Goal: Information Seeking & Learning: Learn about a topic

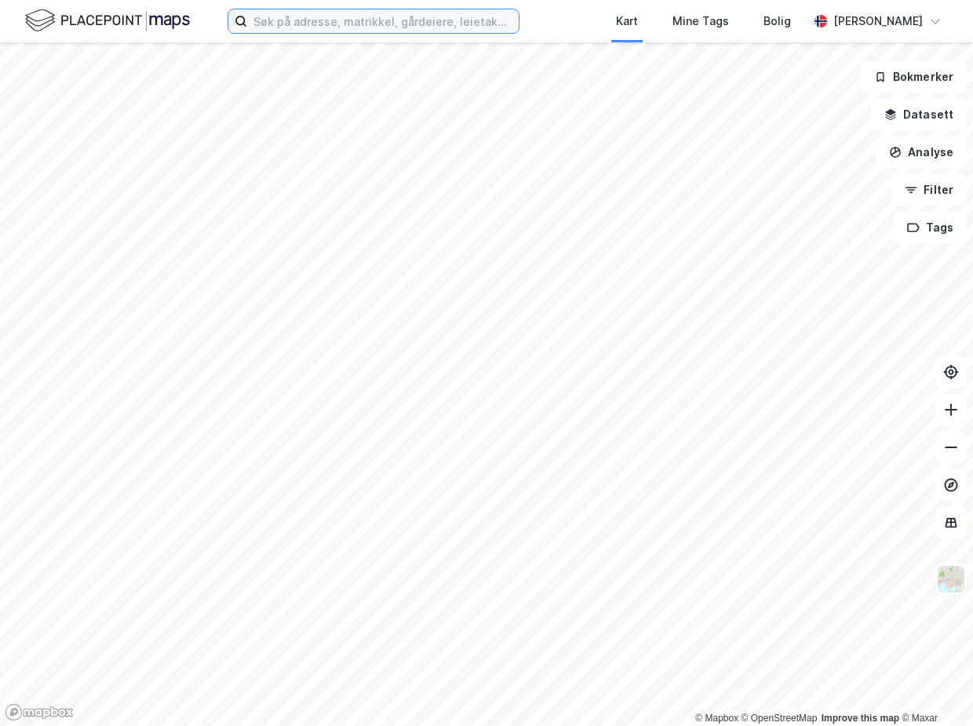
click at [333, 18] on input at bounding box center [382, 21] width 271 height 24
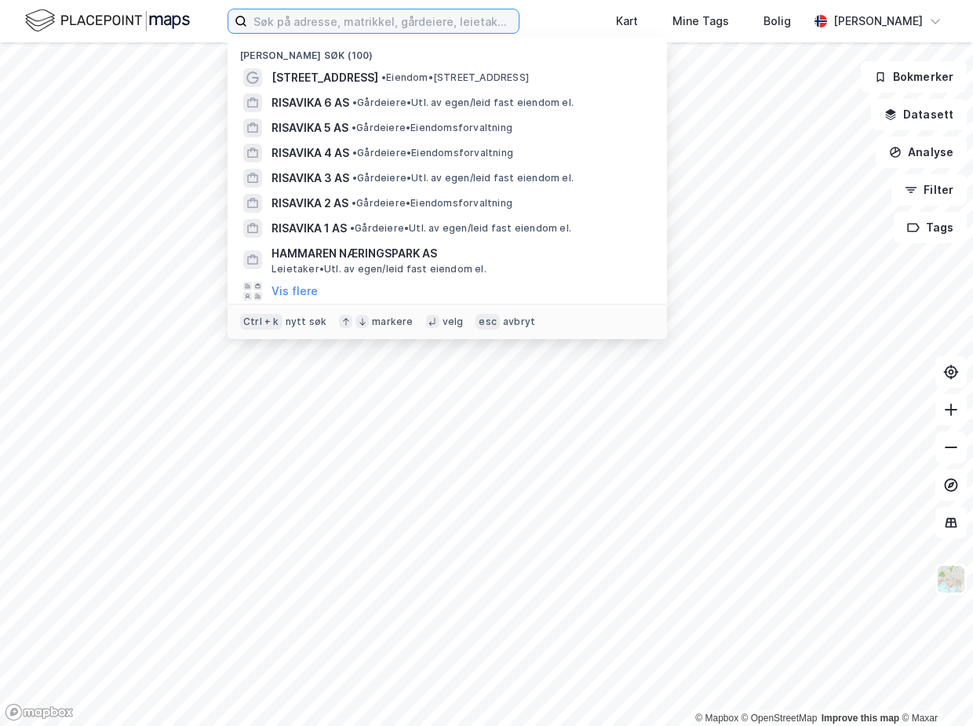
click at [333, 18] on input at bounding box center [382, 21] width 271 height 24
click at [330, 18] on input at bounding box center [382, 21] width 271 height 24
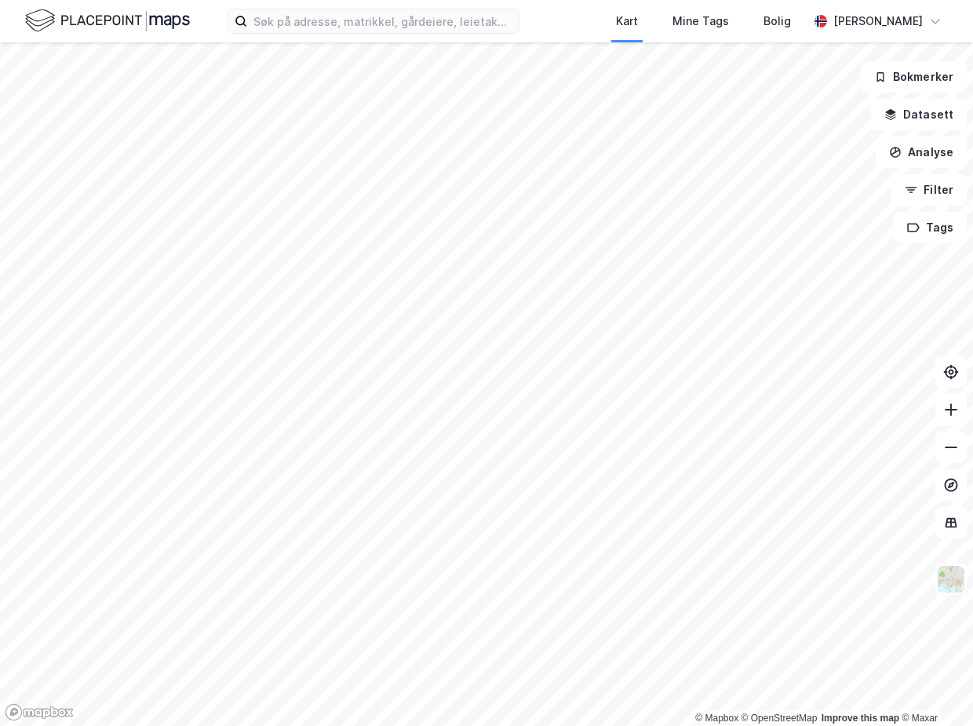
click at [209, 25] on div "Kart Mine Tags Bolig [PERSON_NAME]" at bounding box center [486, 21] width 973 height 42
click at [330, 24] on input at bounding box center [382, 21] width 271 height 24
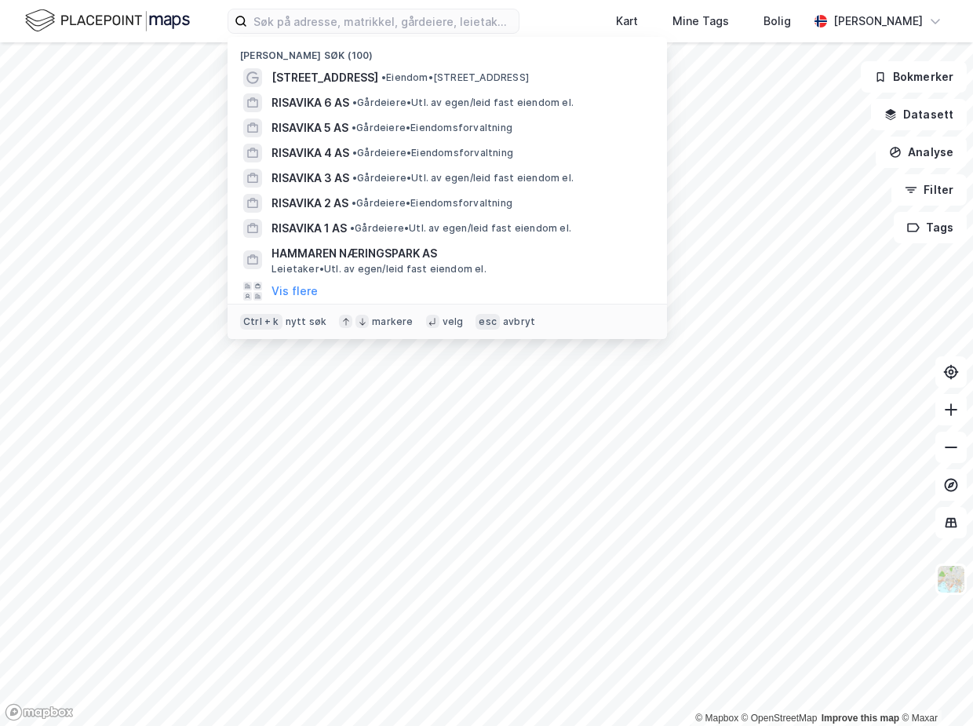
click at [198, 21] on div "[PERSON_NAME] søk (100) Omagata 124 • Eiendom • [STREET_ADDRESS] AS • Gårdeiere…" at bounding box center [486, 21] width 973 height 42
click at [283, 24] on input at bounding box center [382, 21] width 271 height 24
click at [199, 21] on div "[PERSON_NAME] søk (100) Omagata 124 • Eiendom • [STREET_ADDRESS] AS • Gårdeiere…" at bounding box center [486, 21] width 973 height 42
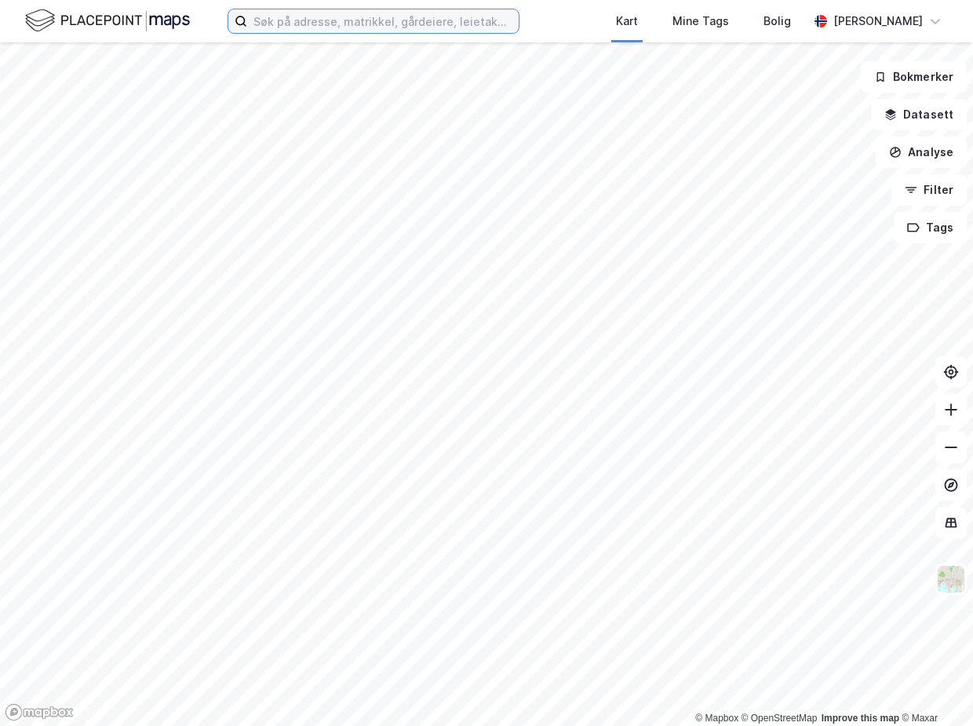
click at [279, 24] on input at bounding box center [382, 21] width 271 height 24
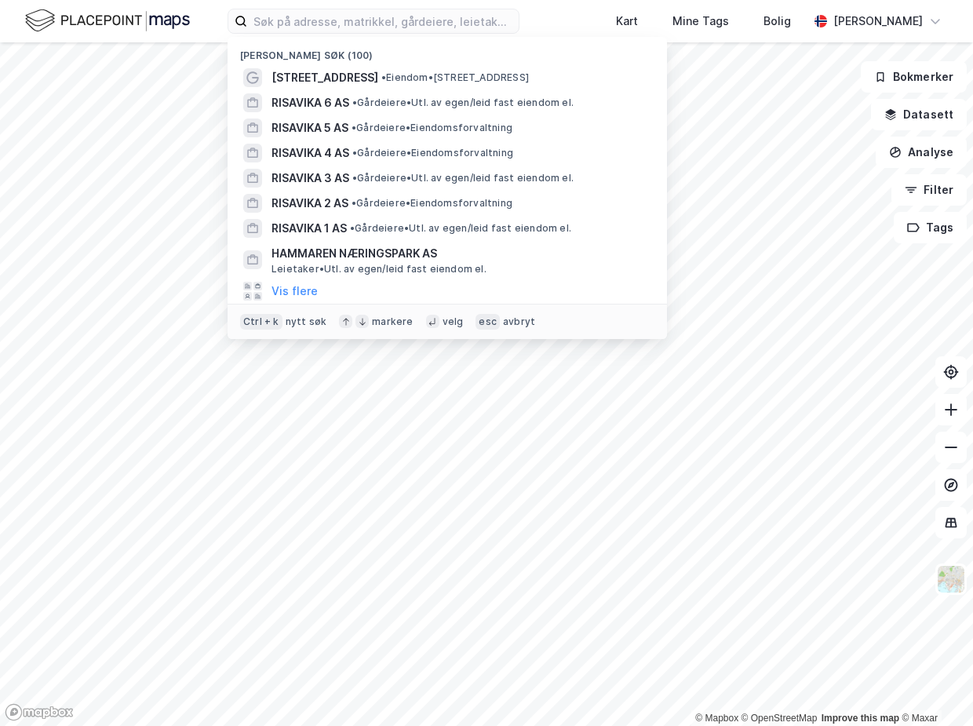
click at [213, 24] on div "[PERSON_NAME] søk (100) Omagata 124 • Eiendom • [STREET_ADDRESS] AS • Gårdeiere…" at bounding box center [486, 21] width 973 height 42
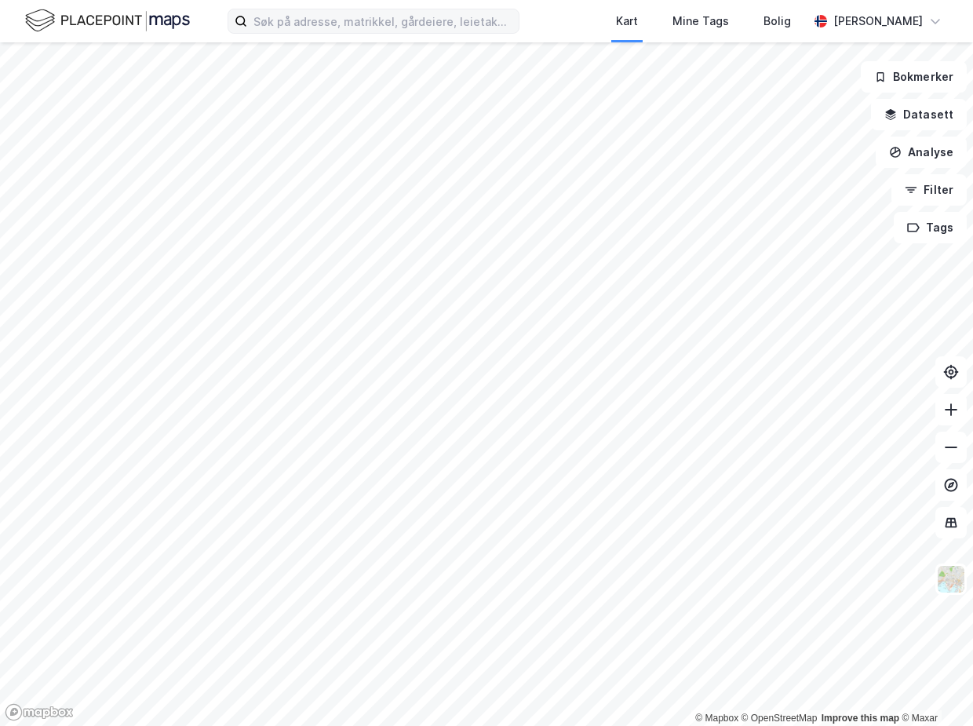
click at [271, 35] on div "Kart Mine Tags Bolig [PERSON_NAME]" at bounding box center [486, 21] width 973 height 42
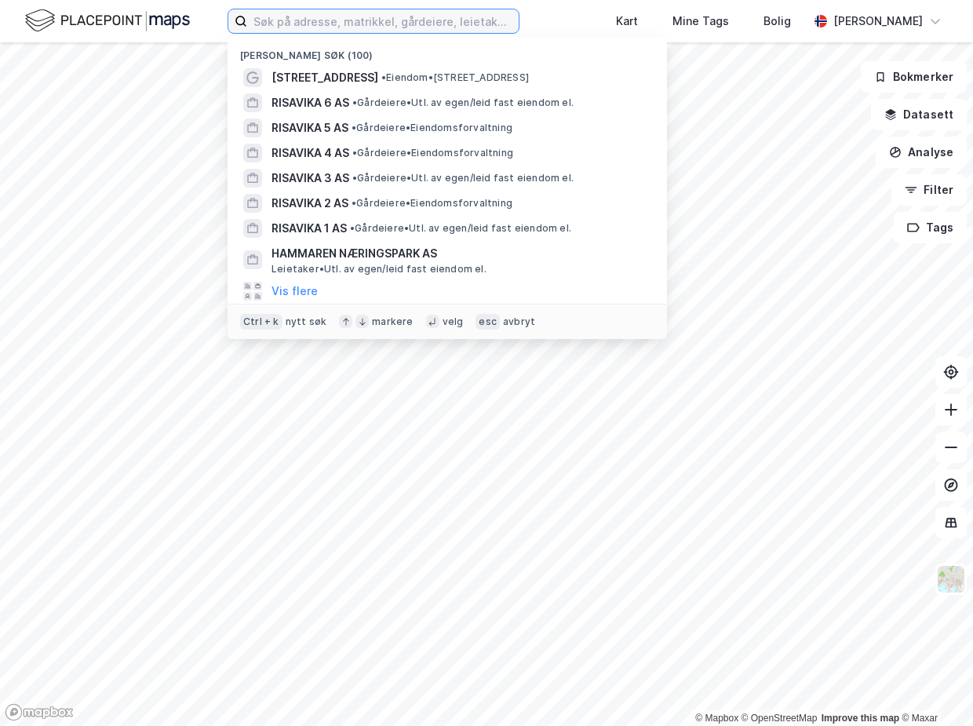
click at [278, 25] on input at bounding box center [382, 21] width 271 height 24
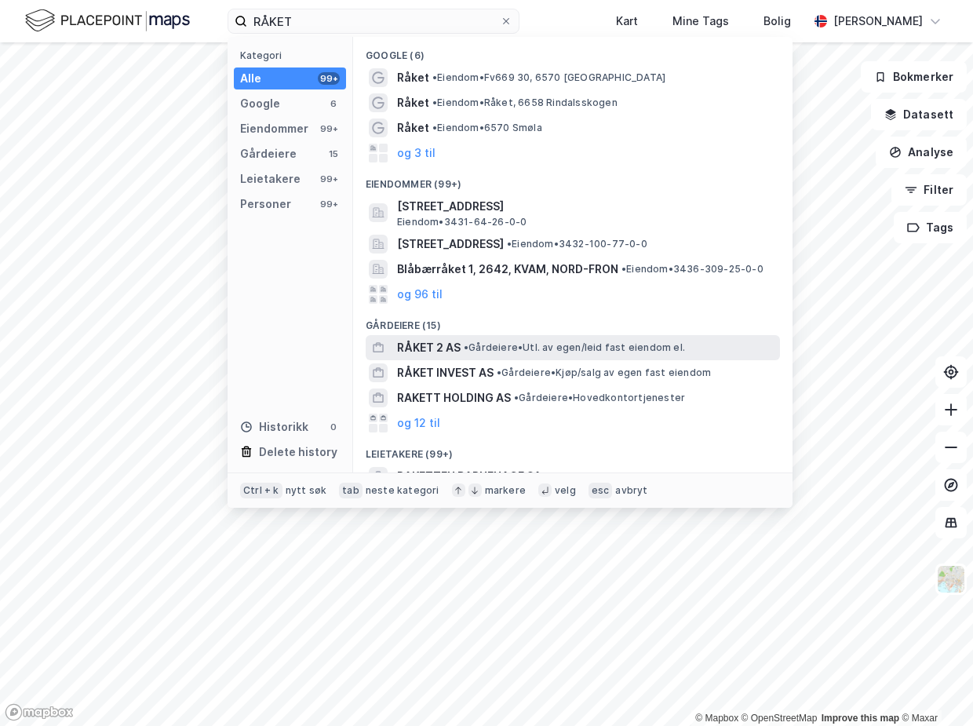
click at [438, 350] on span "RÅKET 2 AS" at bounding box center [429, 347] width 64 height 19
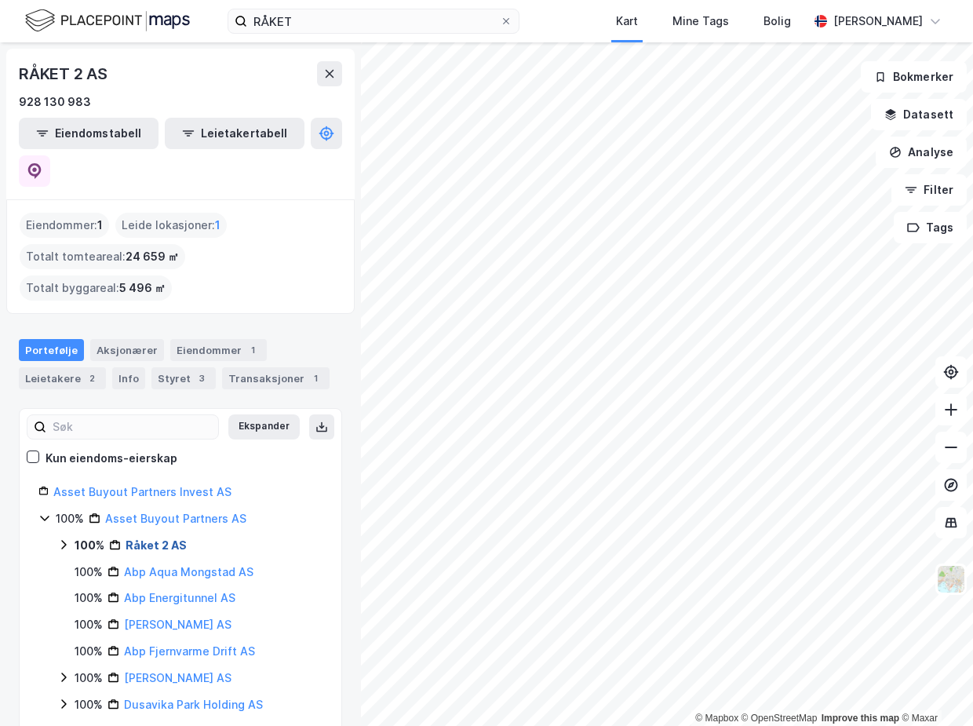
click at [151, 538] on link "Råket 2 AS" at bounding box center [156, 544] width 61 height 13
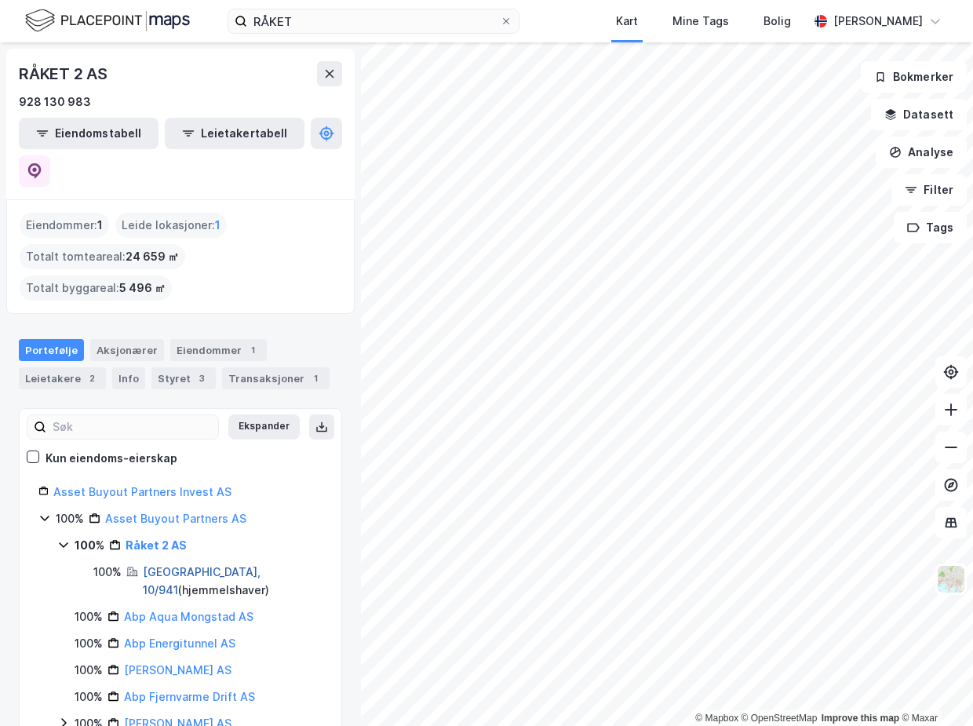
click at [176, 565] on link "[GEOGRAPHIC_DATA], 10/941" at bounding box center [202, 581] width 118 height 32
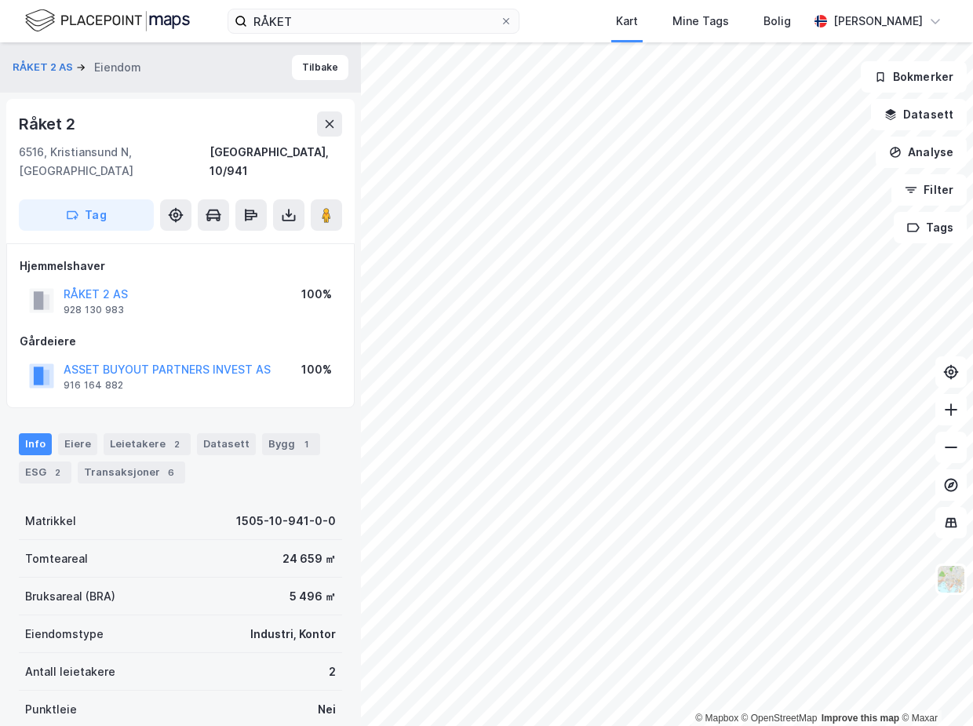
click at [315, 433] on div "Info [PERSON_NAME] 2 Datasett Bygg 1 ESG 2 Transaksjoner 6" at bounding box center [180, 458] width 323 height 50
click at [303, 433] on div "Bygg 1" at bounding box center [291, 444] width 58 height 22
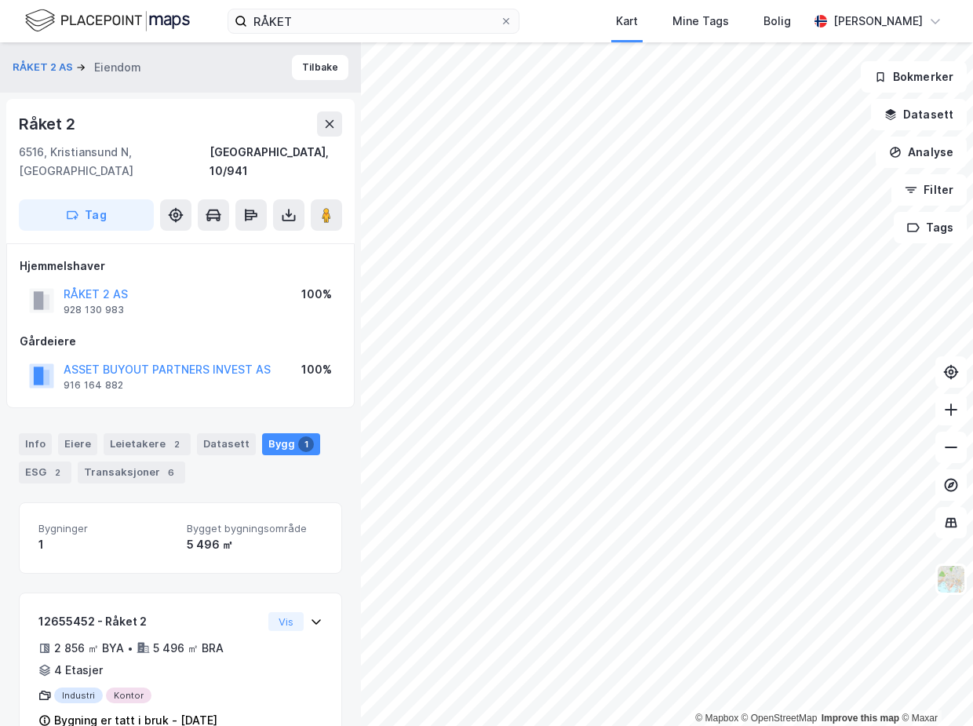
scroll to position [21, 0]
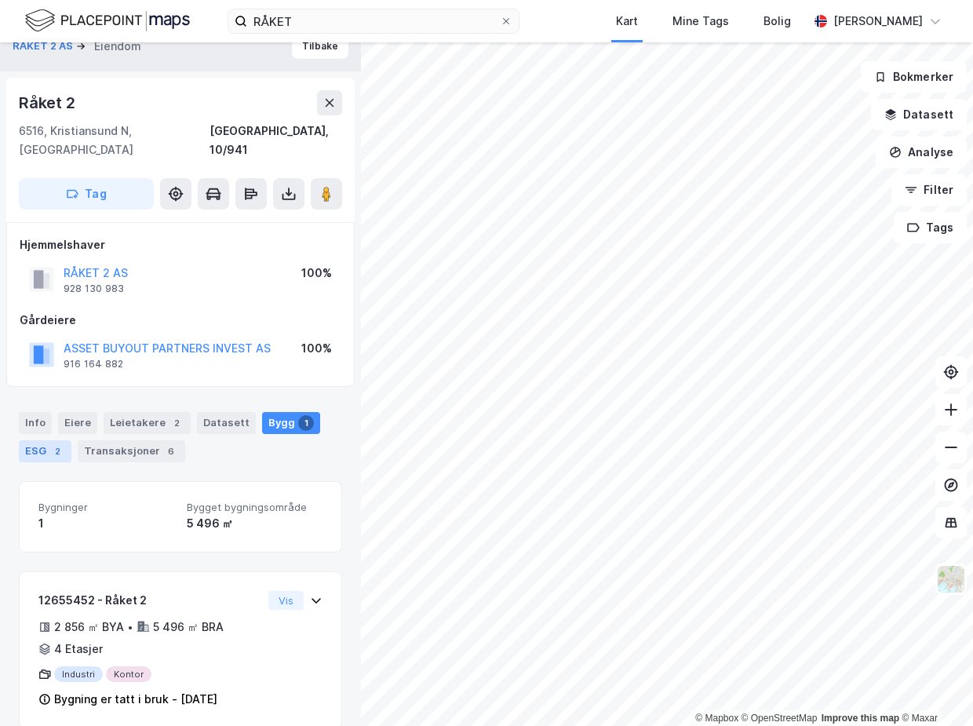
click at [48, 440] on div "ESG 2" at bounding box center [45, 451] width 53 height 22
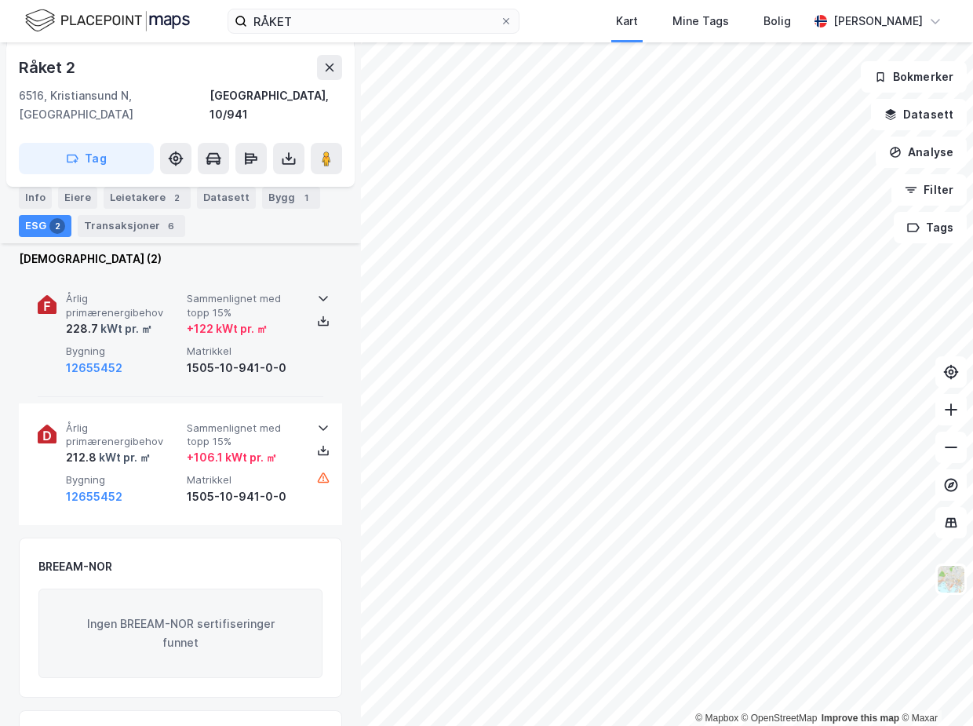
scroll to position [142, 0]
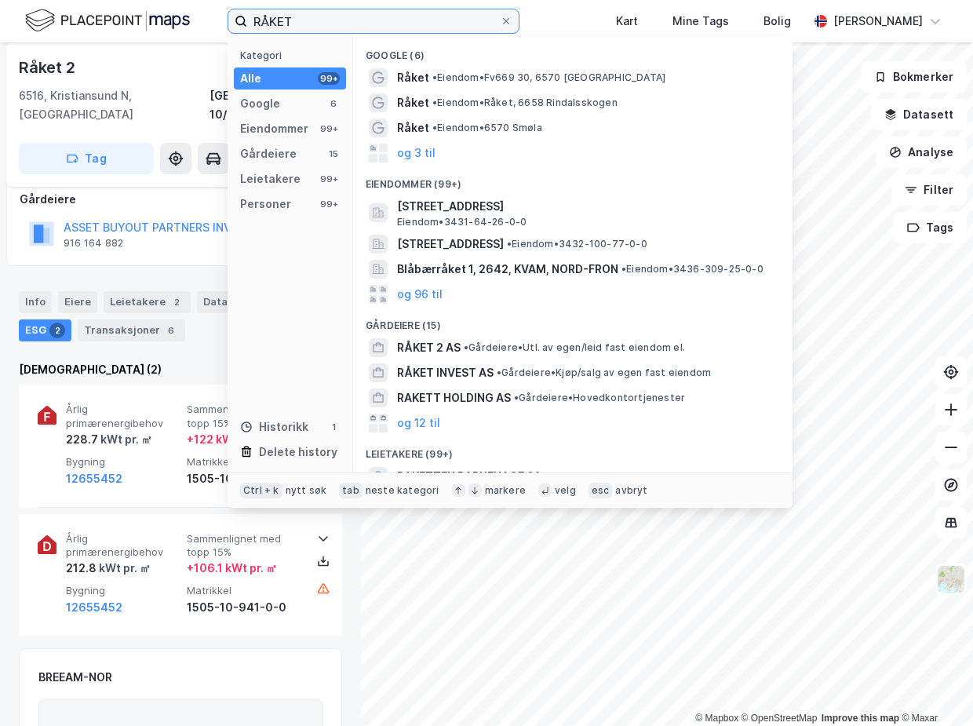
drag, startPoint x: 307, startPoint y: 24, endPoint x: 239, endPoint y: 14, distance: 68.1
click at [240, 13] on label "RÅKET" at bounding box center [373, 21] width 292 height 25
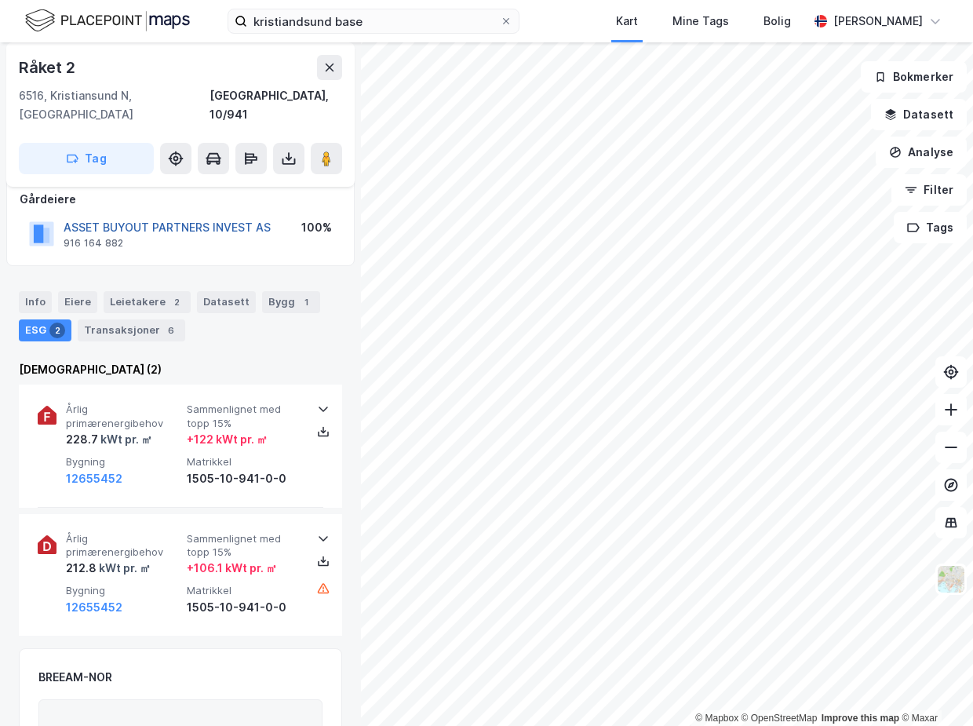
click at [0, 0] on button "ASSET BUYOUT PARTNERS INVEST AS" at bounding box center [0, 0] width 0 height 0
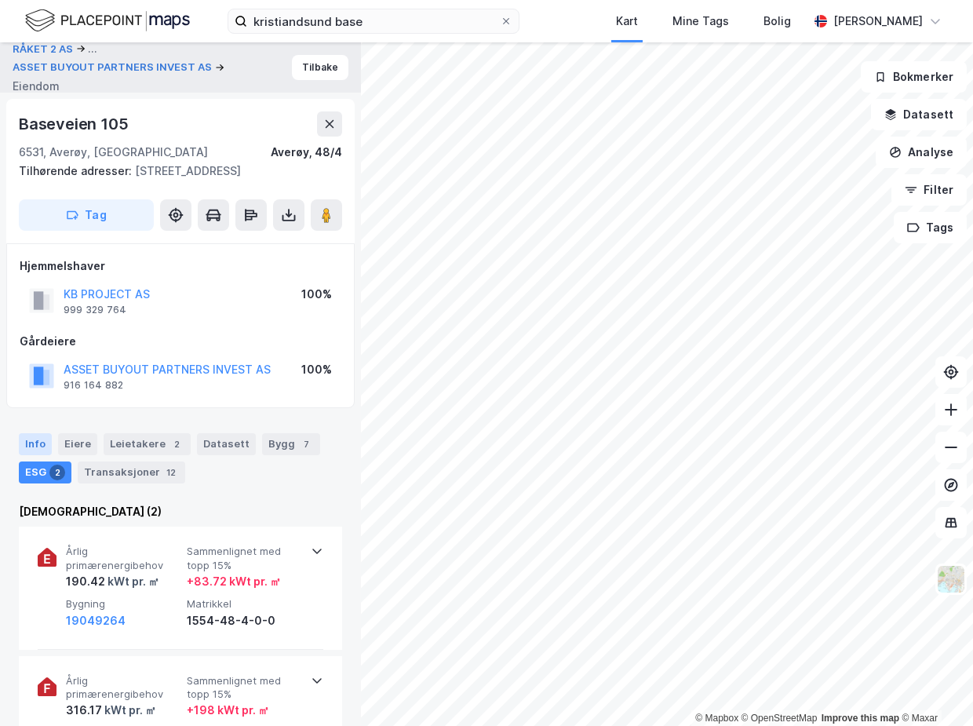
click at [33, 443] on div "Info" at bounding box center [35, 444] width 33 height 22
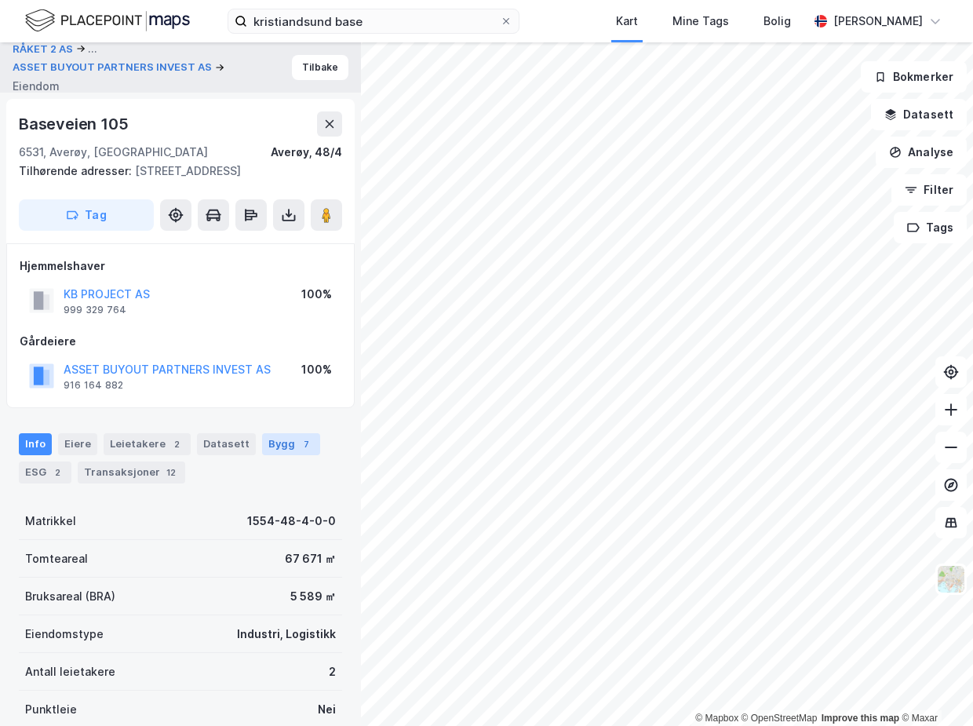
click at [275, 445] on div "Bygg 7" at bounding box center [291, 444] width 58 height 22
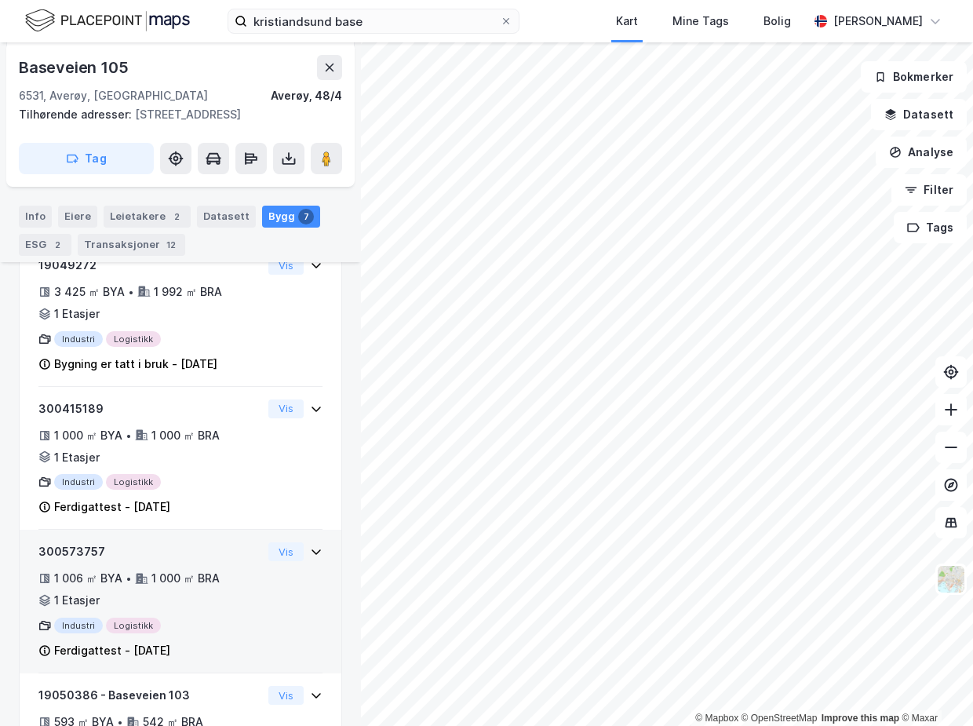
scroll to position [213, 0]
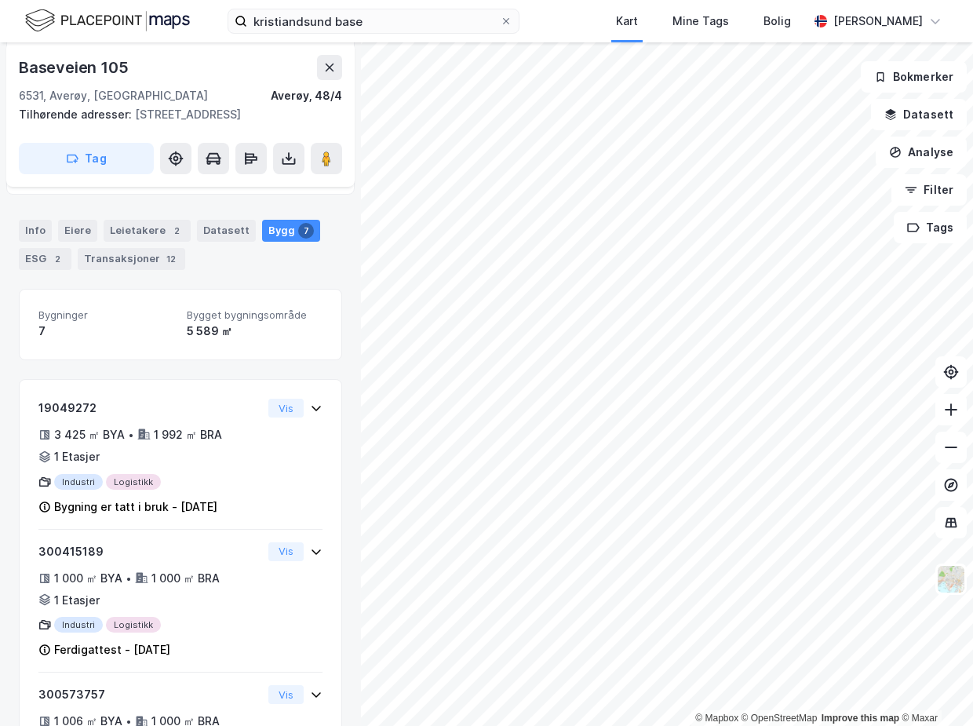
click at [36, 268] on div "Info [PERSON_NAME] 2 Datasett Bygg 7 ESG 2 Transaksjoner 12" at bounding box center [180, 238] width 361 height 75
click at [45, 256] on div "ESG 2" at bounding box center [45, 259] width 53 height 22
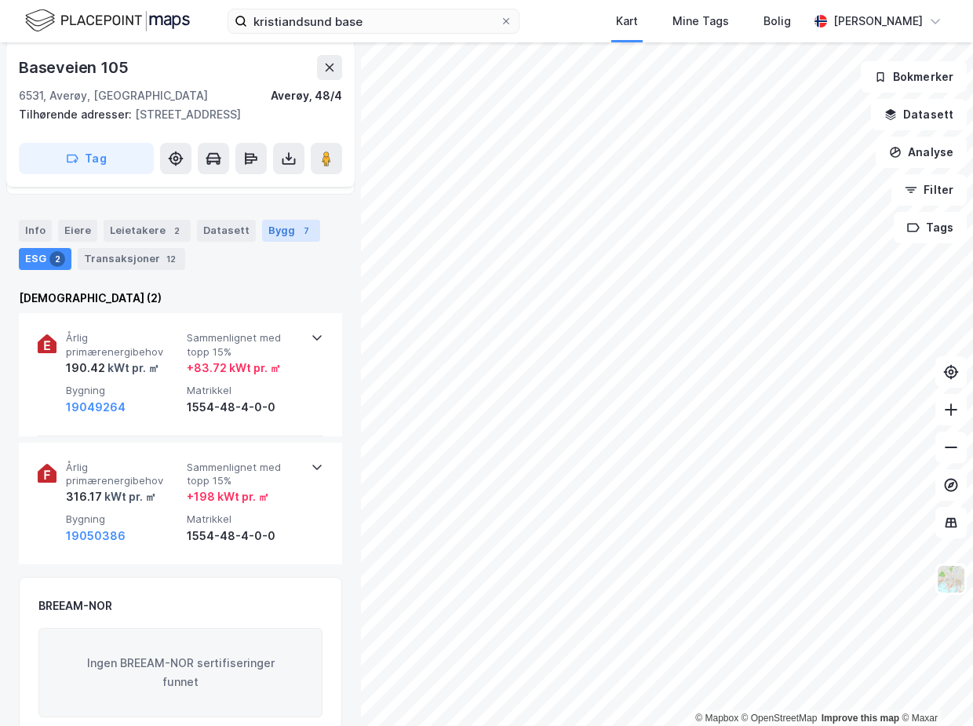
click at [301, 221] on div "Bygg 7" at bounding box center [291, 231] width 58 height 22
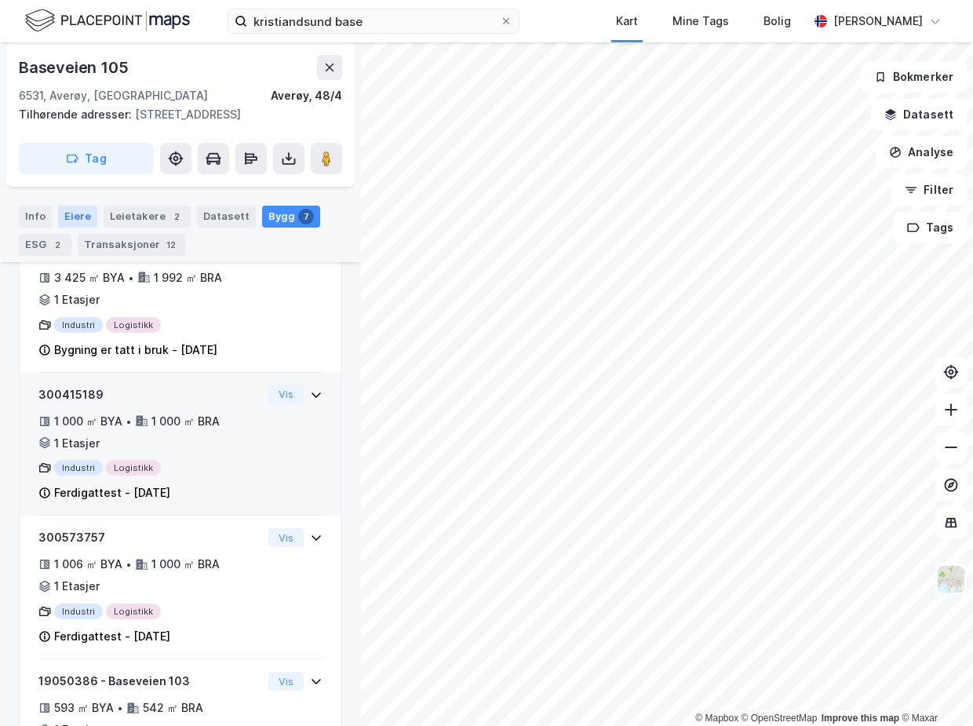
scroll to position [186, 0]
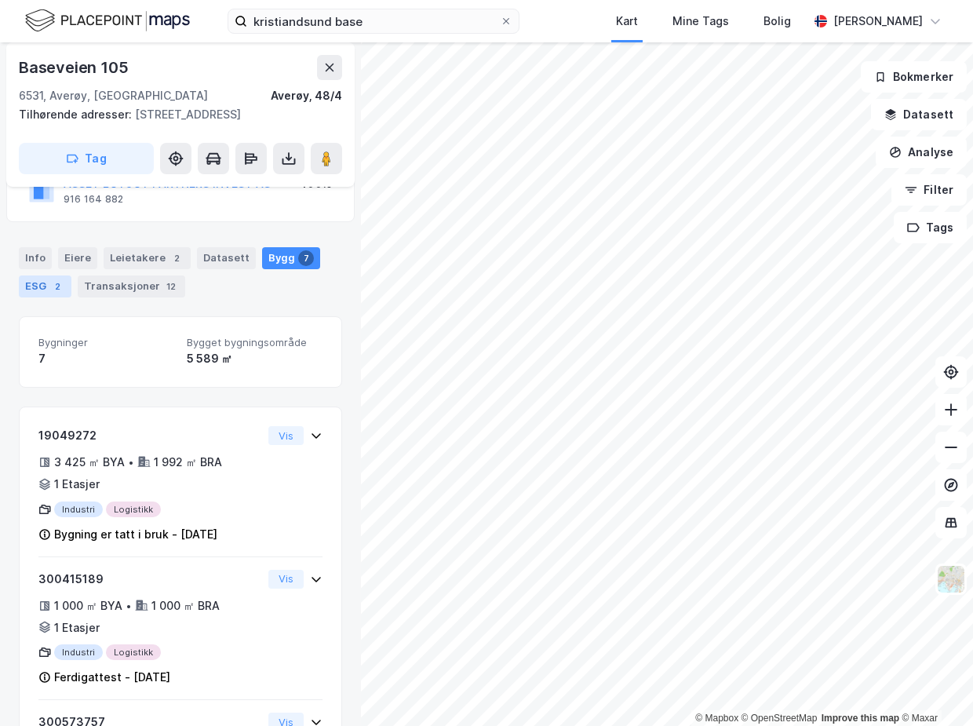
click at [38, 285] on div "ESG 2" at bounding box center [45, 286] width 53 height 22
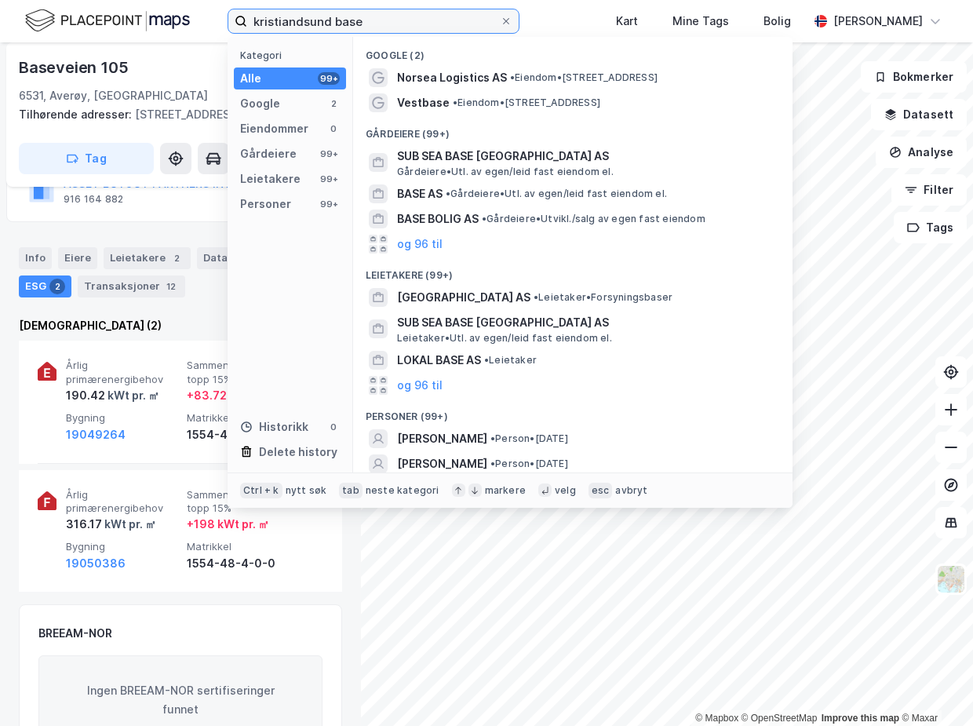
click at [319, 27] on input "kristiandsund base" at bounding box center [373, 21] width 253 height 24
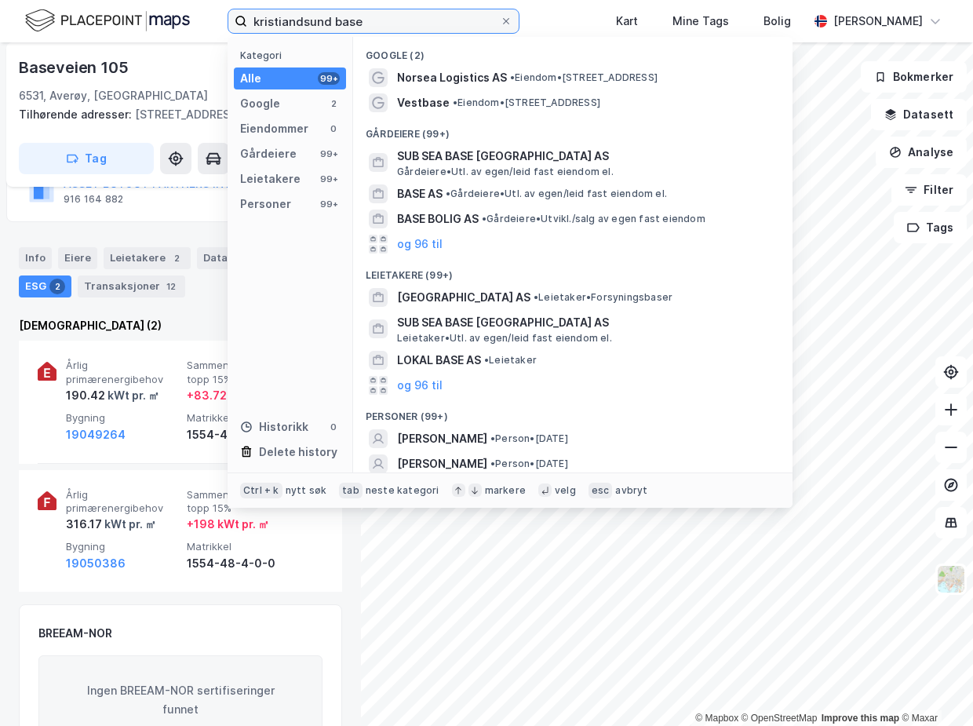
paste input "Leirvikhøgda 6"
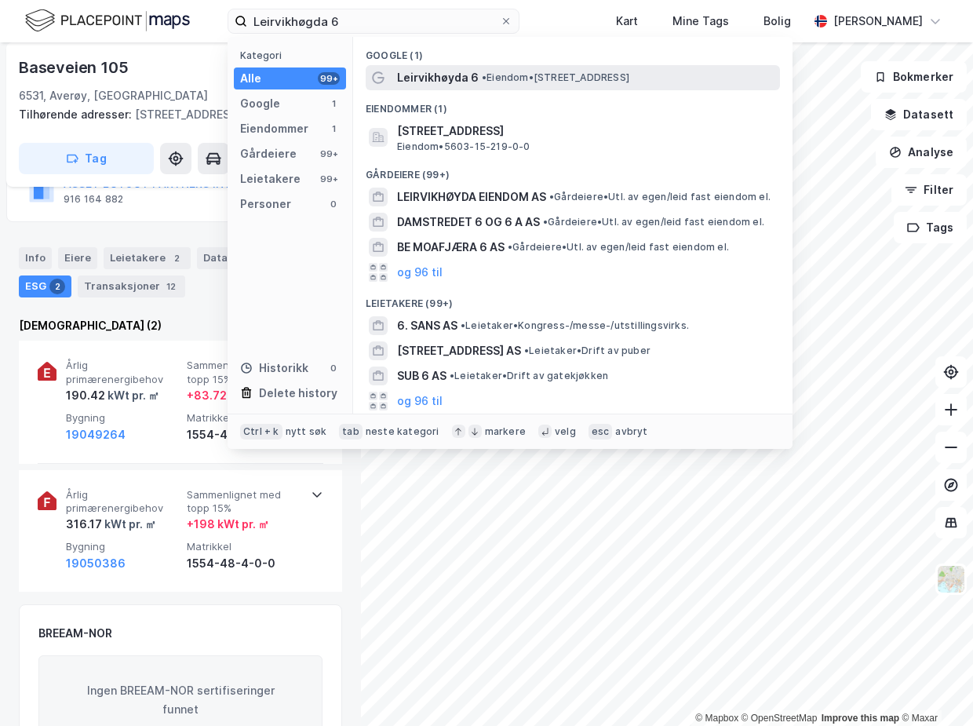
click at [504, 68] on div "Leirvikhøyda 6 • Eiendom • [STREET_ADDRESS]" at bounding box center [587, 77] width 380 height 19
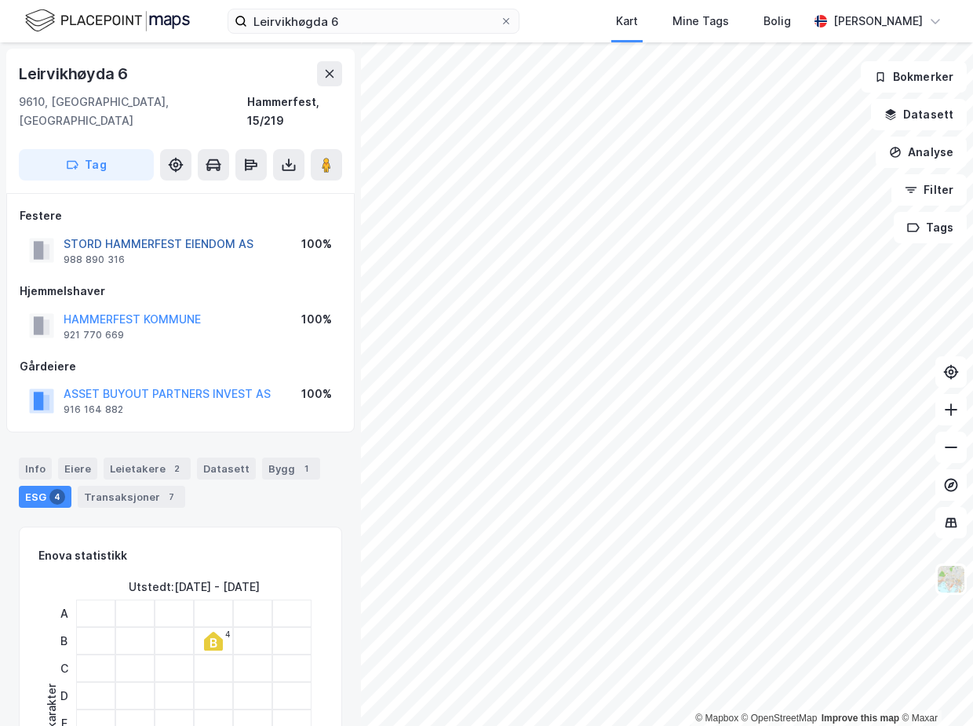
click at [0, 0] on button "STORD HAMMERFEST EIENDOM AS" at bounding box center [0, 0] width 0 height 0
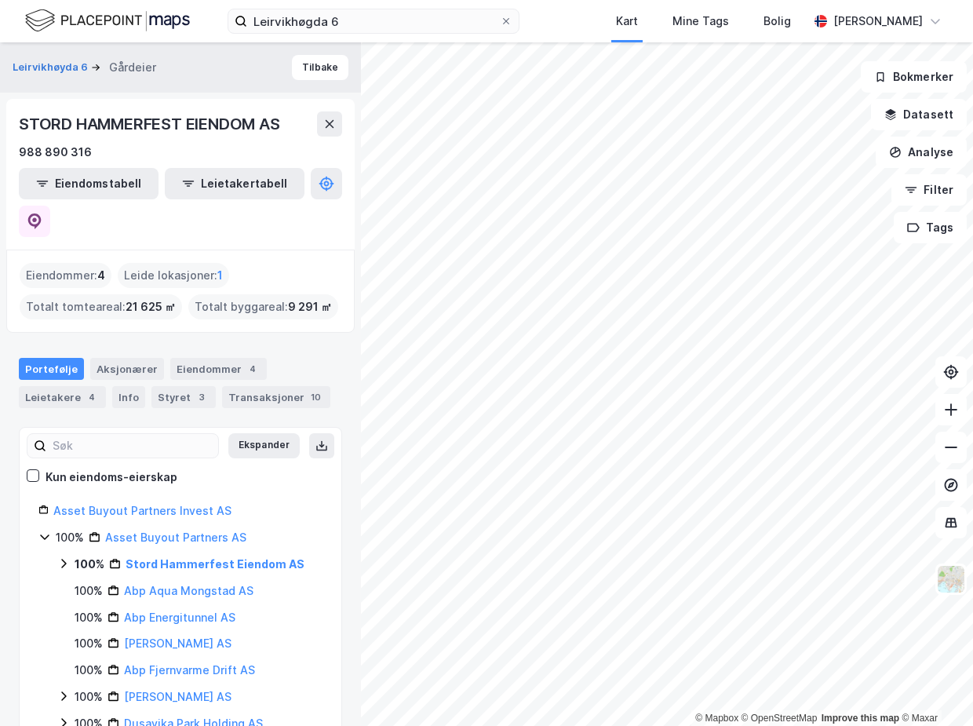
click at [59, 263] on div "Eiendommer : 4" at bounding box center [66, 275] width 92 height 25
click at [214, 358] on div "Eiendommer 4" at bounding box center [218, 369] width 96 height 22
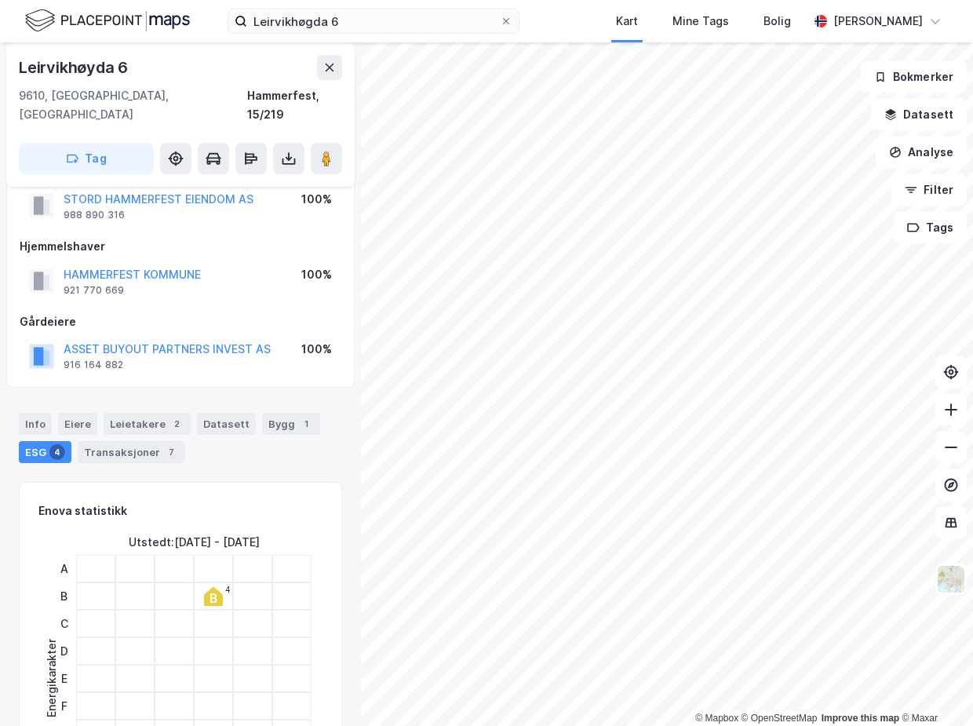
scroll to position [73, 0]
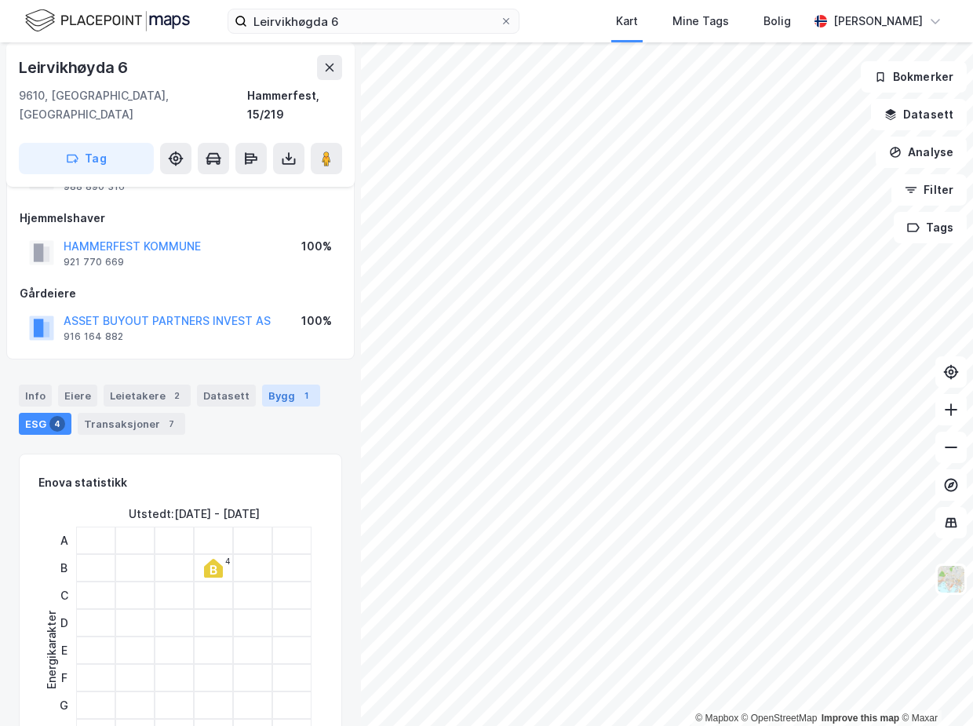
click at [282, 384] on div "Bygg 1" at bounding box center [291, 395] width 58 height 22
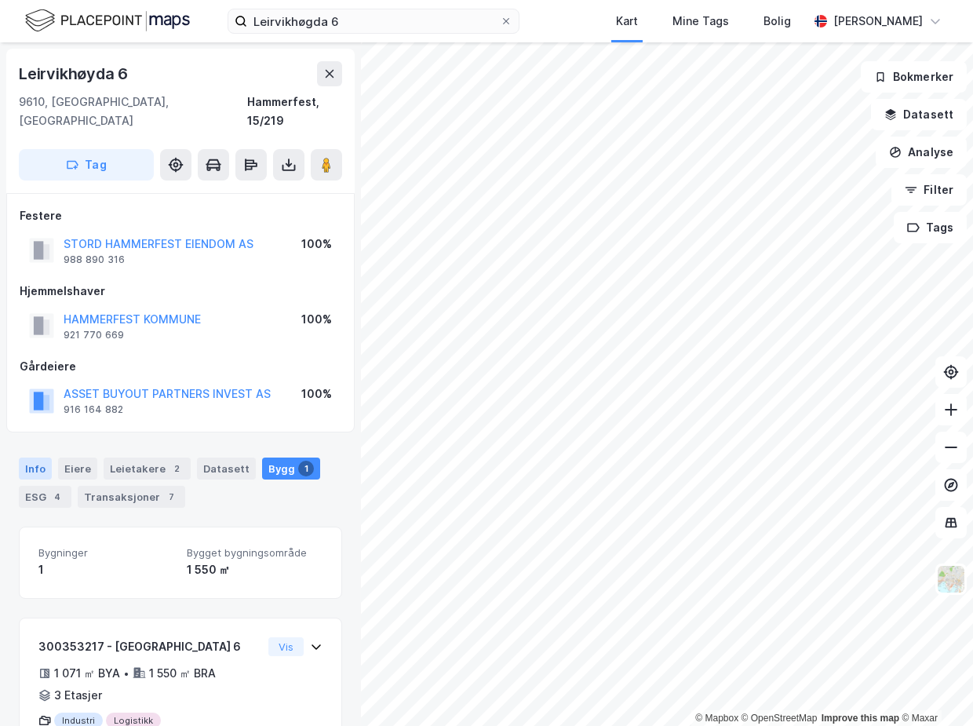
click at [36, 457] on div "Info" at bounding box center [35, 468] width 33 height 22
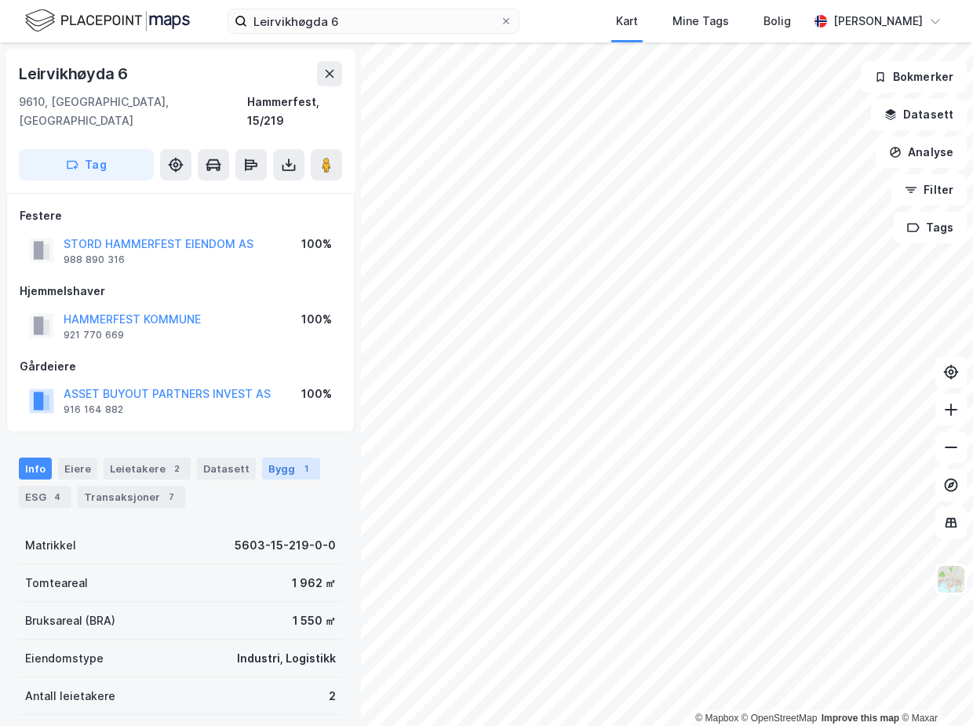
click at [298, 460] on div "1" at bounding box center [306, 468] width 16 height 16
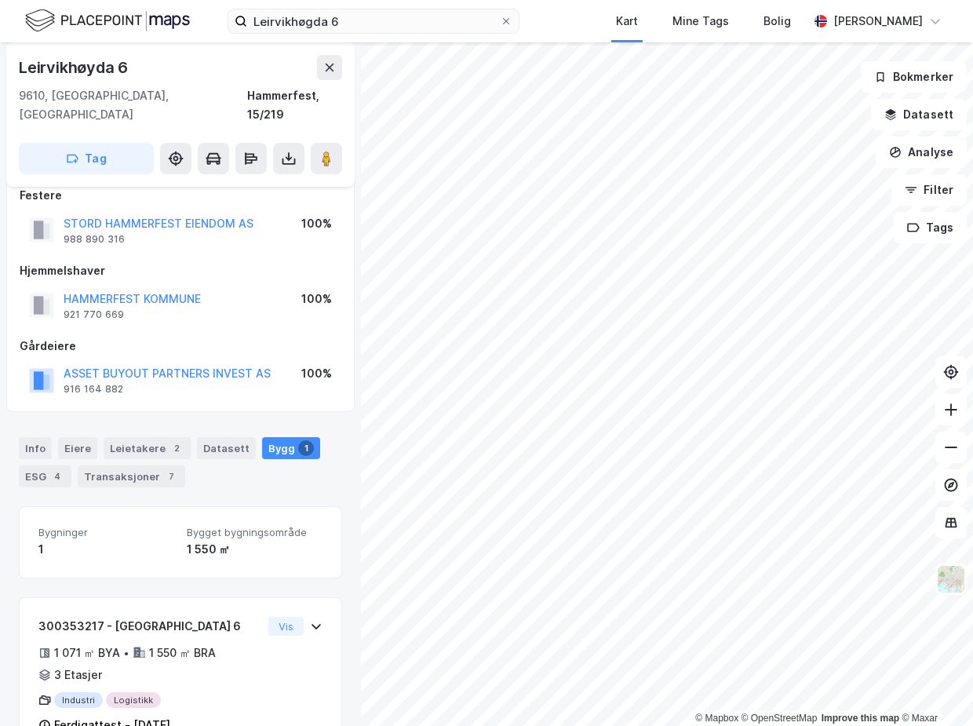
scroll to position [46, 0]
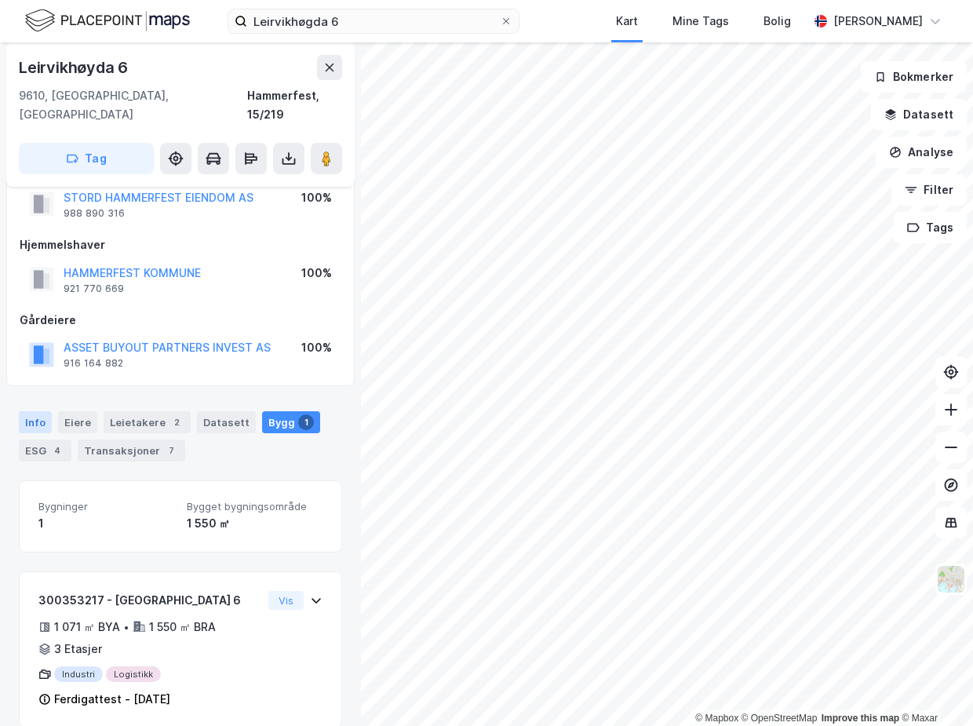
click at [33, 411] on div "Info" at bounding box center [35, 422] width 33 height 22
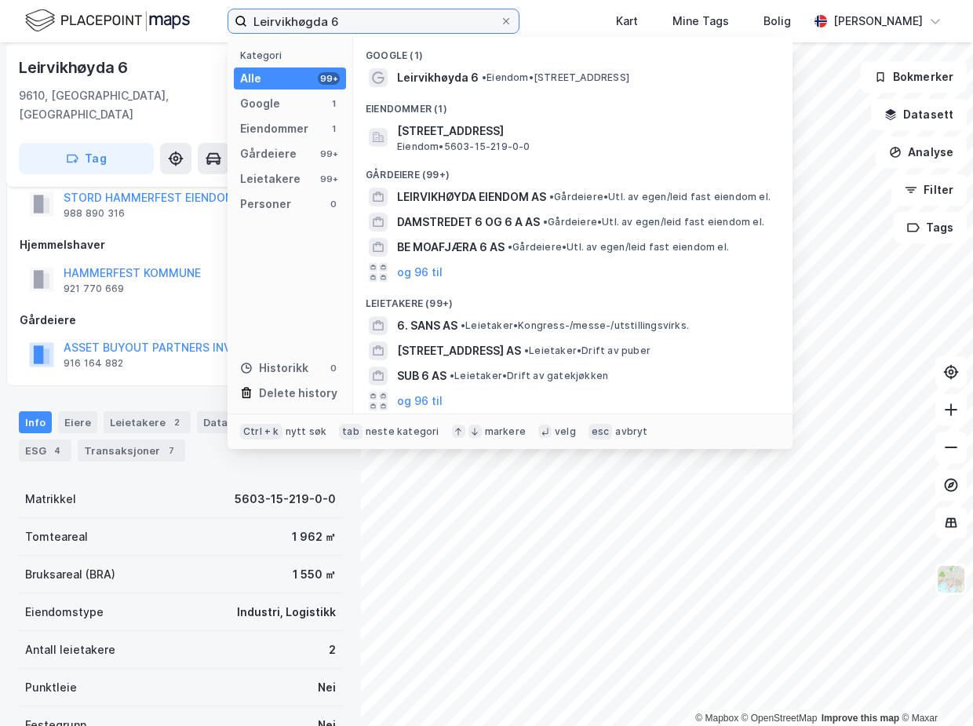
drag, startPoint x: 315, startPoint y: 21, endPoint x: 190, endPoint y: 31, distance: 125.1
click at [190, 31] on div "Leirvikhøgda 6 Kategori Alle 99+ Google 1 Eiendommer 1 Gårdeiere 99+ Leietakere…" at bounding box center [486, 21] width 973 height 42
paste input "Strandparken Eiendom AS"
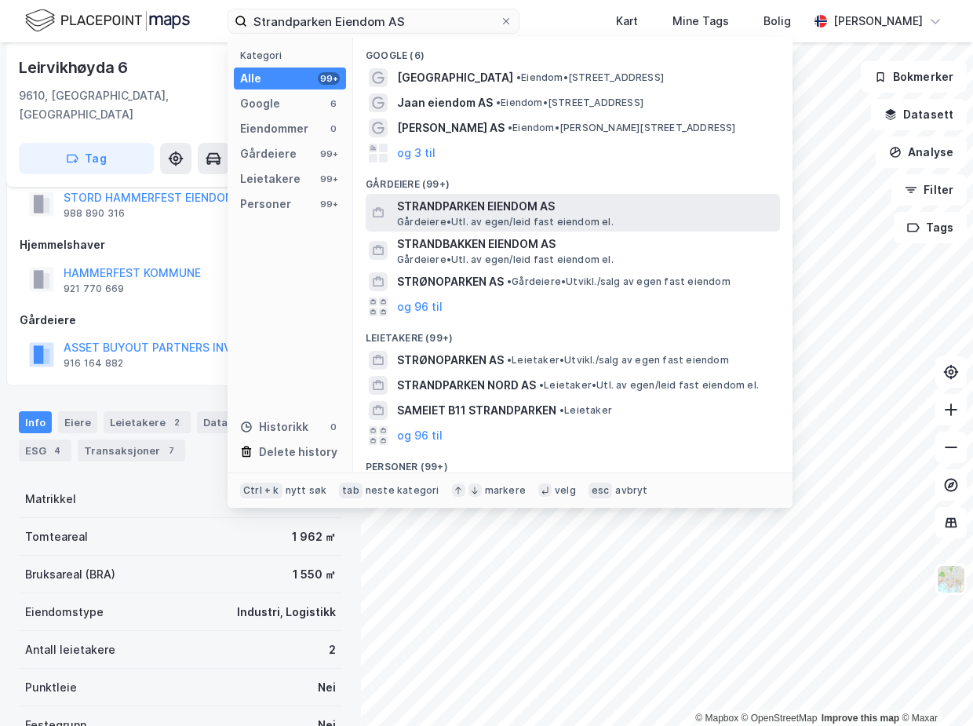
click at [455, 213] on span "STRANDPARKEN EIENDOM AS" at bounding box center [585, 206] width 377 height 19
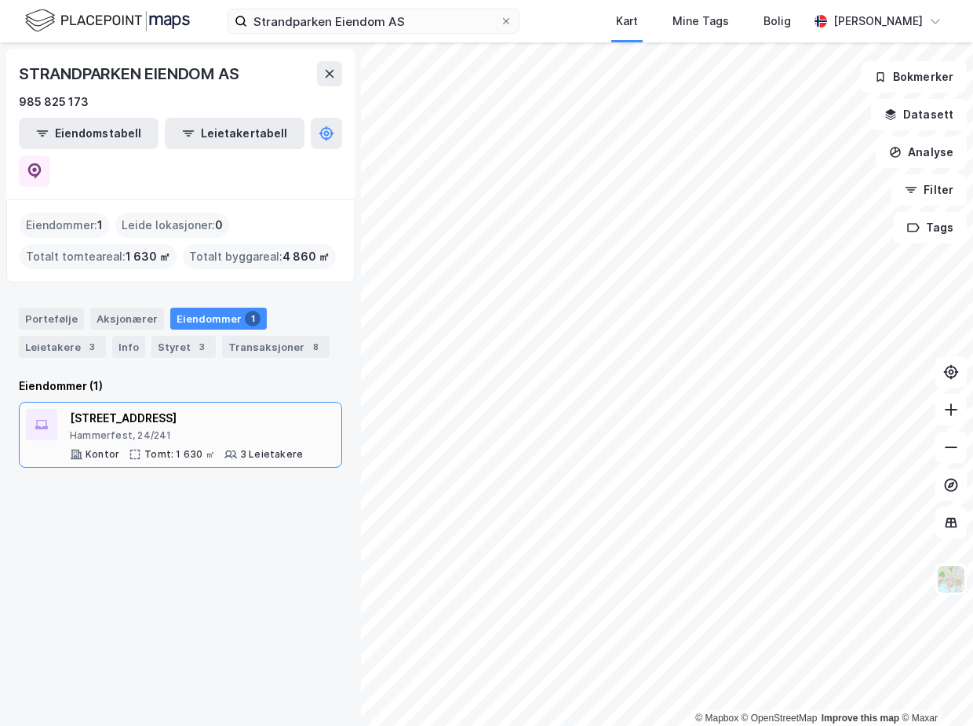
click at [195, 429] on div "Hammerfest, 24/241" at bounding box center [186, 435] width 233 height 13
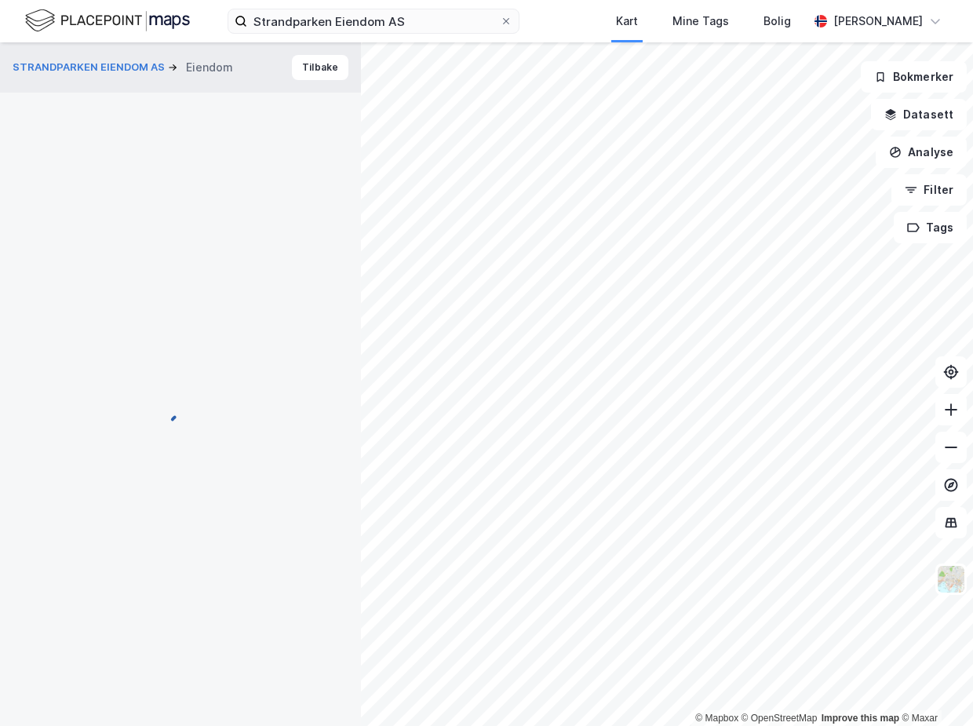
scroll to position [46, 0]
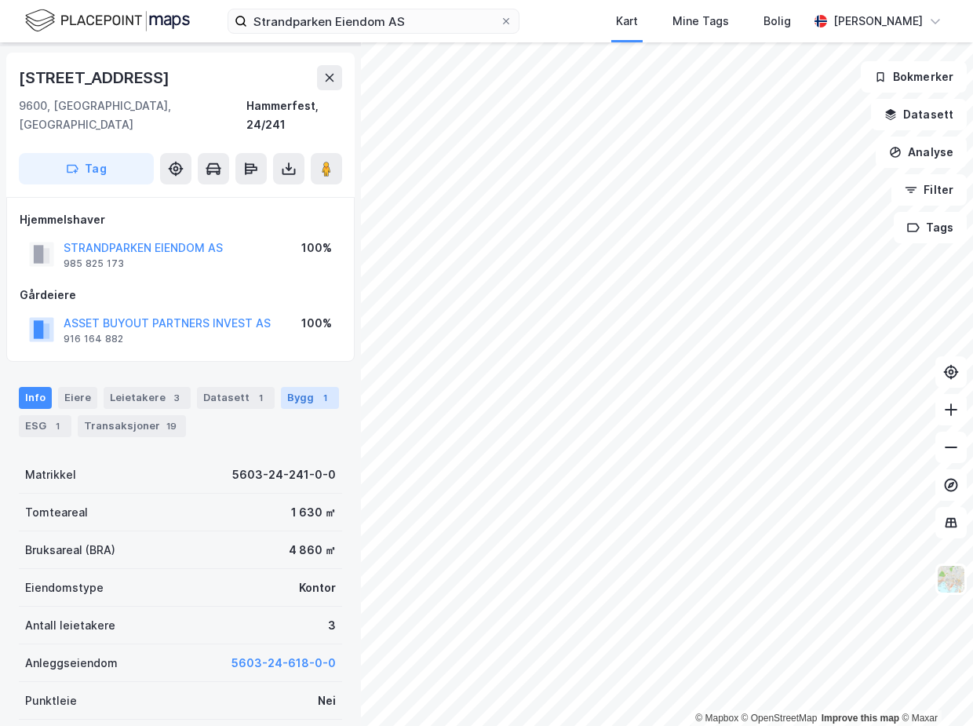
click at [317, 390] on div "1" at bounding box center [325, 398] width 16 height 16
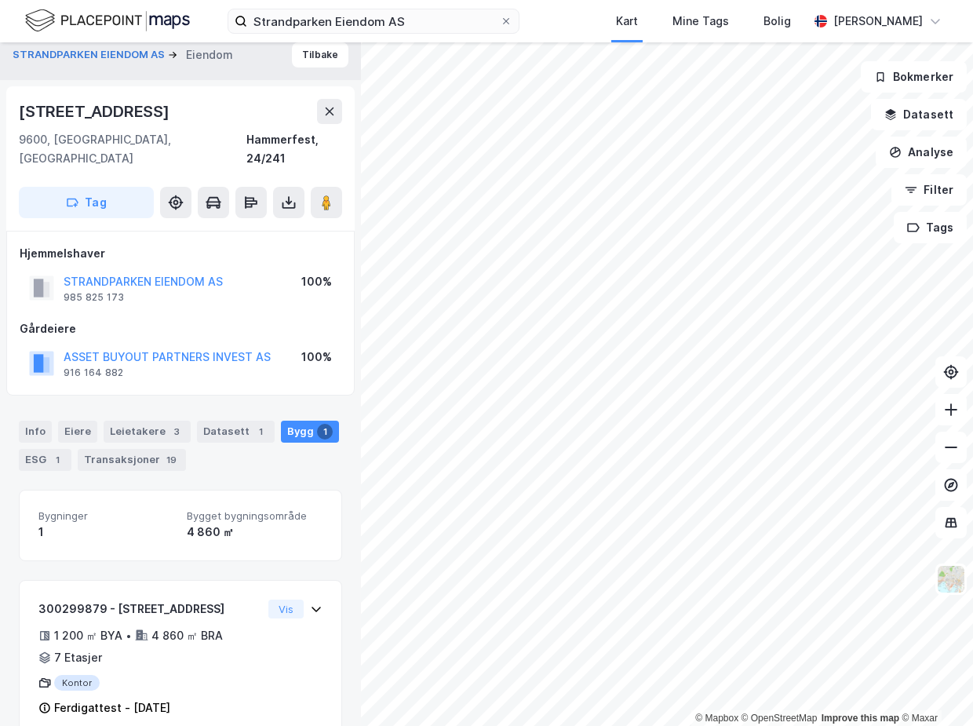
scroll to position [21, 0]
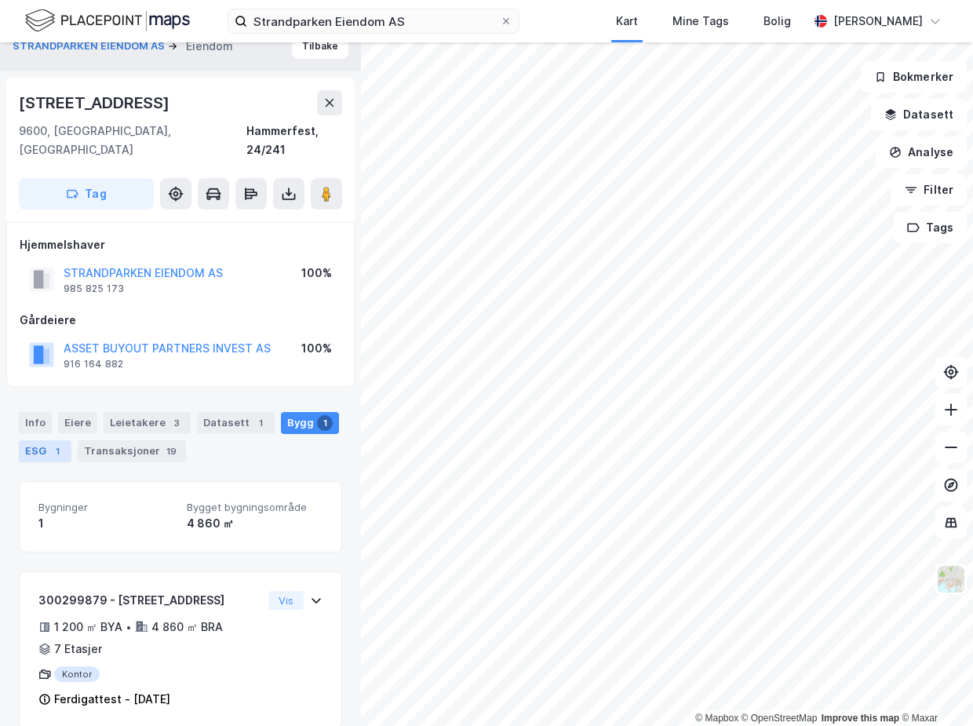
click at [31, 440] on div "ESG 1" at bounding box center [45, 451] width 53 height 22
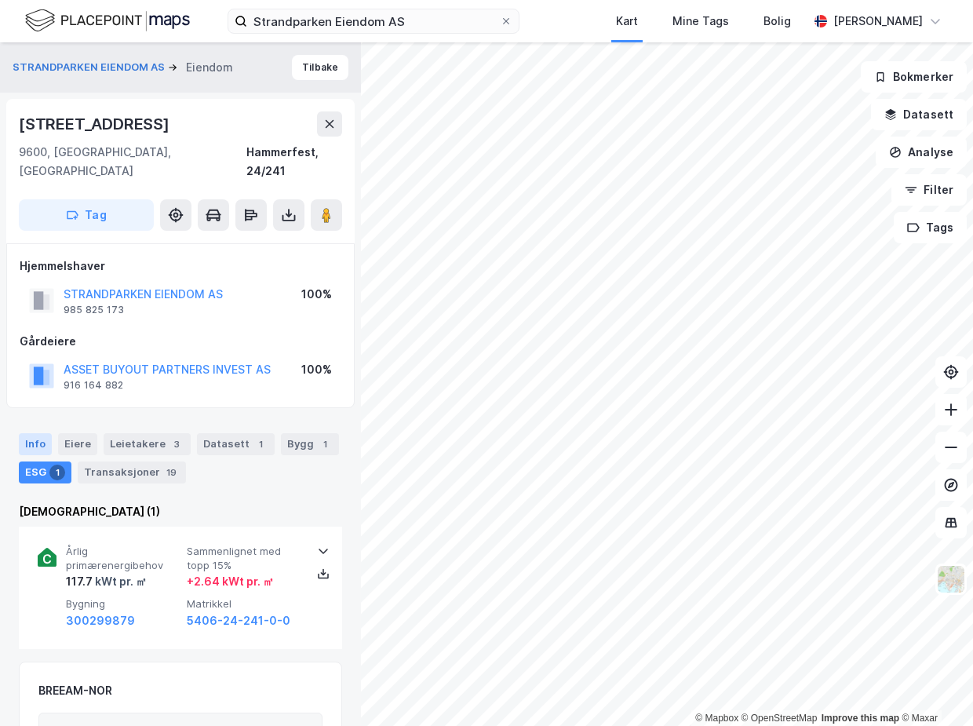
click at [35, 433] on div "Info" at bounding box center [35, 444] width 33 height 22
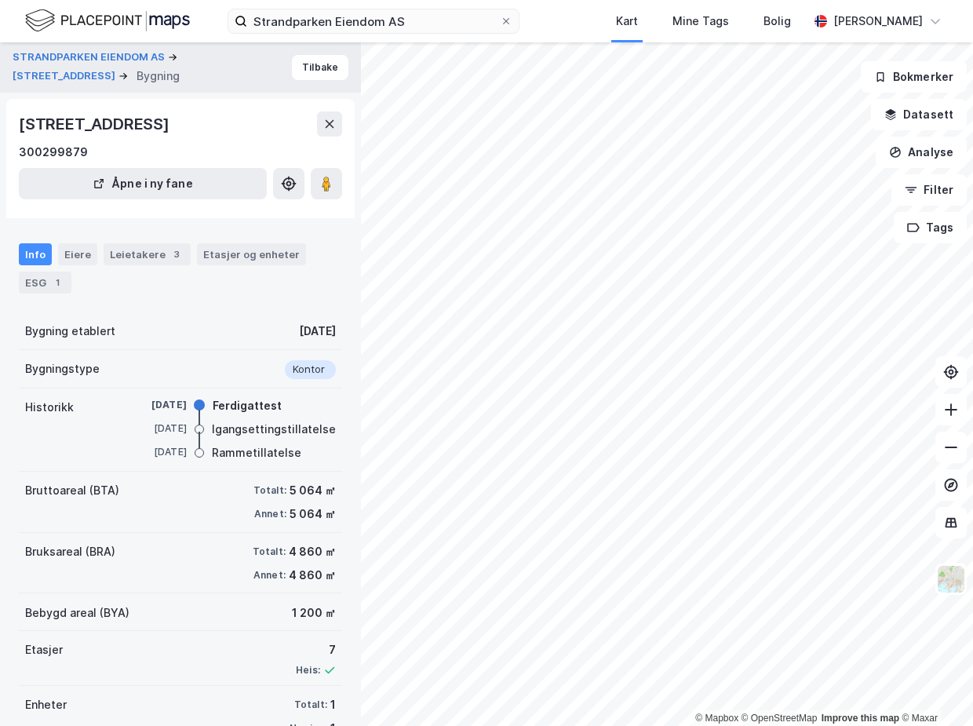
scroll to position [1, 0]
click at [109, 78] on div "STRANDPARKEN EIENDOM AS [STREET_ADDRESS] Bygning" at bounding box center [152, 66] width 279 height 35
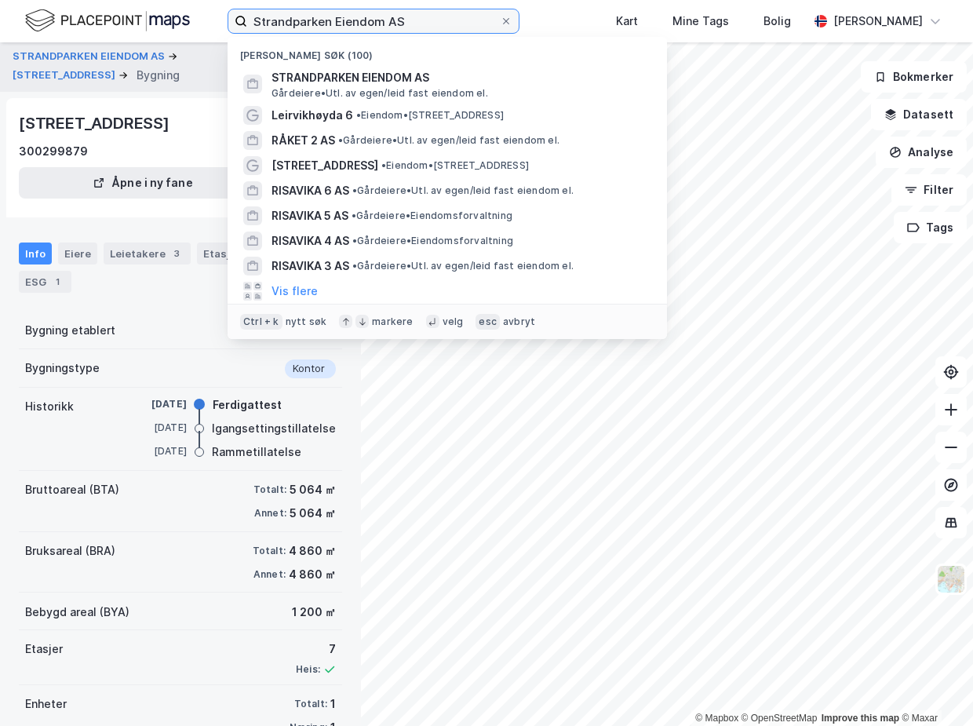
drag, startPoint x: 401, startPoint y: 21, endPoint x: 161, endPoint y: 20, distance: 240.0
click at [161, 19] on div "Strandparken Eiendom AS Nylige søk (100) STRANDPARKEN EIENDOM AS Gårdeiere • Ut…" at bounding box center [486, 21] width 973 height 42
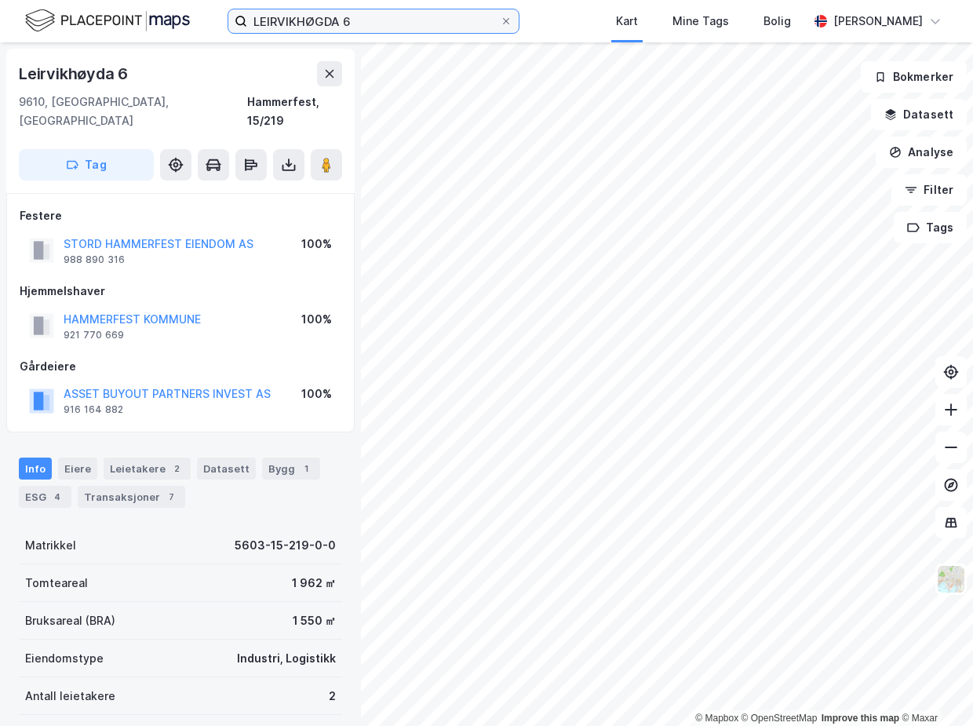
scroll to position [1, 0]
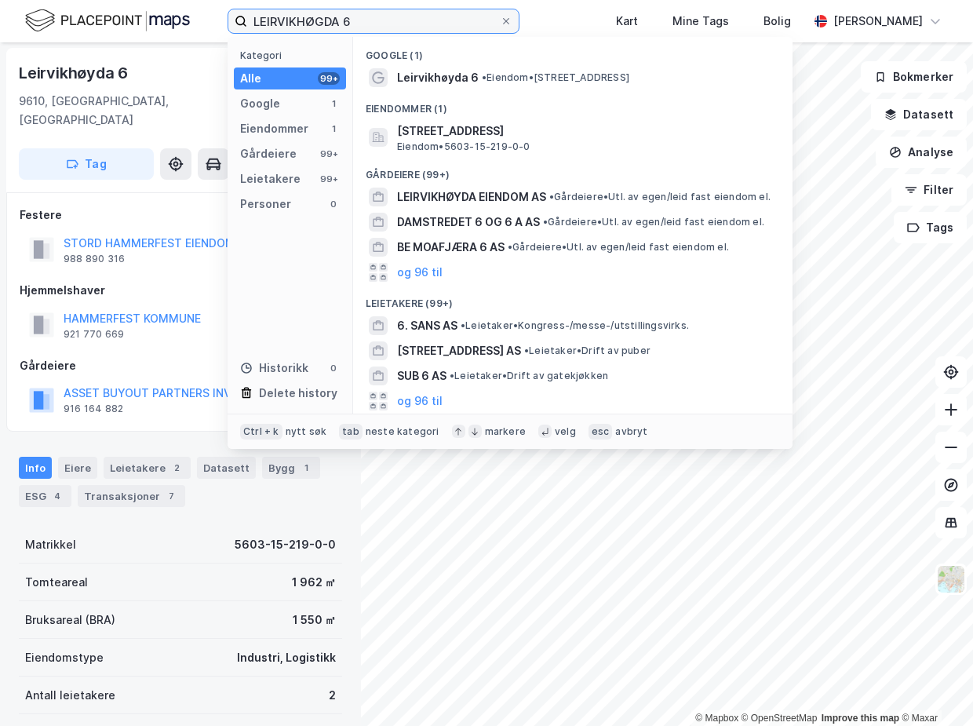
drag, startPoint x: 362, startPoint y: 19, endPoint x: 190, endPoint y: 36, distance: 172.7
click at [190, 36] on div "LEIRVIKHØGDA 6 Kategori Alle 99+ Google 1 Eiendommer 1 Gårdeiere 99+ Leietakere…" at bounding box center [486, 21] width 973 height 42
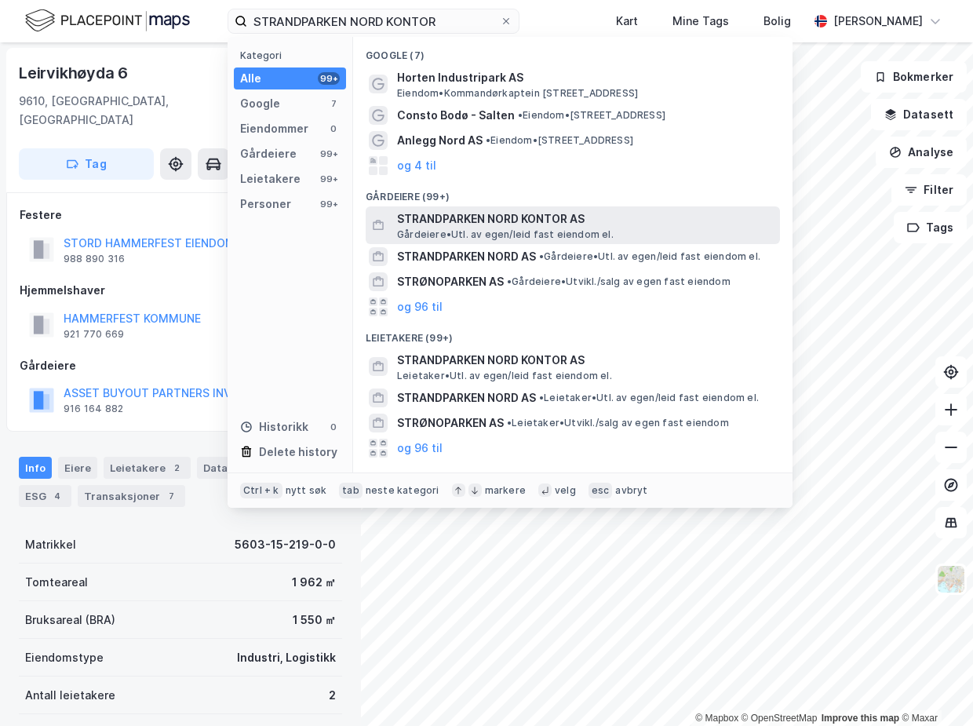
click at [536, 234] on span "Gårdeiere • Utl. av egen/leid fast eiendom el." at bounding box center [505, 234] width 217 height 13
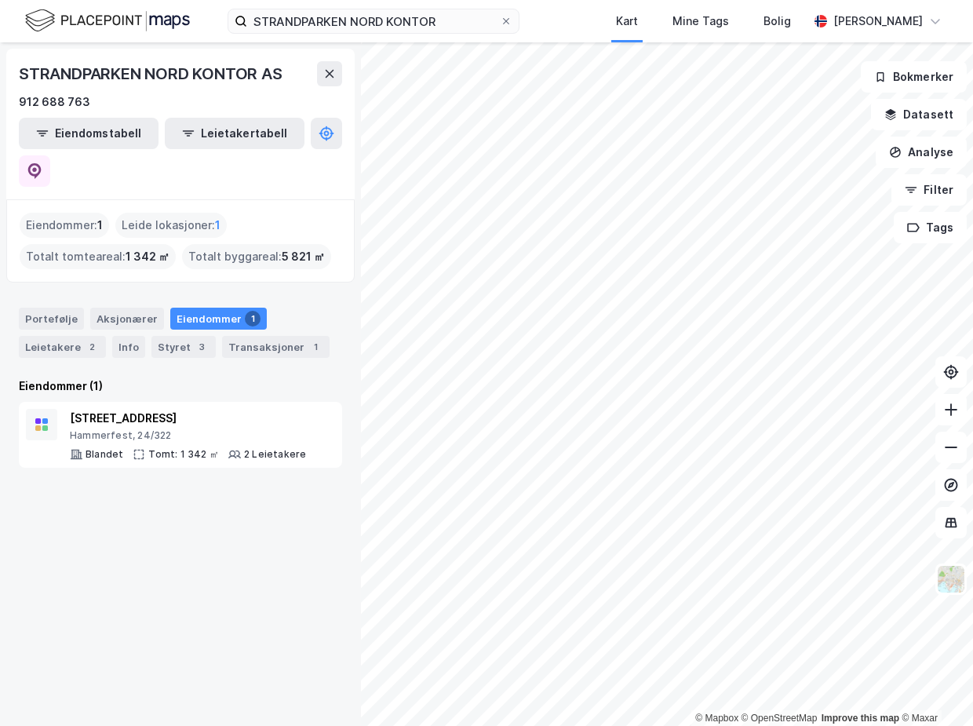
click at [182, 536] on div "STRANDPARKEN NORD KONTOR AS 912 688 763 Eiendomstabell Leietakertabell Eiendomm…" at bounding box center [180, 383] width 361 height 683
click at [248, 402] on div "[STREET_ADDRESS] Hammerfest, 24/322 Blandet Tomt: 1 342 ㎡ 2 Leietakere" at bounding box center [180, 435] width 323 height 66
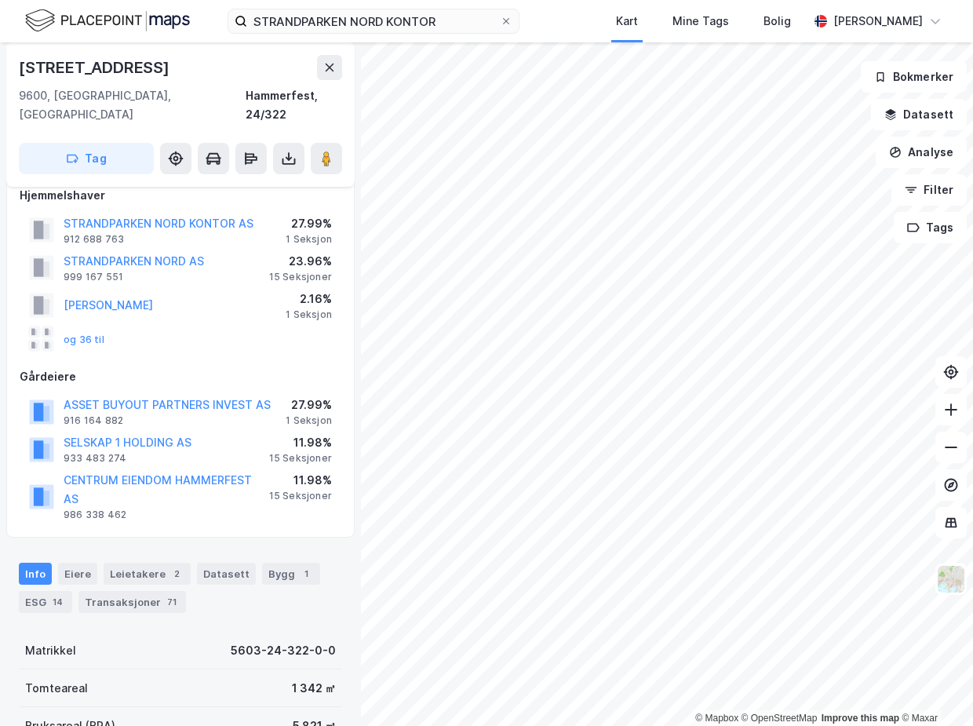
scroll to position [142, 0]
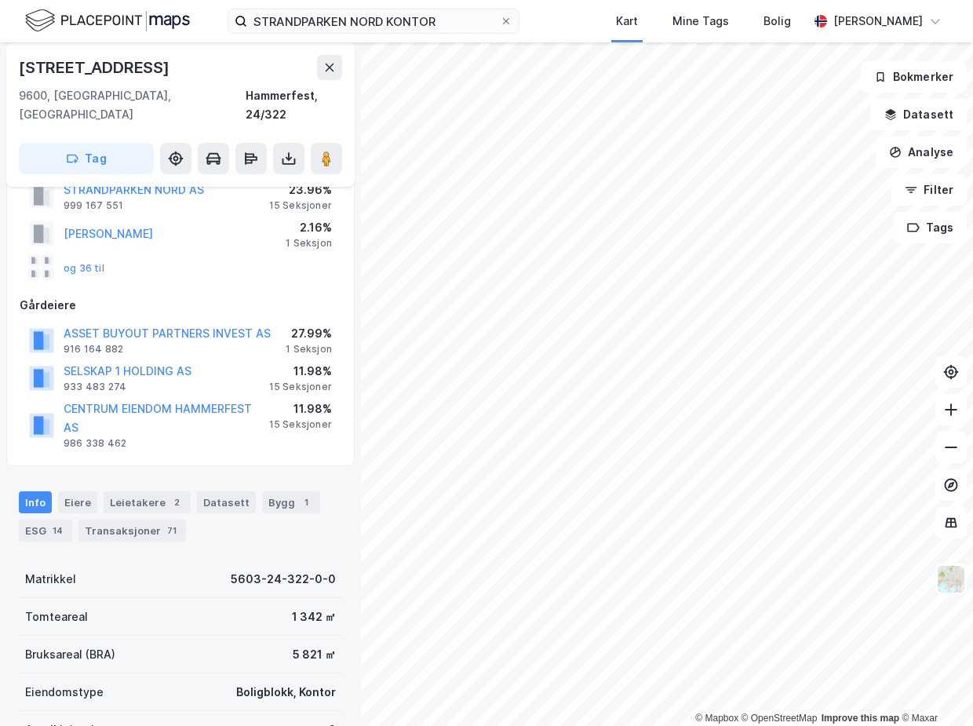
click at [284, 491] on div "Bygg 1" at bounding box center [291, 502] width 58 height 22
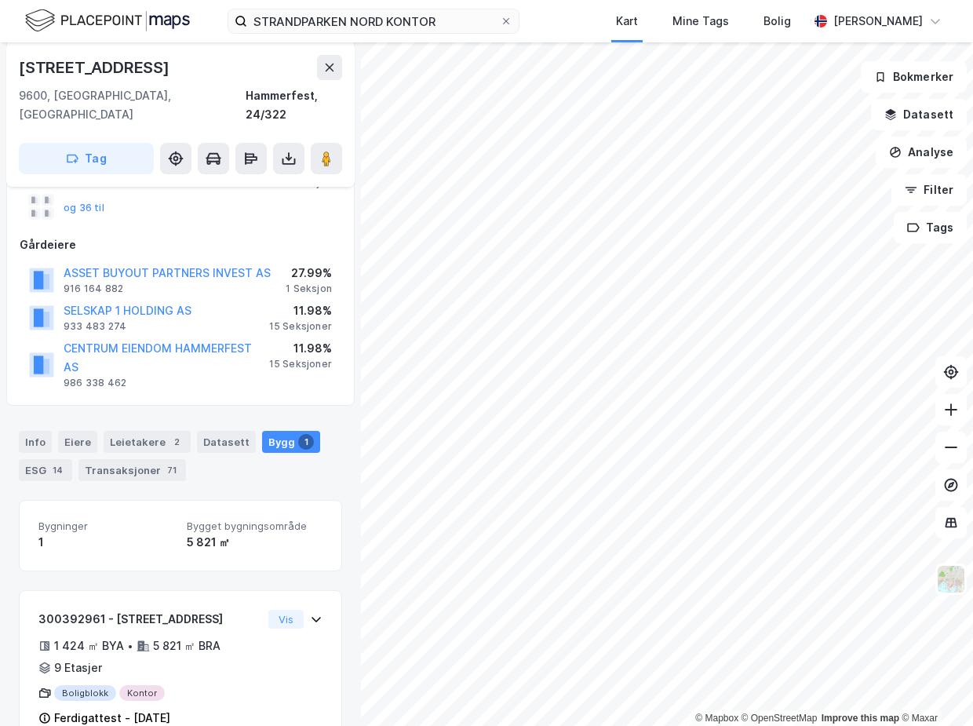
scroll to position [203, 0]
click at [38, 458] on div "ESG 14" at bounding box center [45, 469] width 53 height 22
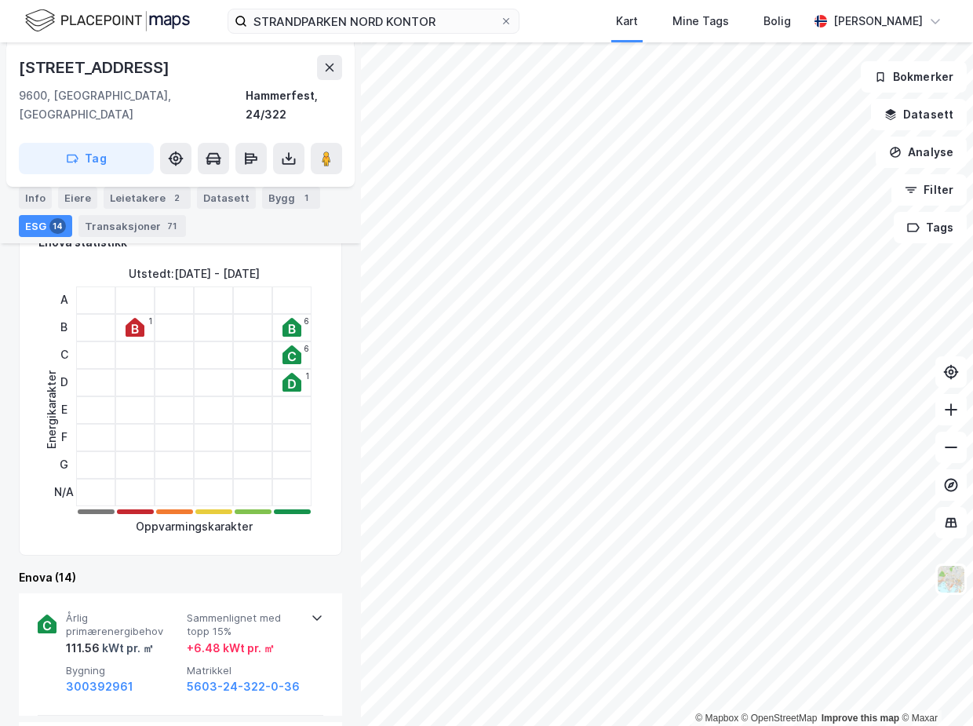
scroll to position [346, 0]
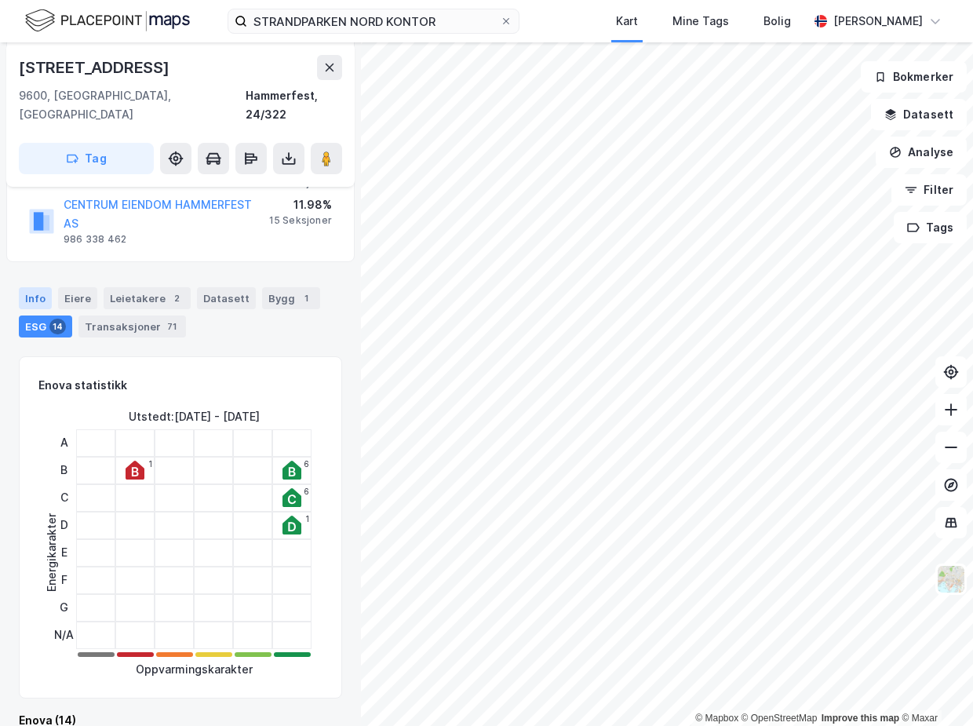
click at [35, 287] on div "Info" at bounding box center [35, 298] width 33 height 22
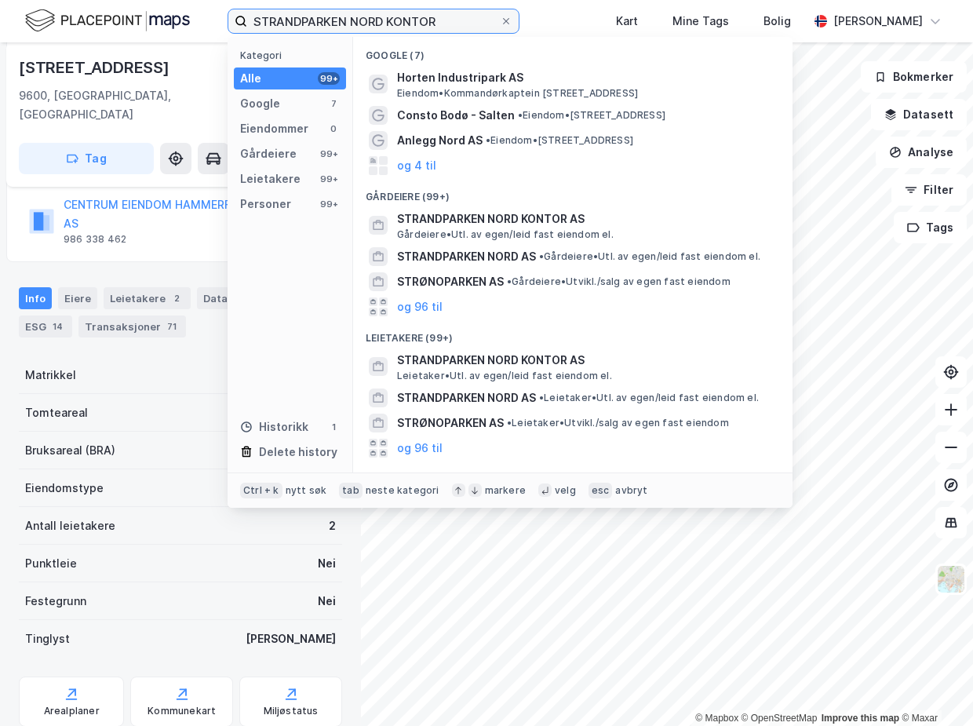
drag, startPoint x: 442, startPoint y: 21, endPoint x: -96, endPoint y: 53, distance: 539.0
click at [0, 53] on html "STRANDPARKEN NORD KONTOR Kategori Alle 99+ Google 7 Eiendommer 0 Gårdeiere 99+ …" at bounding box center [486, 363] width 973 height 726
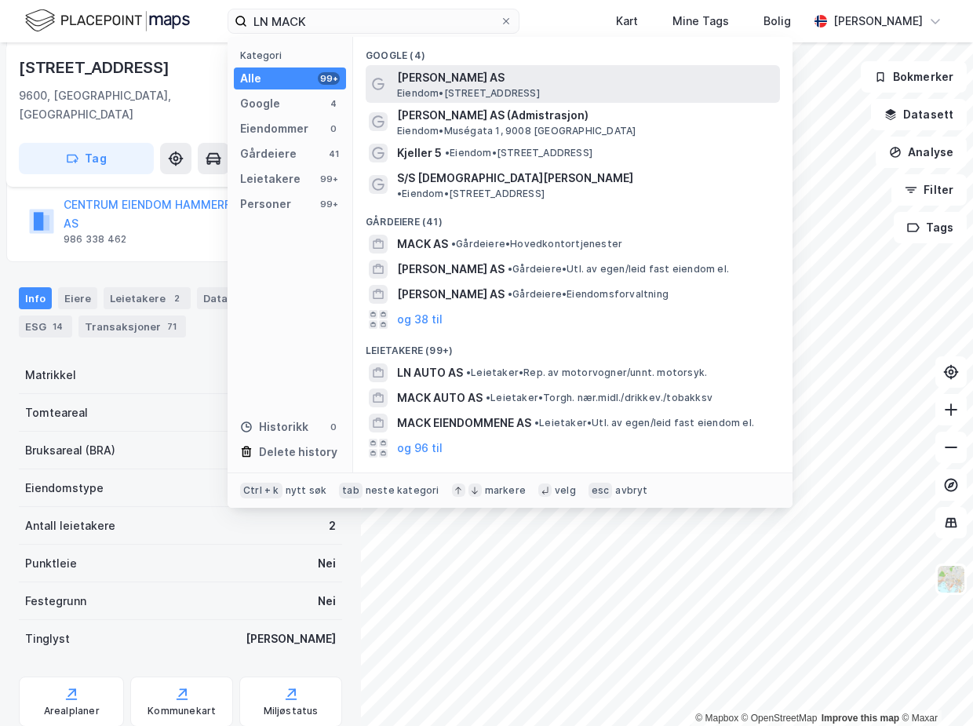
click at [504, 84] on span "[PERSON_NAME] AS" at bounding box center [585, 77] width 377 height 19
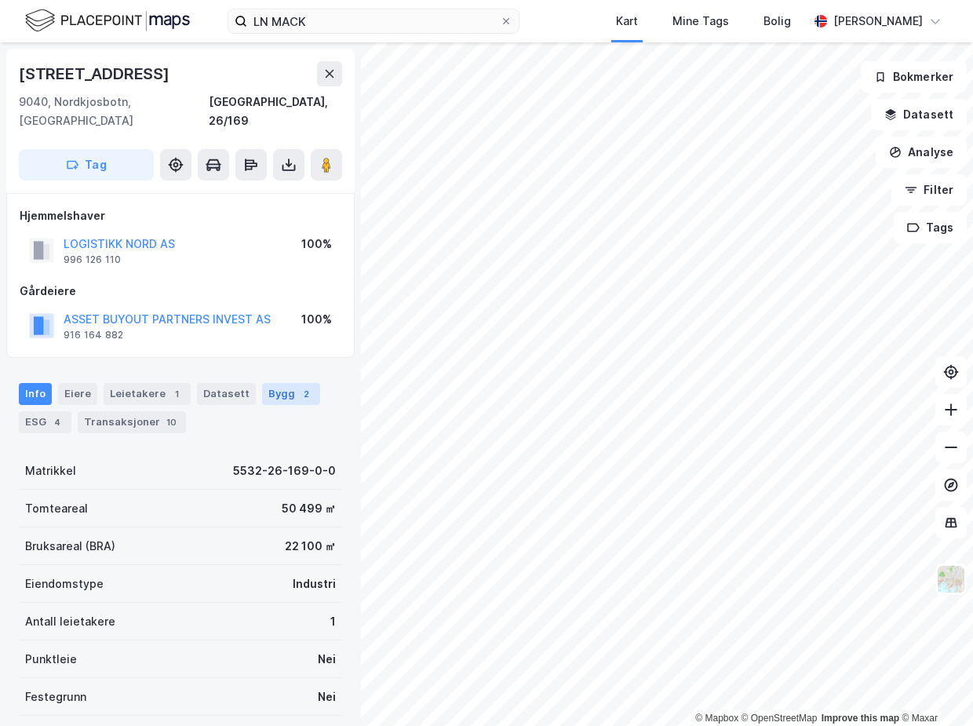
click at [288, 386] on div "Info [PERSON_NAME] 1 Datasett Bygg 2 ESG 4 Transaksjoner 10" at bounding box center [180, 408] width 323 height 50
click at [298, 386] on div "2" at bounding box center [306, 394] width 16 height 16
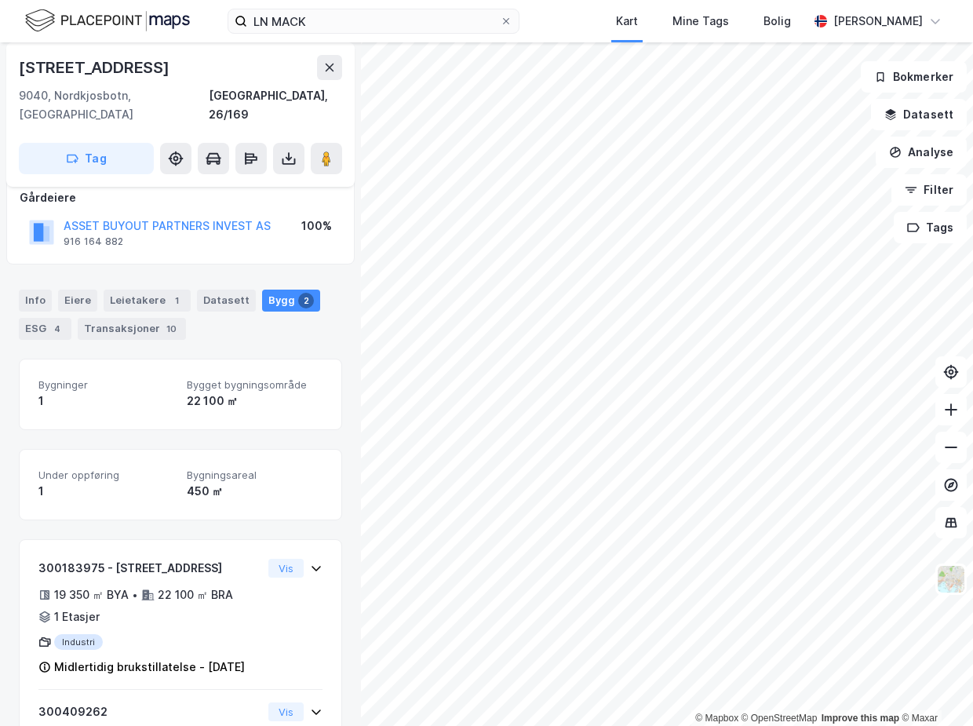
scroll to position [81, 0]
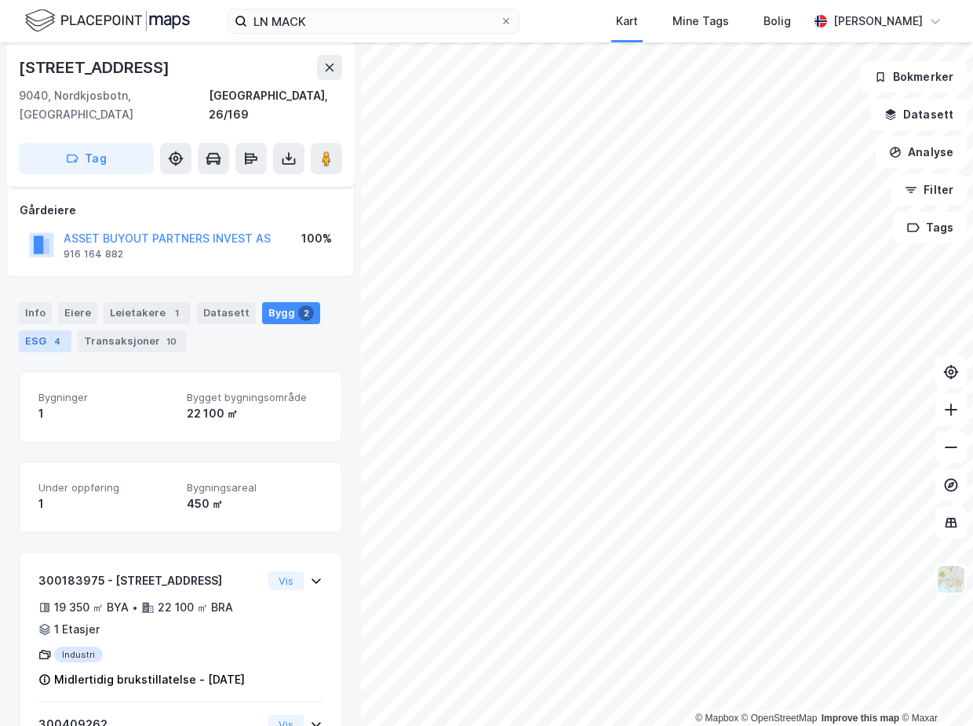
click at [33, 330] on div "ESG 4" at bounding box center [45, 341] width 53 height 22
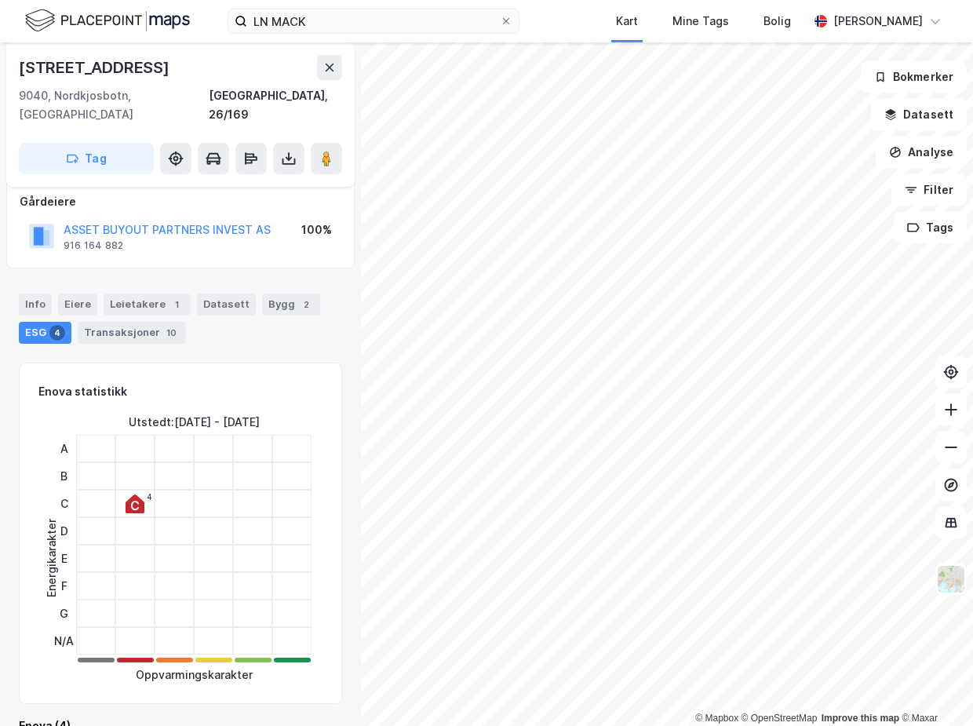
scroll to position [142, 0]
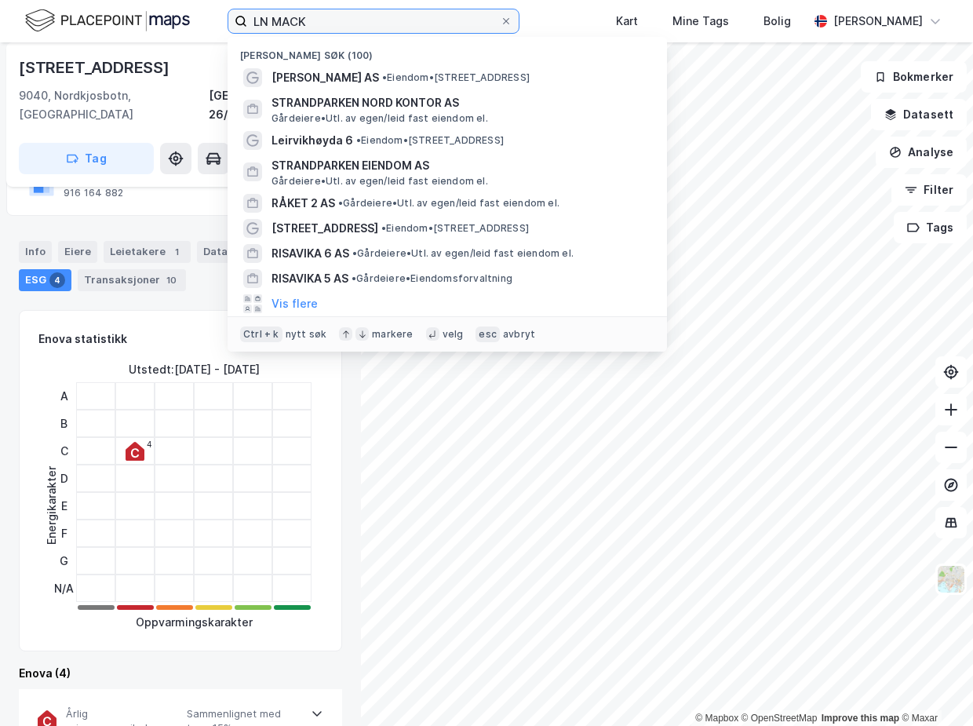
drag, startPoint x: 322, startPoint y: 20, endPoint x: 226, endPoint y: 12, distance: 96.8
click at [226, 12] on div "LN [PERSON_NAME] søk (100) Macks Ølbryggeri AS • Eiendom • [STREET_ADDRESS] STR…" at bounding box center [486, 21] width 973 height 42
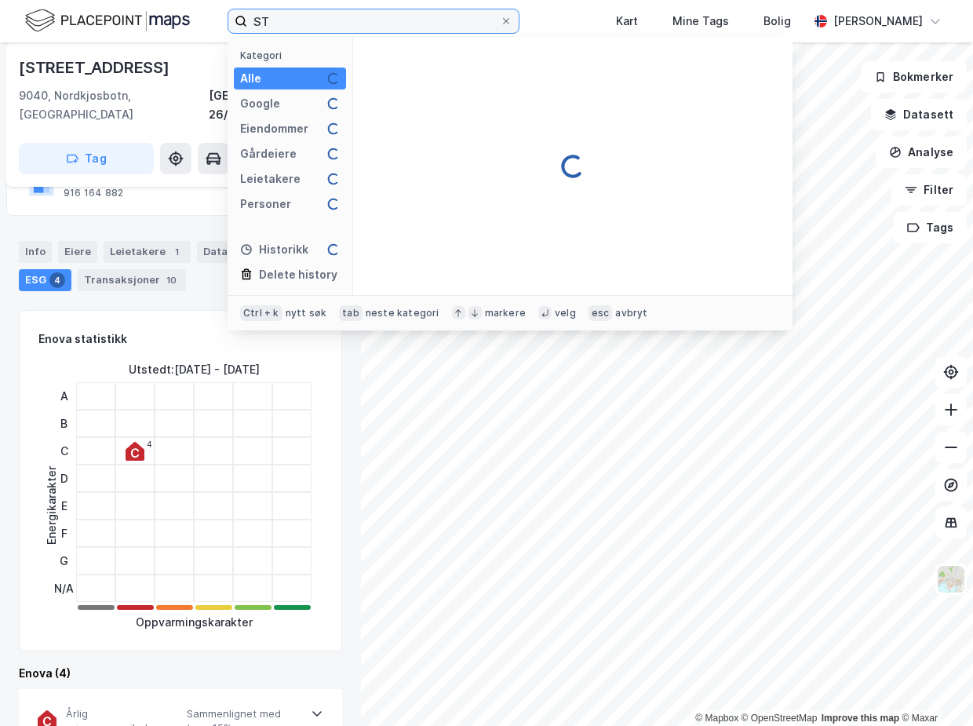
type input "S"
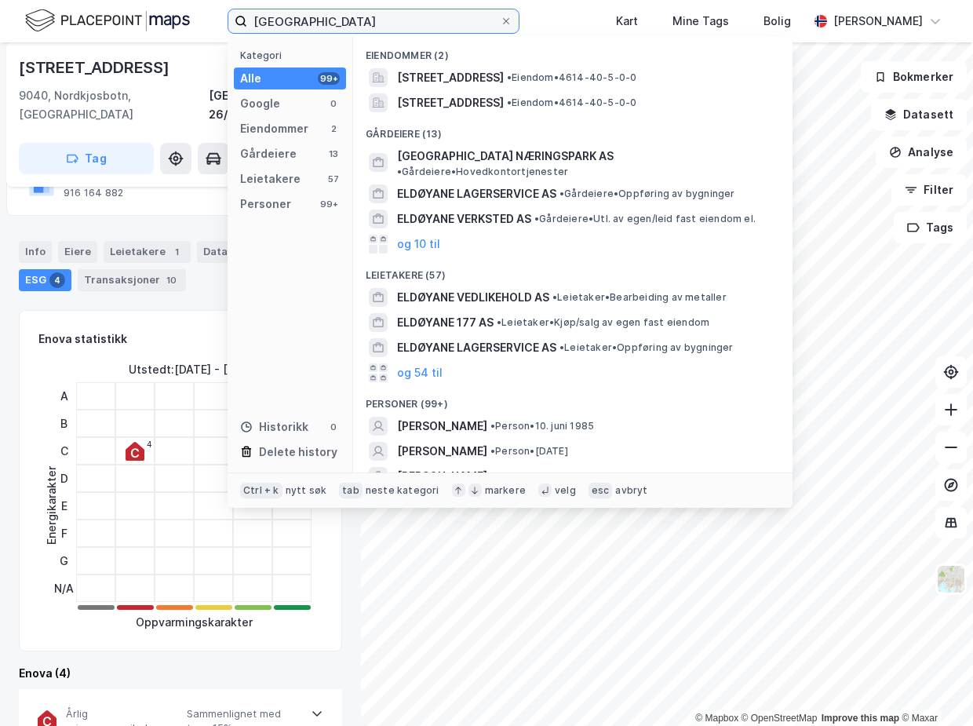
drag, startPoint x: 307, startPoint y: 18, endPoint x: 188, endPoint y: 13, distance: 119.4
click at [188, 13] on div "ELDØYAN Kategori Alle 99+ Google 0 Eiendommer 2 Gårdeiere 13 Leietakere 57 Pers…" at bounding box center [486, 21] width 973 height 42
click at [335, 26] on input "[GEOGRAPHIC_DATA]" at bounding box center [373, 21] width 253 height 24
click at [335, 25] on input "[GEOGRAPHIC_DATA]" at bounding box center [373, 21] width 253 height 24
drag, startPoint x: 335, startPoint y: 25, endPoint x: 214, endPoint y: 19, distance: 121.0
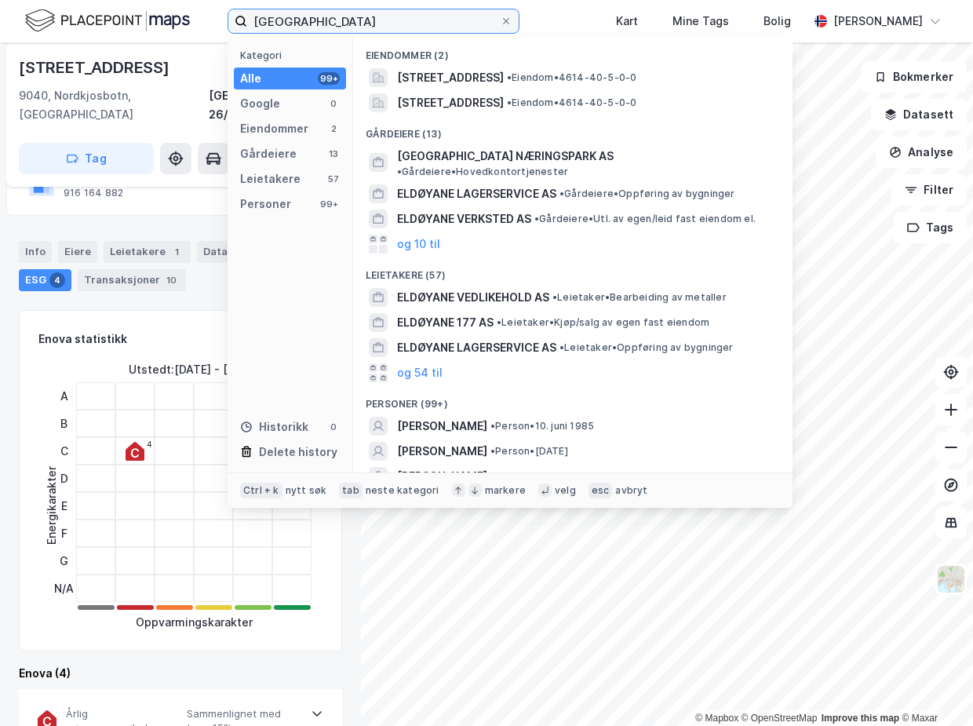
click at [214, 19] on div "ELDØYAN Kategori Alle 99+ Google 0 Eiendommer 2 Gårdeiere 13 Leietakere 57 Pers…" at bounding box center [486, 21] width 973 height 42
click at [337, 12] on input "[GEOGRAPHIC_DATA]" at bounding box center [373, 21] width 253 height 24
drag, startPoint x: 329, startPoint y: 24, endPoint x: 189, endPoint y: 17, distance: 140.6
click at [189, 17] on div "ELDØYAN Kategori Alle 99+ Google 0 Eiendommer 2 Gårdeiere 13 Leietakere 57 Pers…" at bounding box center [486, 21] width 973 height 42
click at [348, 17] on input "[GEOGRAPHIC_DATA]" at bounding box center [373, 21] width 253 height 24
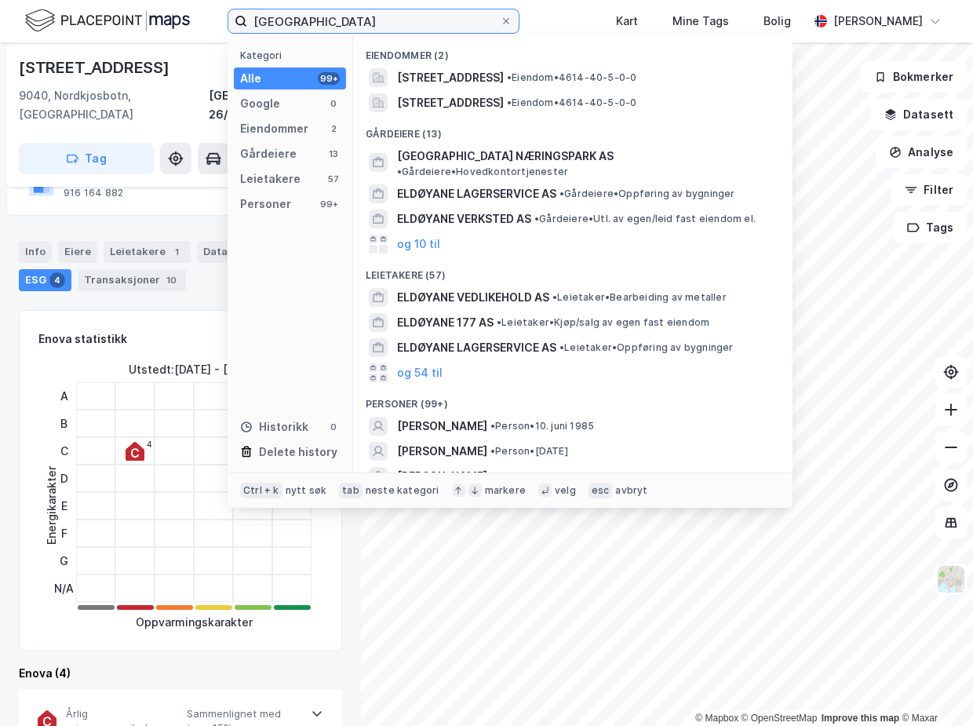
drag, startPoint x: 339, startPoint y: 17, endPoint x: 188, endPoint y: 15, distance: 150.6
click at [188, 15] on div "ELDØYAN Kategori Alle 99+ Google 0 Eiendommer 2 Gårdeiere 13 Leietakere 57 Pers…" at bounding box center [486, 21] width 973 height 42
click at [351, 20] on input "[GEOGRAPHIC_DATA]" at bounding box center [373, 21] width 253 height 24
drag, startPoint x: 351, startPoint y: 20, endPoint x: 193, endPoint y: 15, distance: 158.5
click at [190, 14] on div "ELDØYAN Kategori Alle 99+ Google 0 Eiendommer 2 Gårdeiere 13 Leietakere 57 Pers…" at bounding box center [486, 21] width 973 height 42
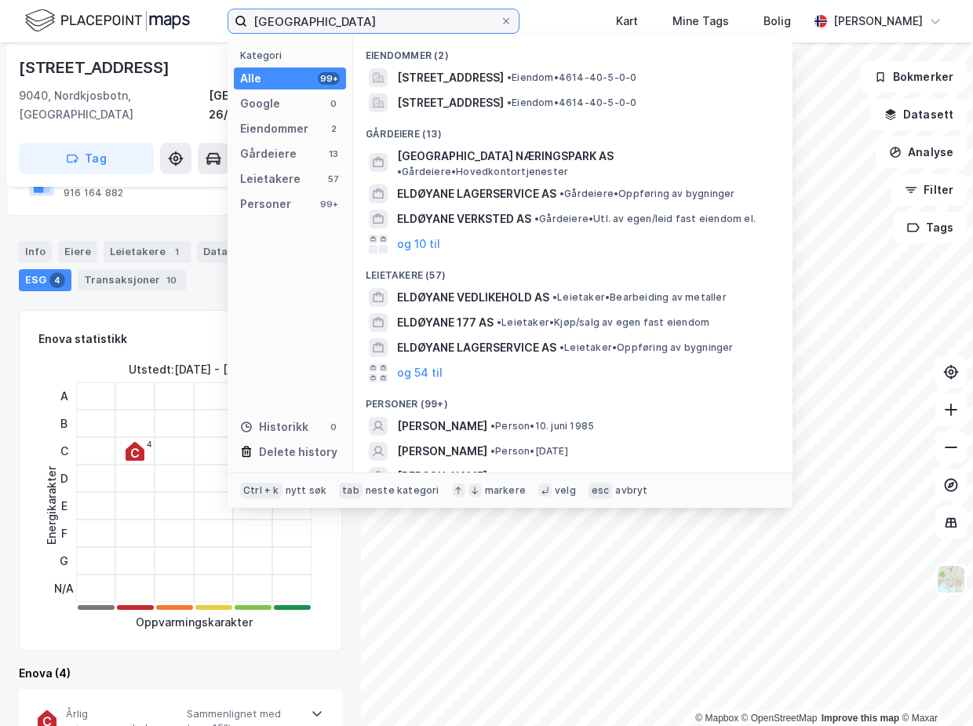
click at [329, 24] on input "[GEOGRAPHIC_DATA]" at bounding box center [373, 21] width 253 height 24
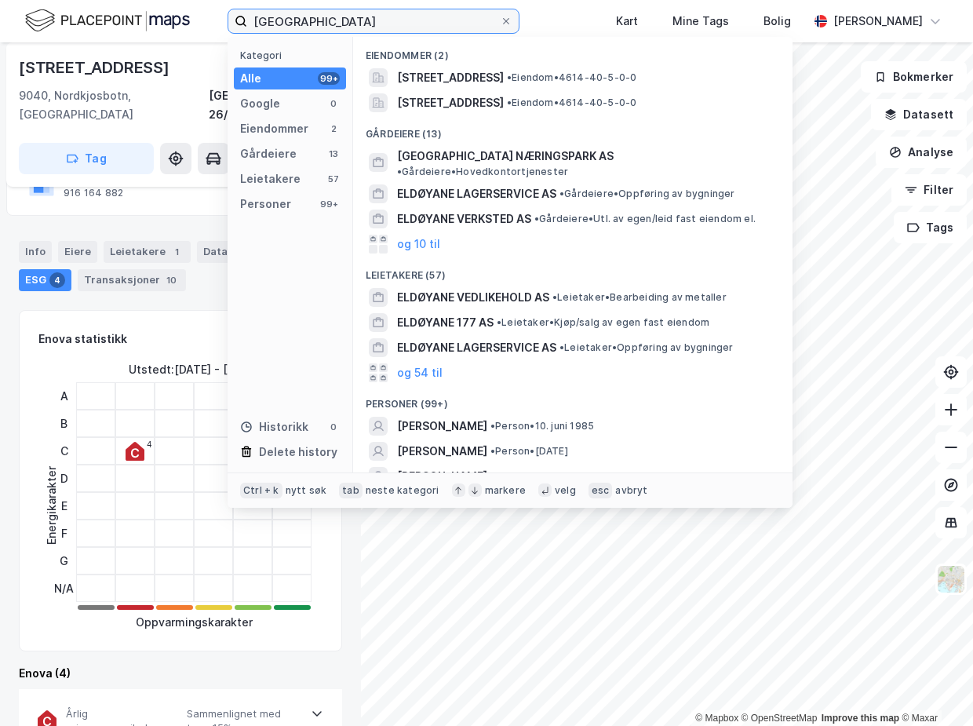
click at [329, 24] on input "[GEOGRAPHIC_DATA]" at bounding box center [373, 21] width 253 height 24
click at [311, 15] on input "[GEOGRAPHIC_DATA]" at bounding box center [373, 21] width 253 height 24
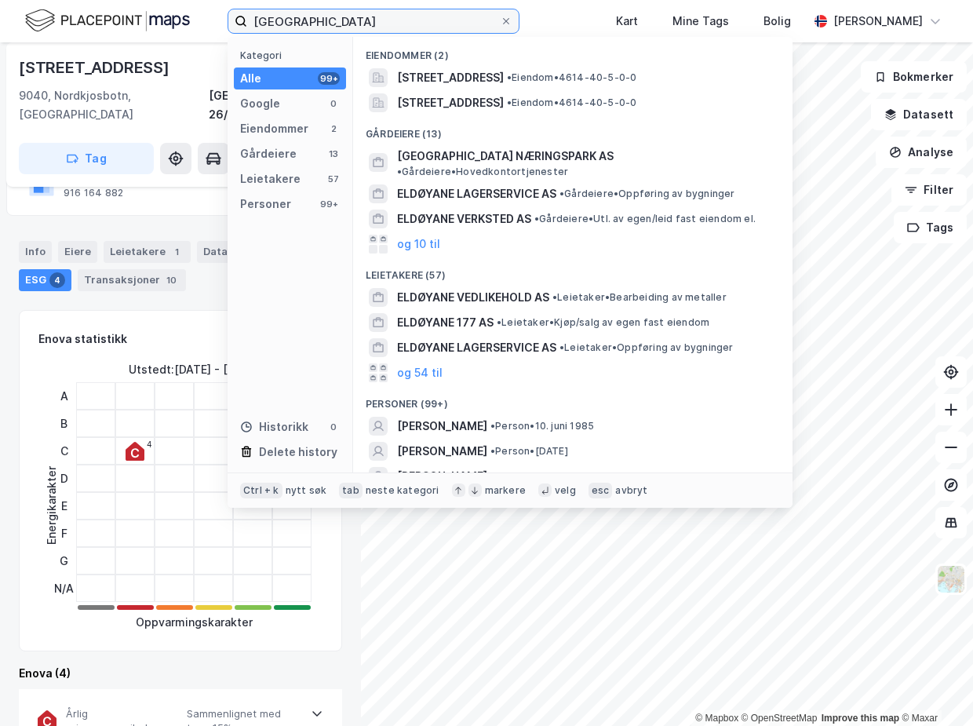
click at [311, 15] on input "[GEOGRAPHIC_DATA]" at bounding box center [373, 21] width 253 height 24
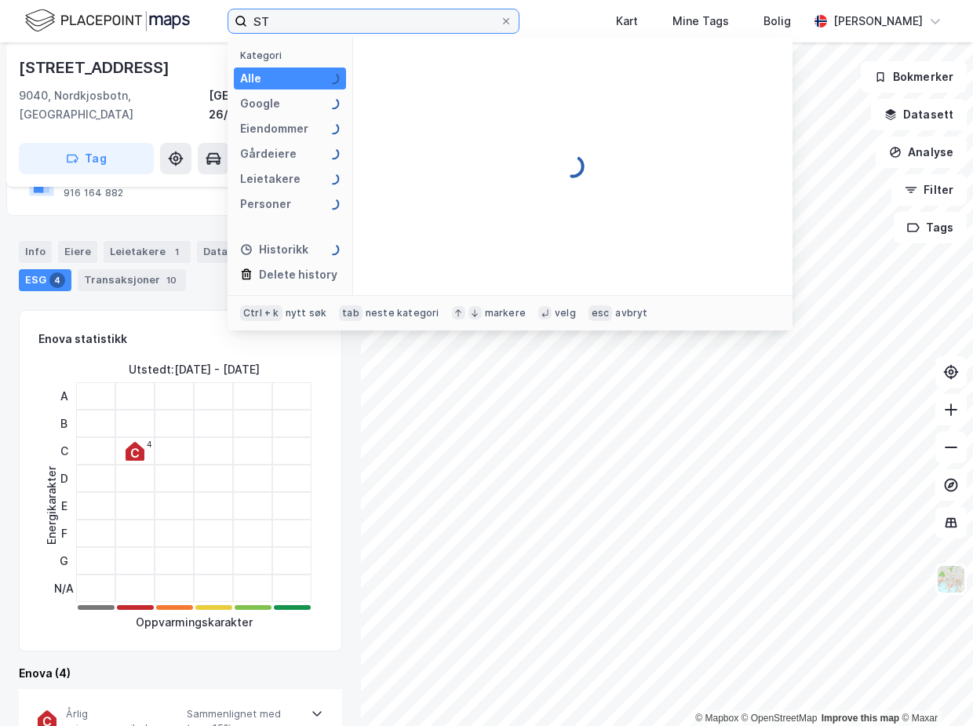
type input "S"
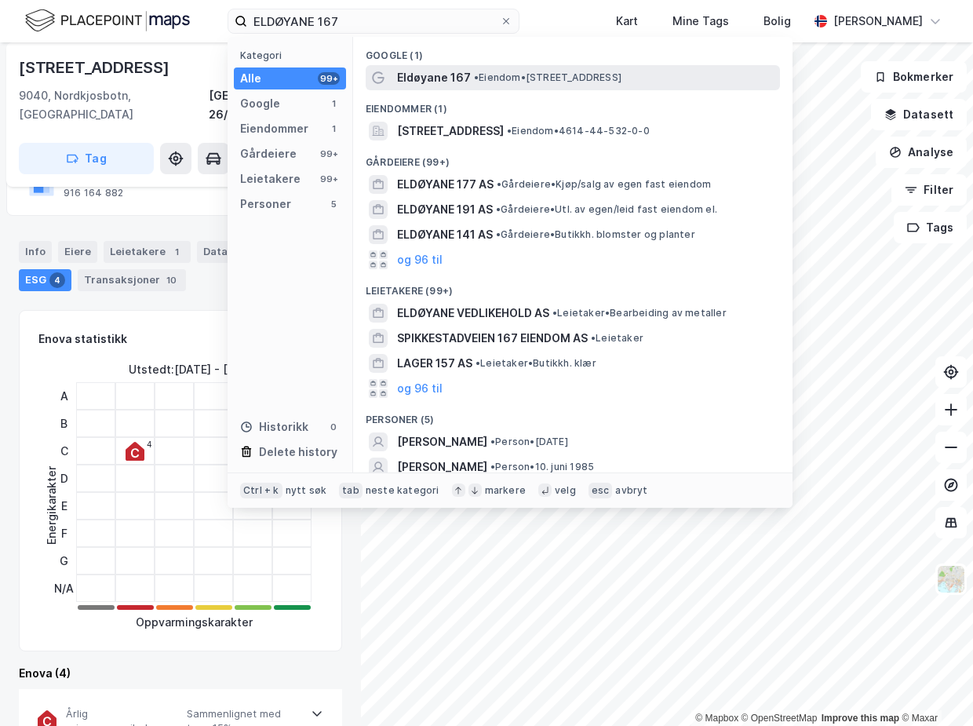
click at [454, 78] on span "Eldøyane 167" at bounding box center [434, 77] width 74 height 19
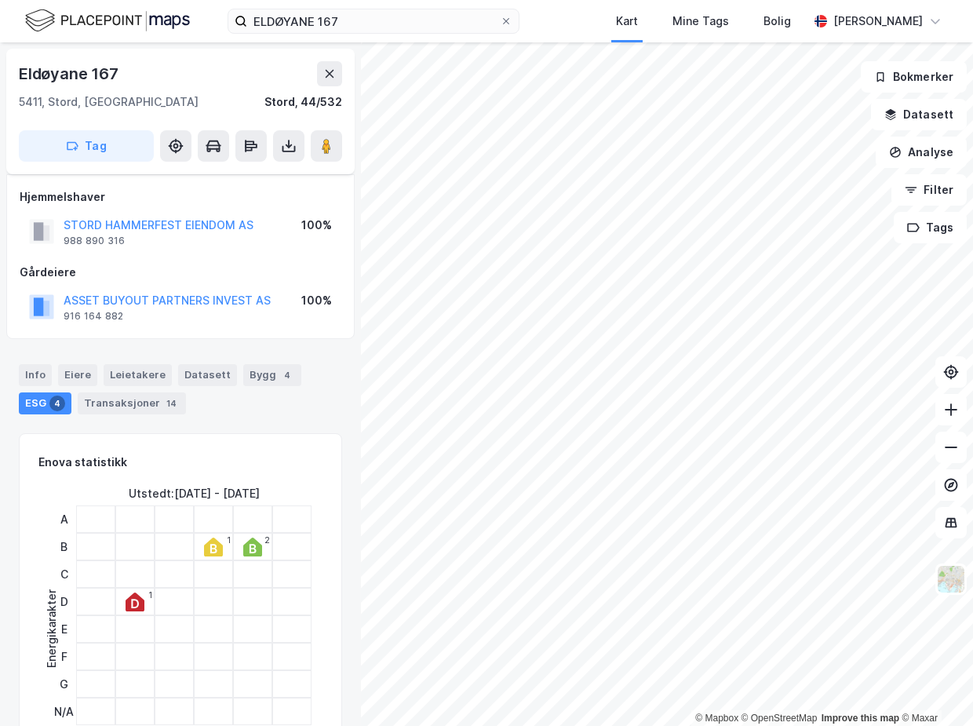
scroll to position [142, 0]
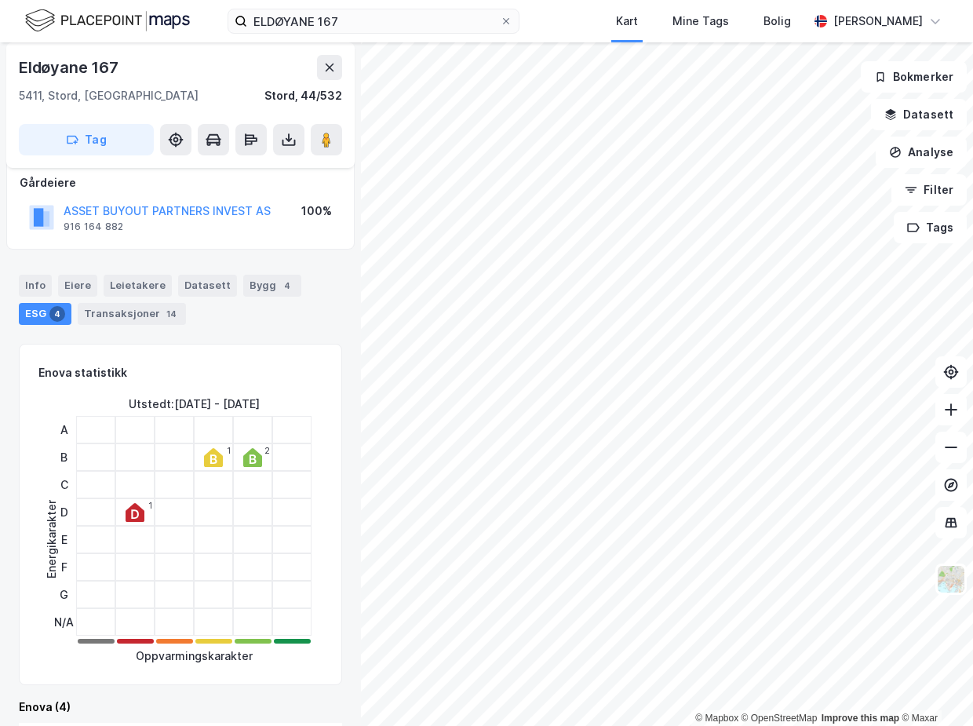
scroll to position [0, 0]
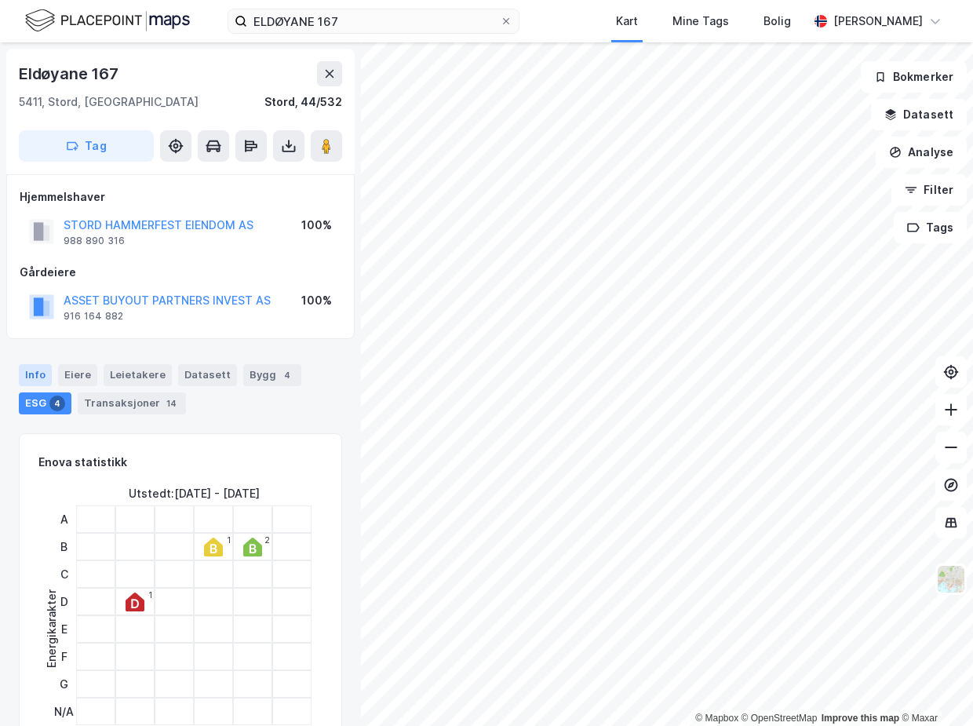
click at [42, 378] on div "Info" at bounding box center [35, 375] width 33 height 22
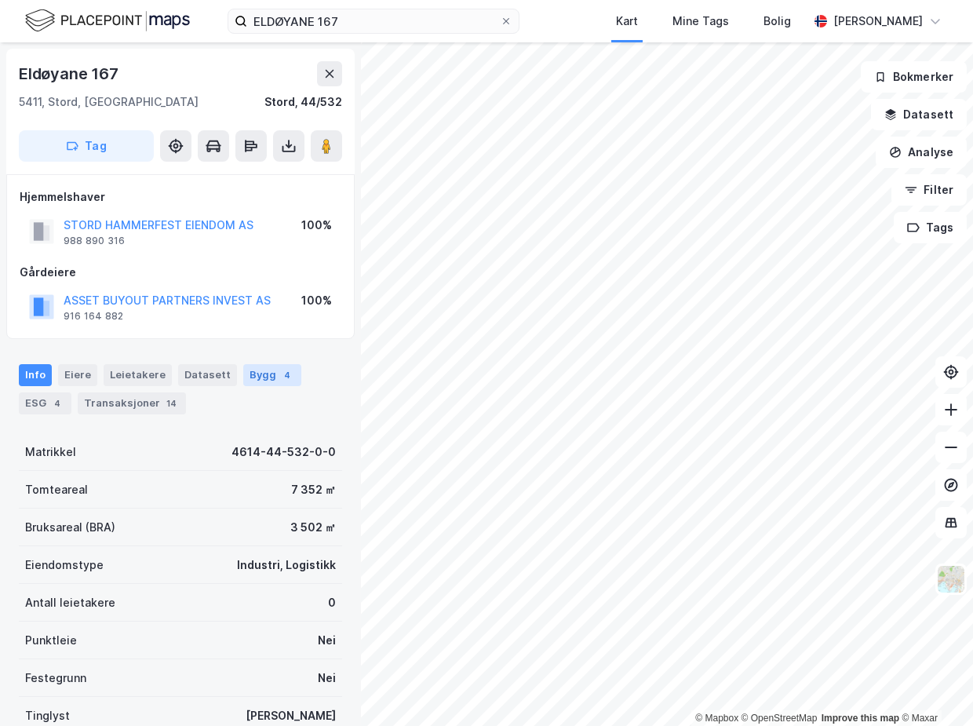
click at [246, 373] on div "Bygg 4" at bounding box center [272, 375] width 58 height 22
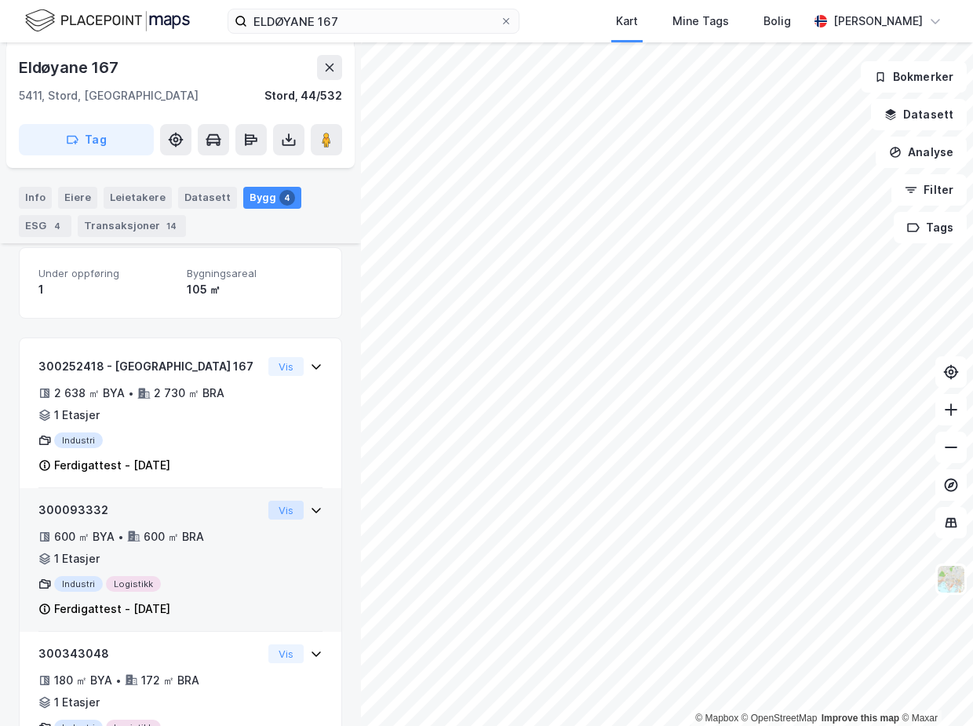
scroll to position [420, 0]
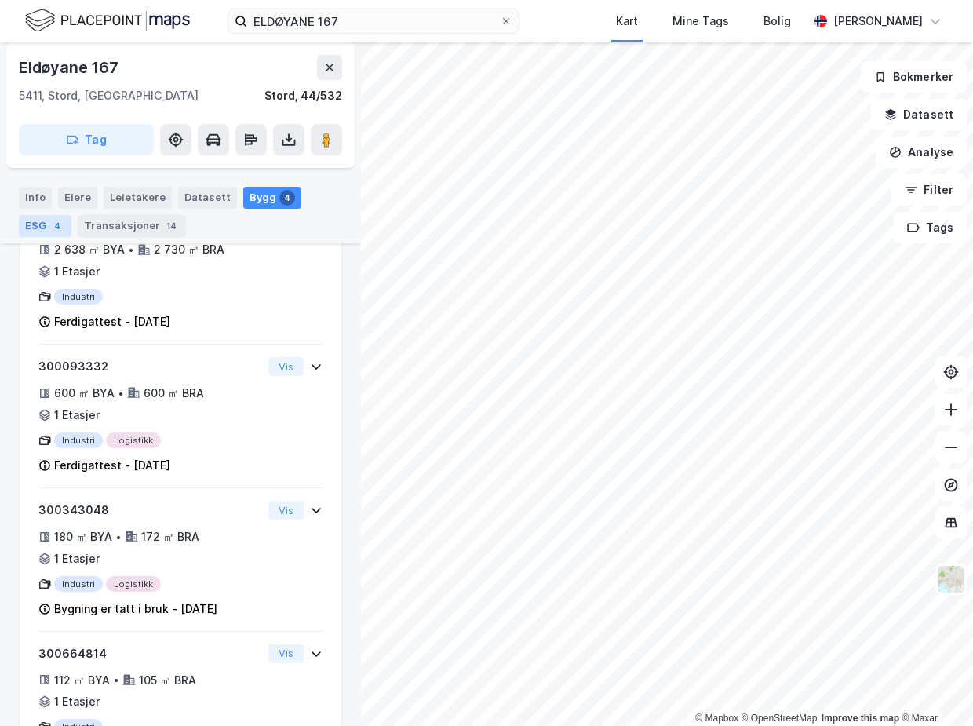
click at [47, 220] on div "ESG 4" at bounding box center [45, 226] width 53 height 22
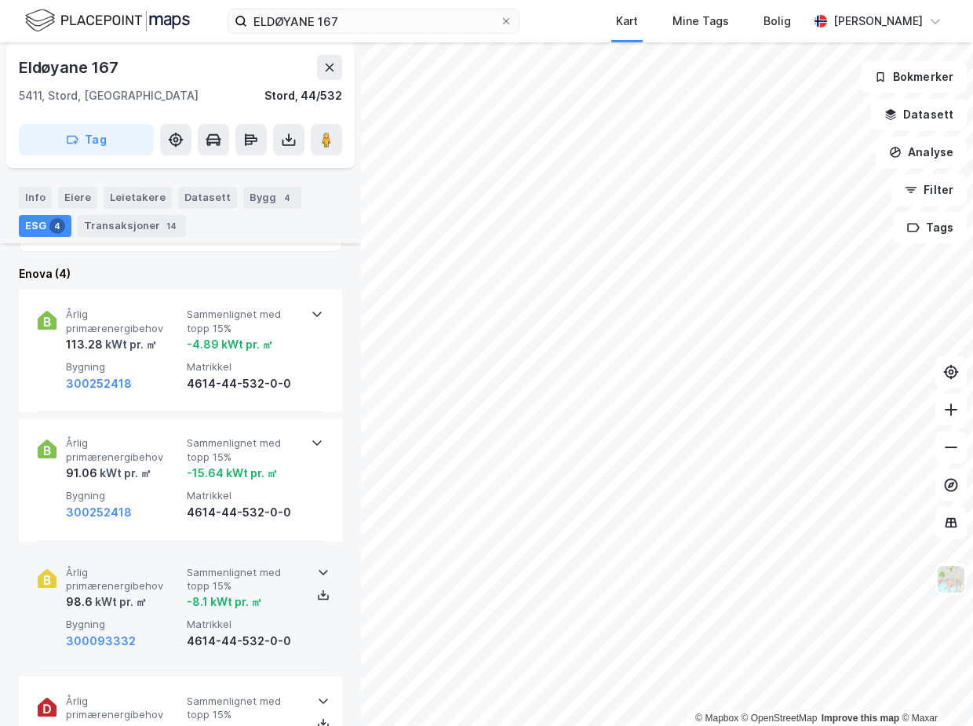
scroll to position [704, 0]
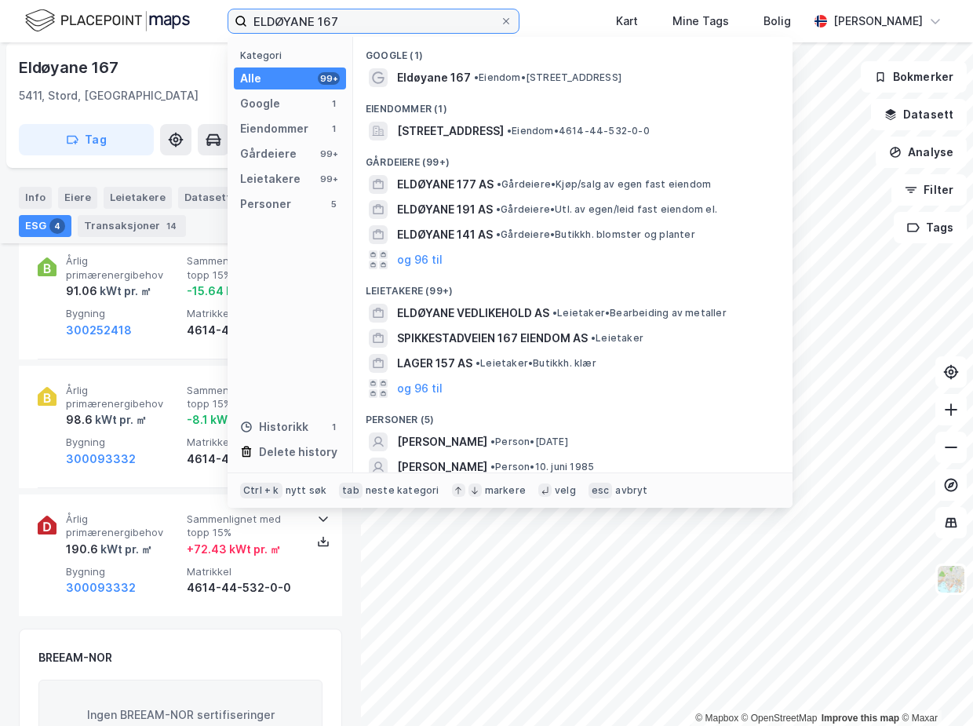
drag, startPoint x: 353, startPoint y: 20, endPoint x: 169, endPoint y: 18, distance: 183.6
click at [169, 18] on div "ELDØYANE 167 Kategori Alle 99+ Google 1 Eiendommer 1 Gårdeiere 99+ Leietakere 9…" at bounding box center [486, 21] width 973 height 42
click at [333, 10] on div "ELDØYANE 167 Kategori Alle 99+ Google 1 Eiendommer 1 Gårdeiere 99+ Leietakere 9…" at bounding box center [486, 21] width 973 height 42
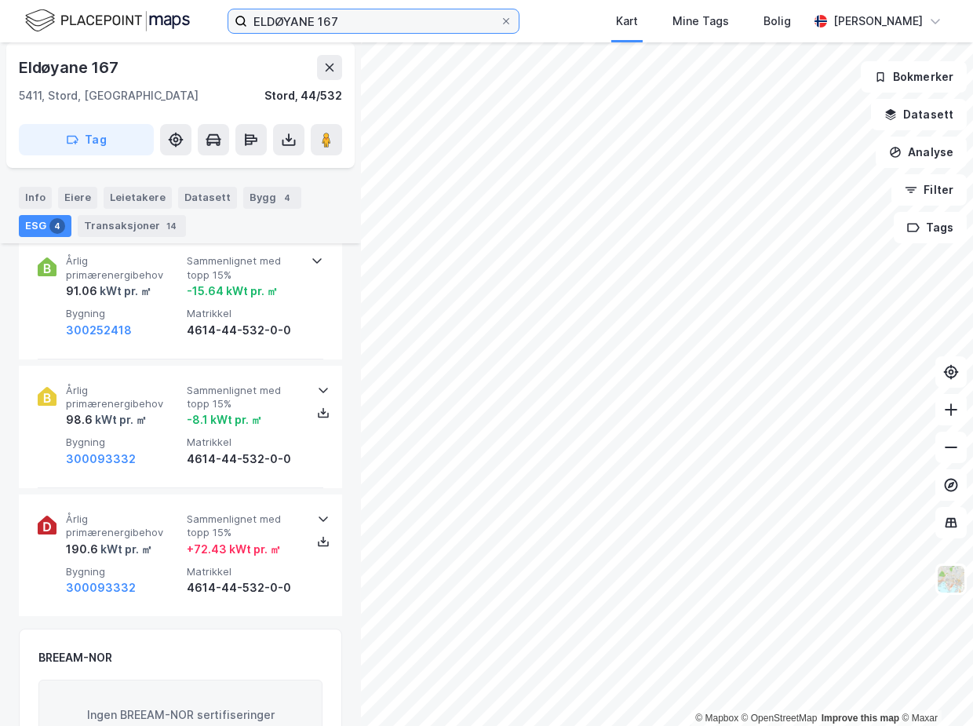
click at [320, 25] on input "ELDØYANE 167" at bounding box center [373, 21] width 253 height 24
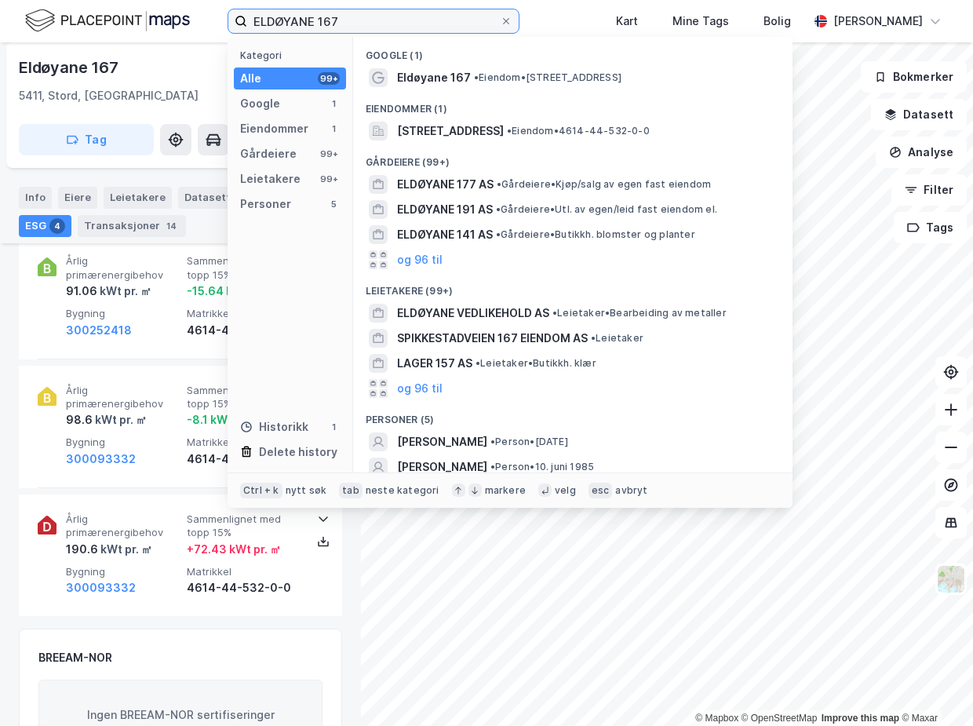
click at [320, 21] on input "ELDØYANE 167" at bounding box center [373, 21] width 253 height 24
click at [320, 20] on input "ELDØYANE 167" at bounding box center [373, 21] width 253 height 24
paste input "Stord - Eldøyane 189"
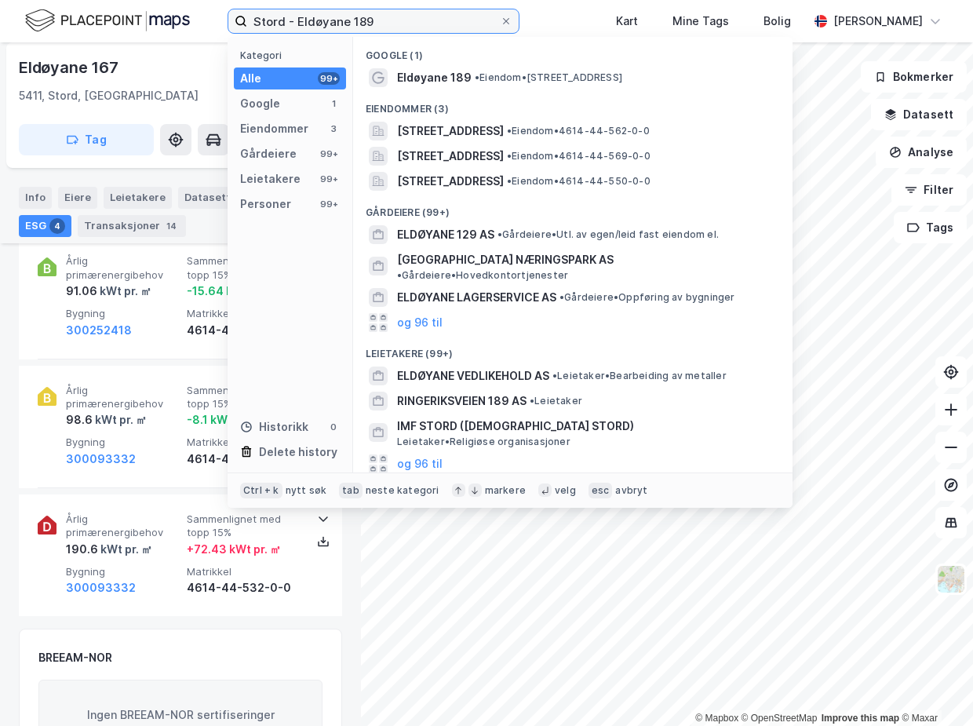
drag, startPoint x: 297, startPoint y: 20, endPoint x: 217, endPoint y: 24, distance: 79.3
click at [217, 23] on div "Stord - Eldøyane 189 Kategori Alle 99+ Google 1 Eiendommer 3 Gårdeiere 99+ Leie…" at bounding box center [486, 21] width 973 height 42
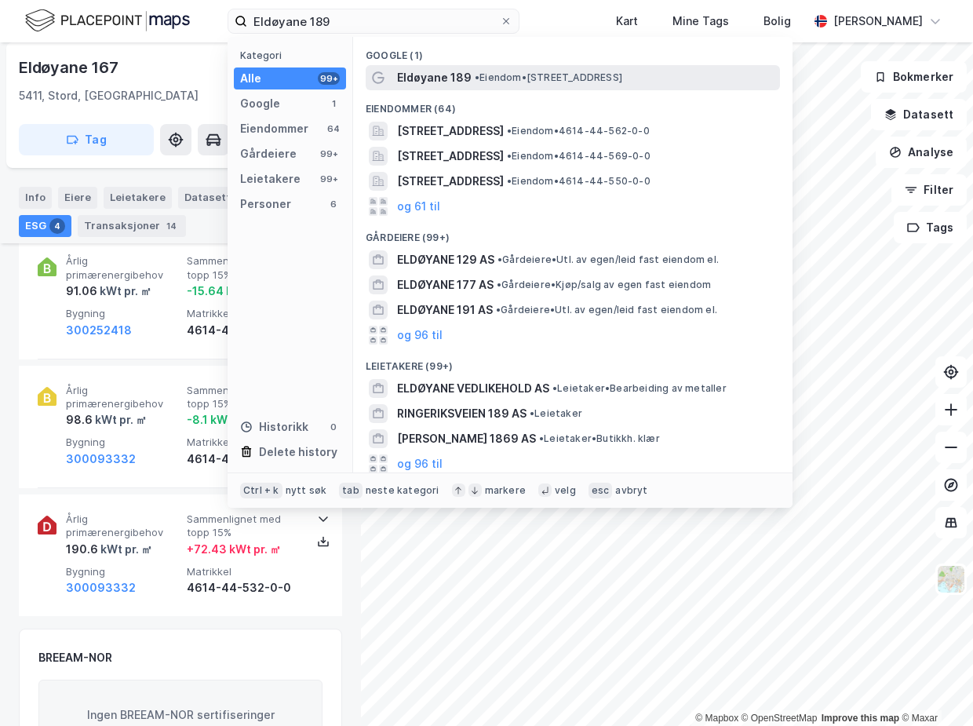
click at [555, 67] on div "Eldøyane 189 • Eiendom • [STREET_ADDRESS]" at bounding box center [573, 77] width 414 height 25
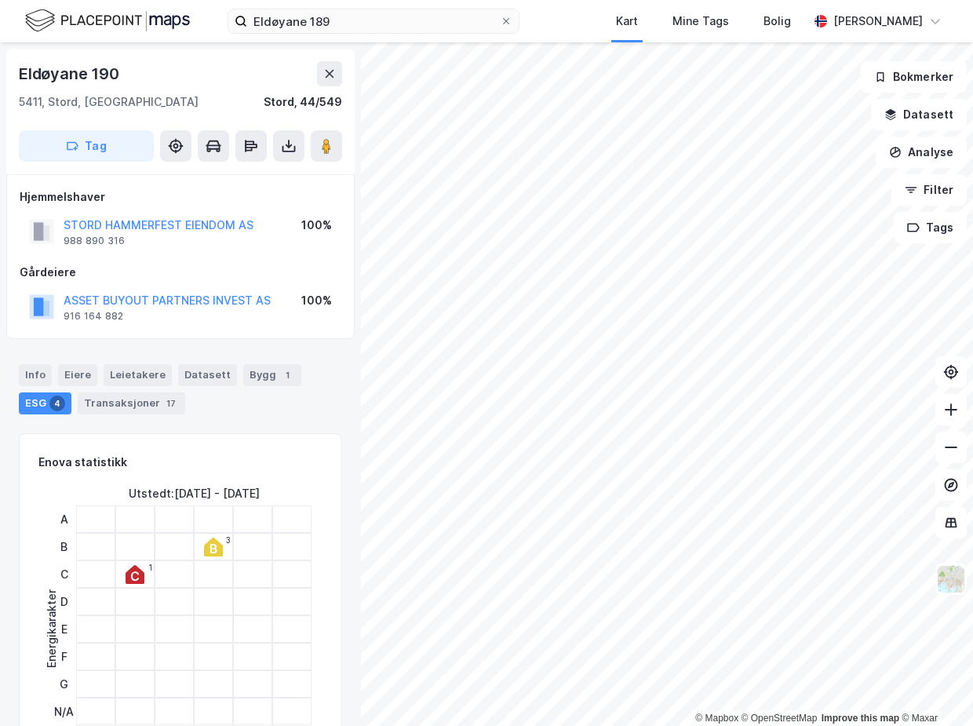
drag, startPoint x: 337, startPoint y: 419, endPoint x: 325, endPoint y: 412, distance: 13.7
click at [337, 419] on div "Info [PERSON_NAME] Datasett Bygg 1 ESG 4 Transaksjoner 17" at bounding box center [180, 382] width 361 height 75
click at [31, 380] on div "Info" at bounding box center [35, 375] width 33 height 22
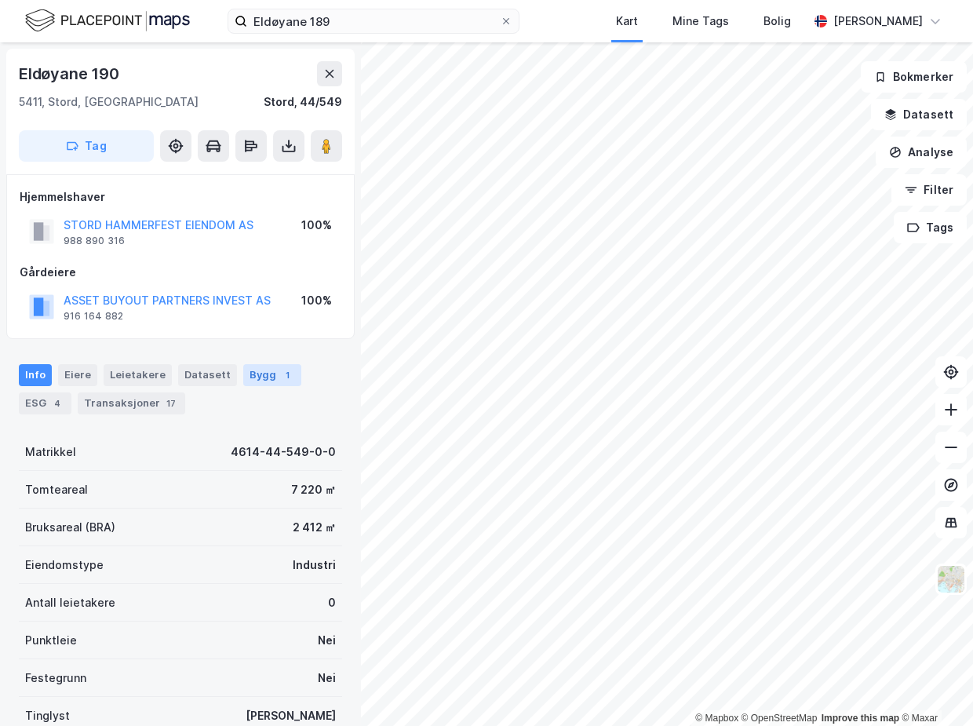
click at [260, 372] on div "Bygg 1" at bounding box center [272, 375] width 58 height 22
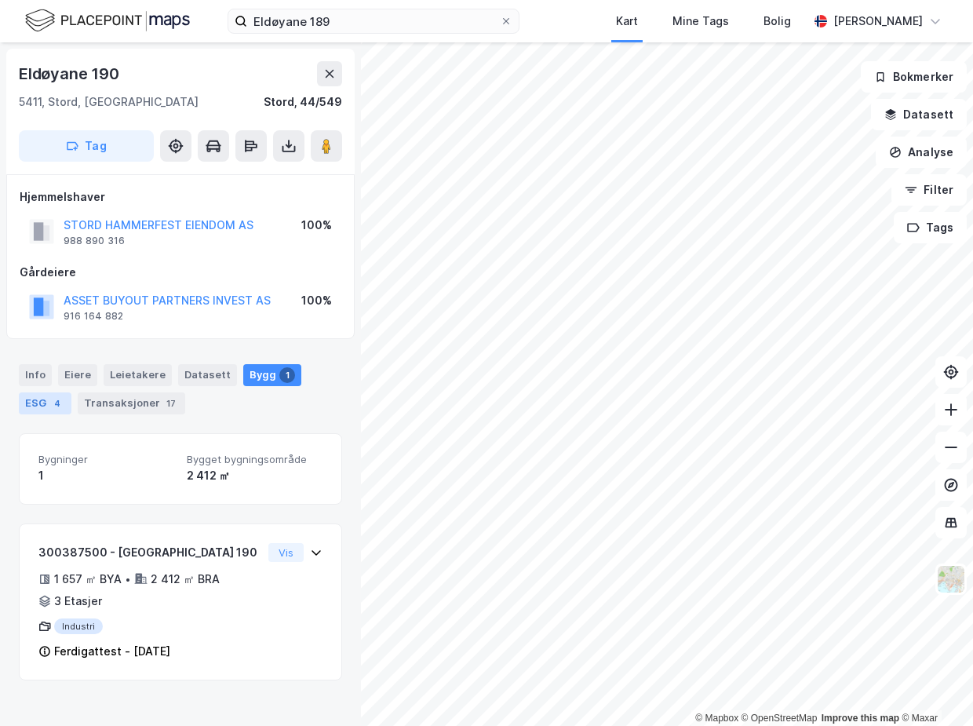
click at [45, 404] on div "ESG 4" at bounding box center [45, 403] width 53 height 22
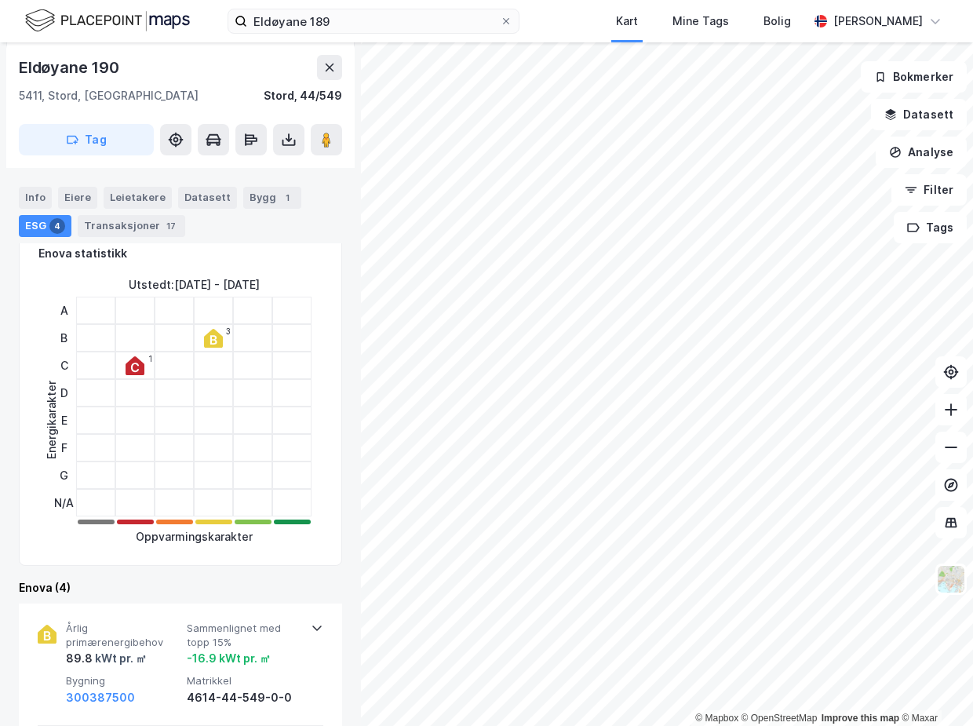
scroll to position [213, 0]
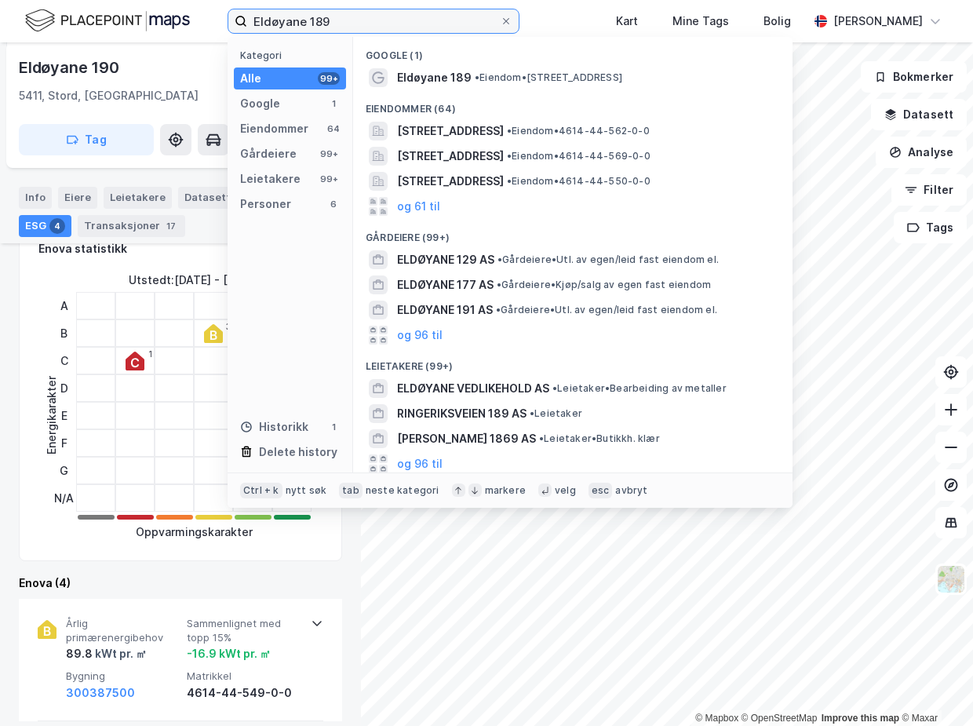
drag, startPoint x: 307, startPoint y: 17, endPoint x: 177, endPoint y: 9, distance: 130.5
click at [177, 9] on div "Eldøyane 189 Kategori Alle 99+ Google 1 Eiendommer 64 Gårdeiere 99+ Leietakere …" at bounding box center [486, 21] width 973 height 42
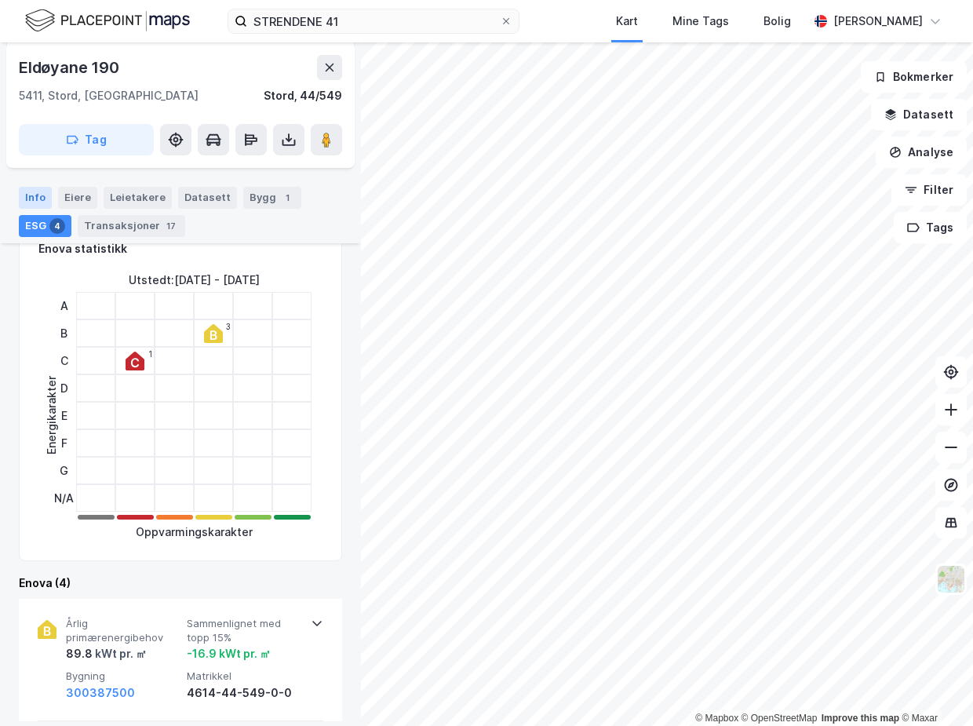
click at [36, 195] on div "Info" at bounding box center [35, 198] width 33 height 22
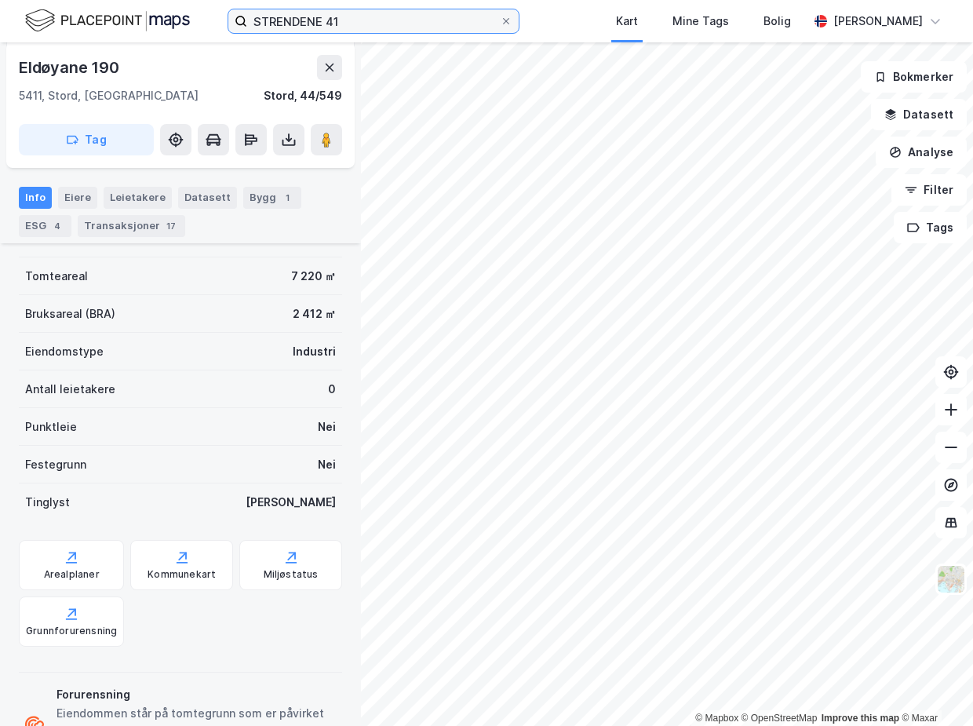
click at [377, 19] on input "STRENDENE 41" at bounding box center [373, 21] width 253 height 24
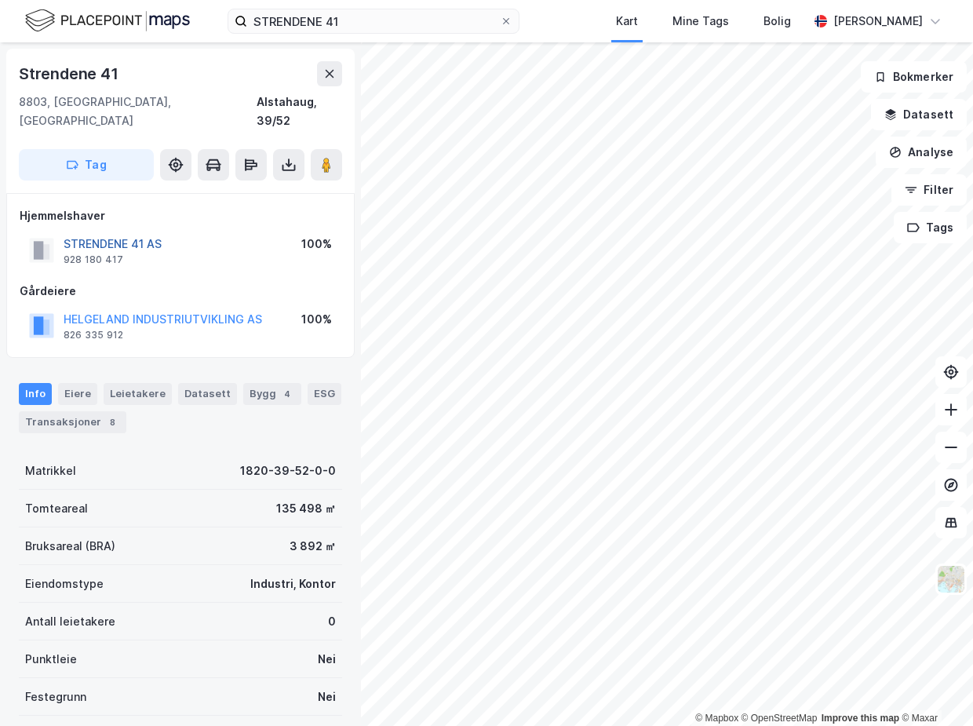
click at [0, 0] on button "STRENDENE 41 AS" at bounding box center [0, 0] width 0 height 0
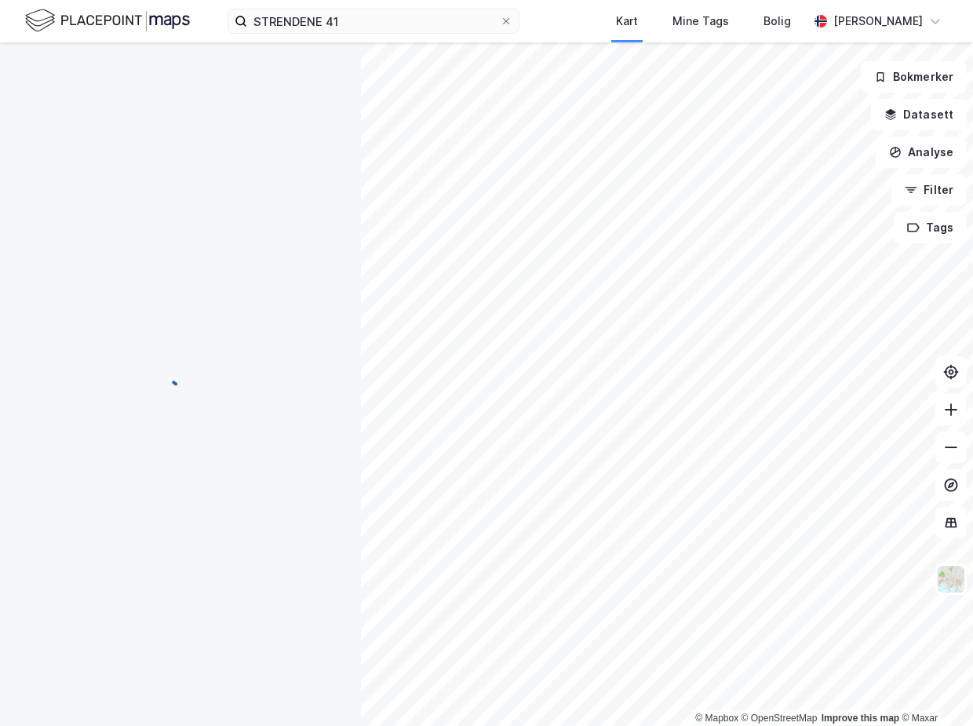
scroll to position [2, 0]
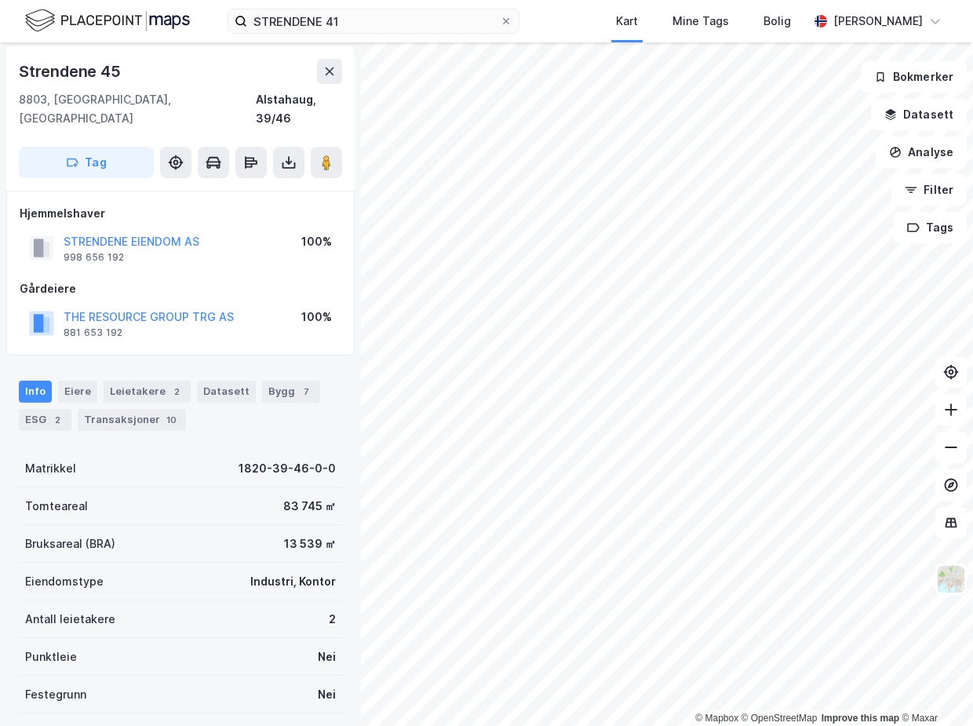
scroll to position [2, 0]
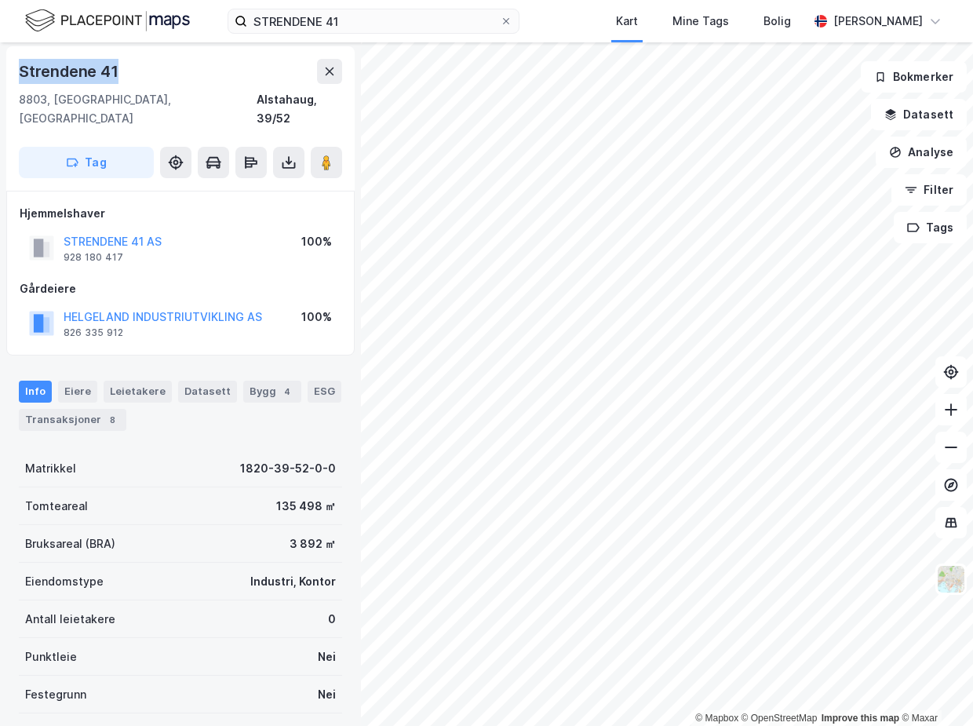
drag, startPoint x: 140, startPoint y: 59, endPoint x: 16, endPoint y: 69, distance: 123.6
click at [16, 69] on div "Strendene 41 8803, [GEOGRAPHIC_DATA], [GEOGRAPHIC_DATA] [GEOGRAPHIC_DATA], 39/5…" at bounding box center [180, 118] width 348 height 144
copy div "Strendene 41"
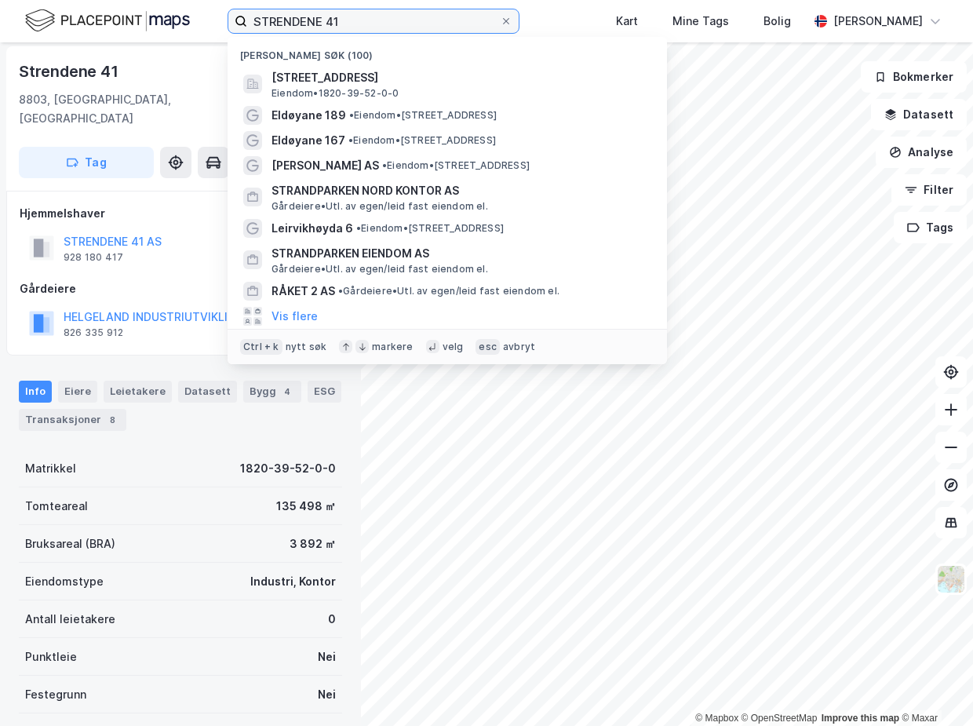
click at [362, 24] on input "STRENDENE 41" at bounding box center [373, 21] width 253 height 24
paste input "Gismerøya"
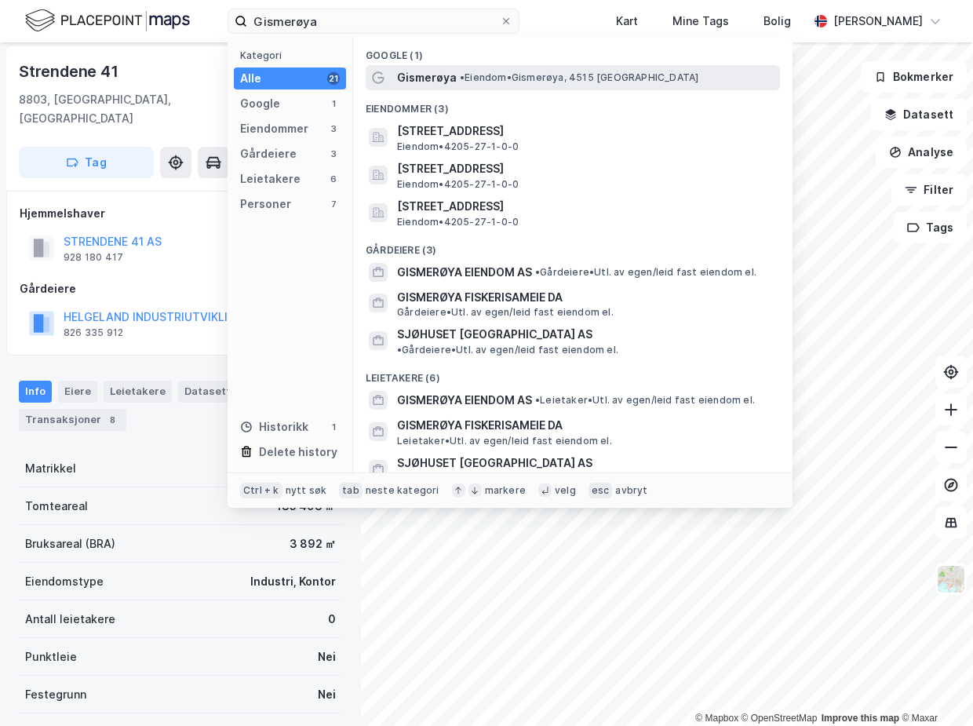
click at [529, 85] on div "Gismerøya • Eiendom • Gismerøya, 4515 [GEOGRAPHIC_DATA]" at bounding box center [587, 77] width 380 height 19
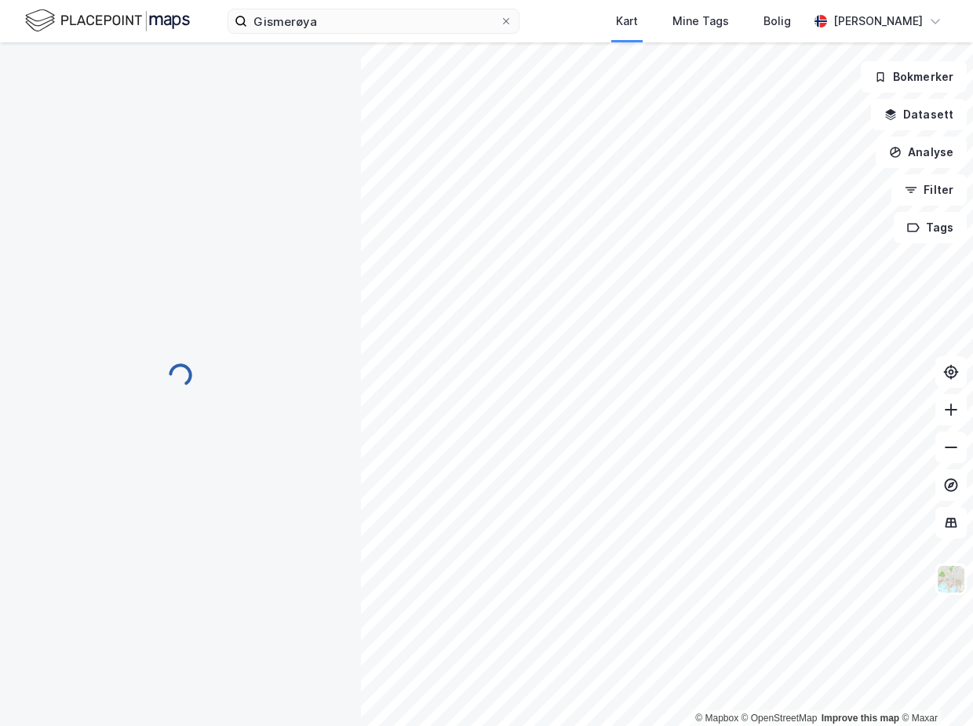
scroll to position [2, 0]
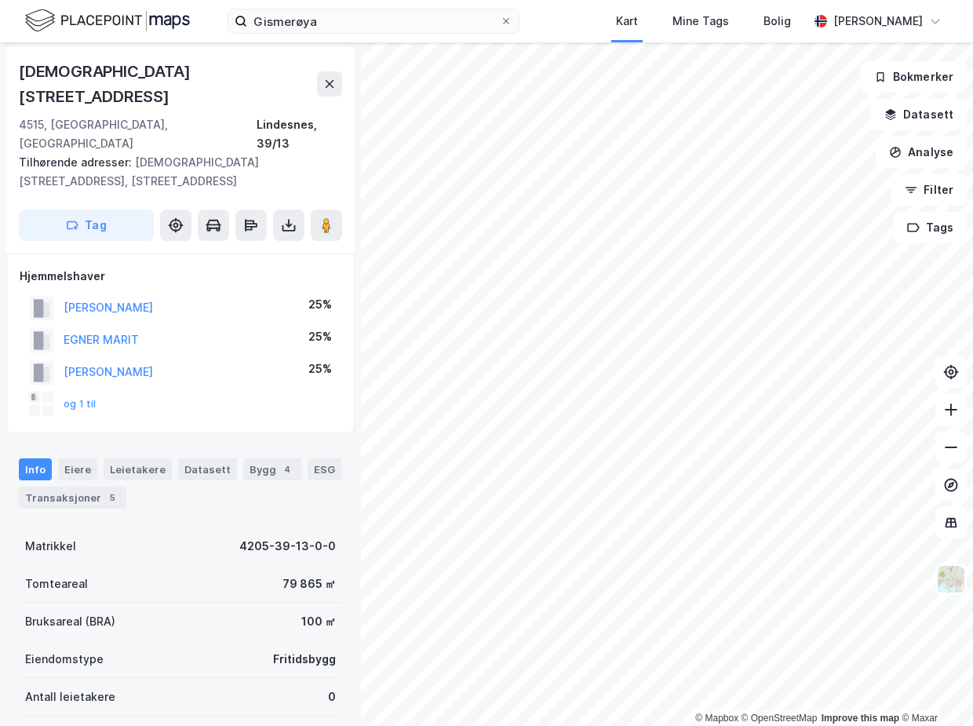
scroll to position [2, 0]
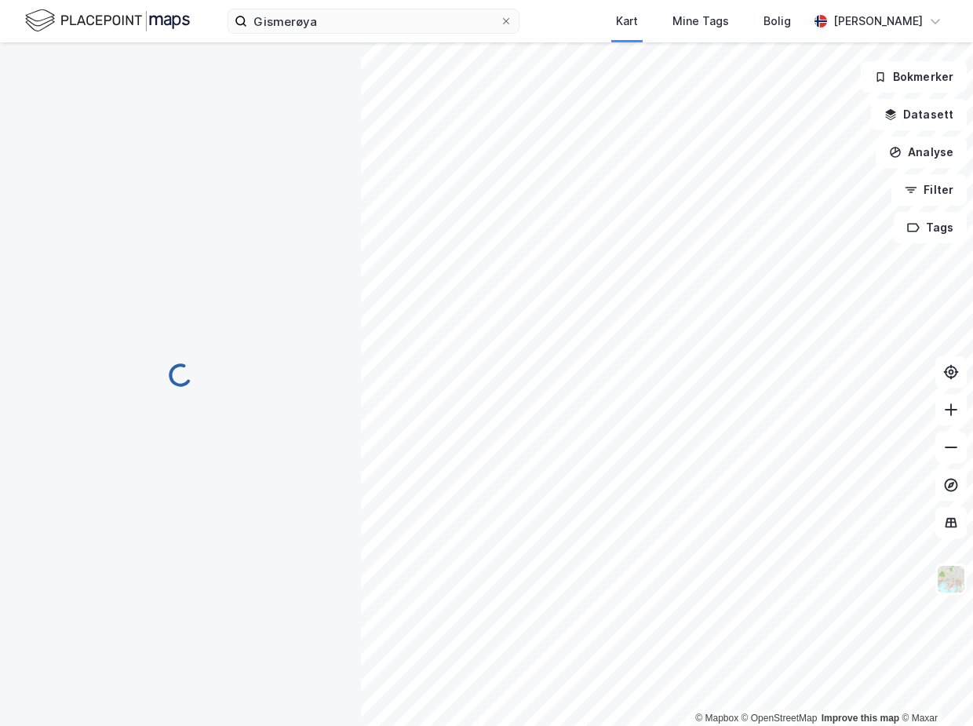
scroll to position [2, 0]
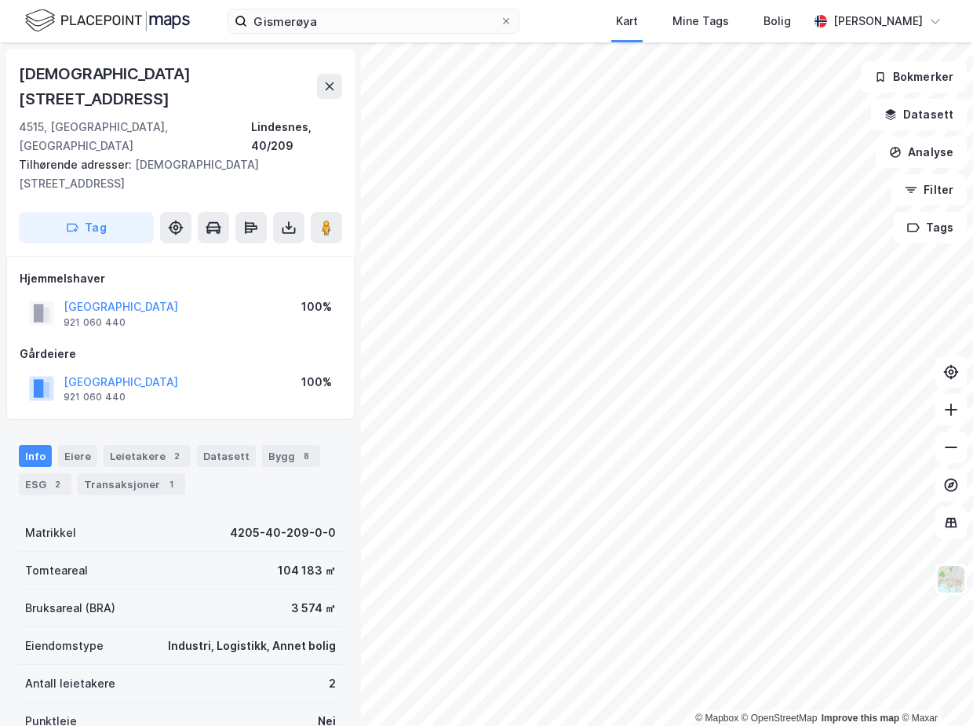
scroll to position [2, 0]
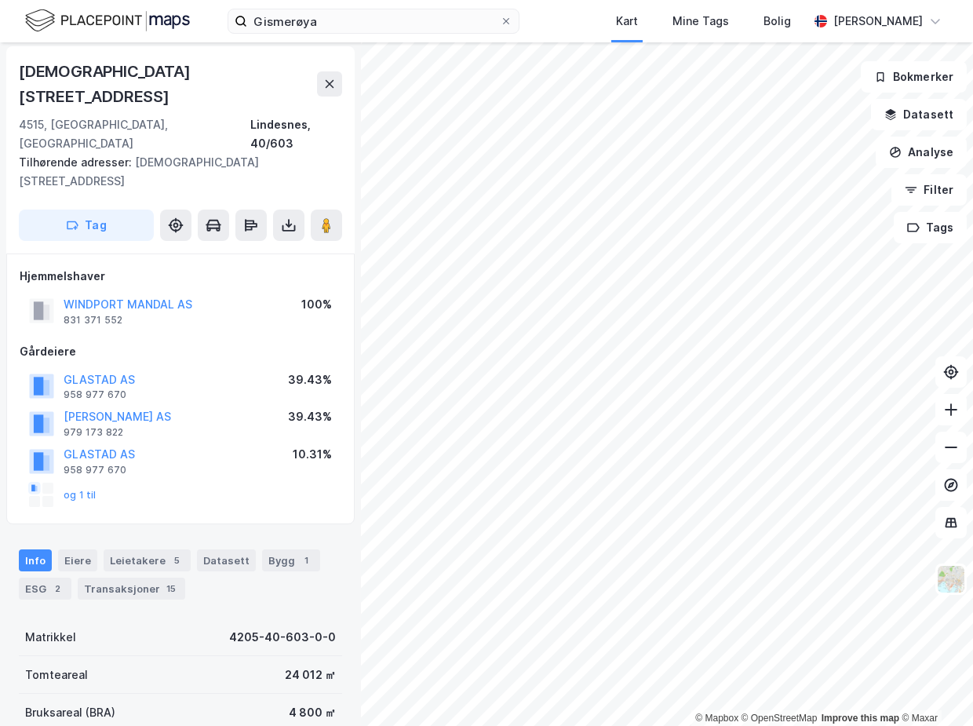
scroll to position [2, 0]
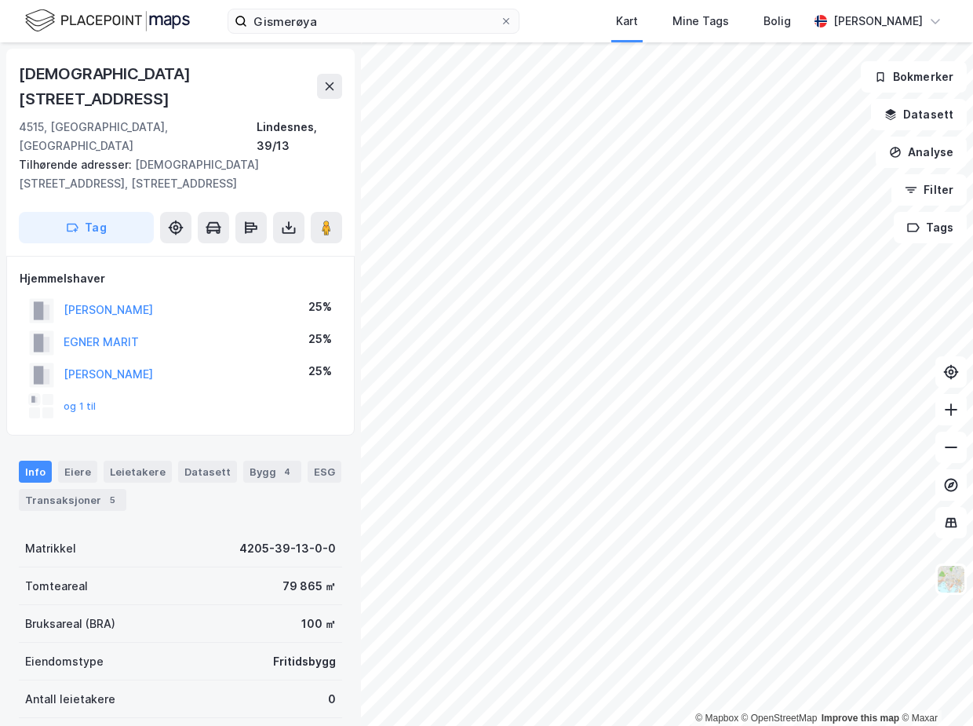
scroll to position [2, 0]
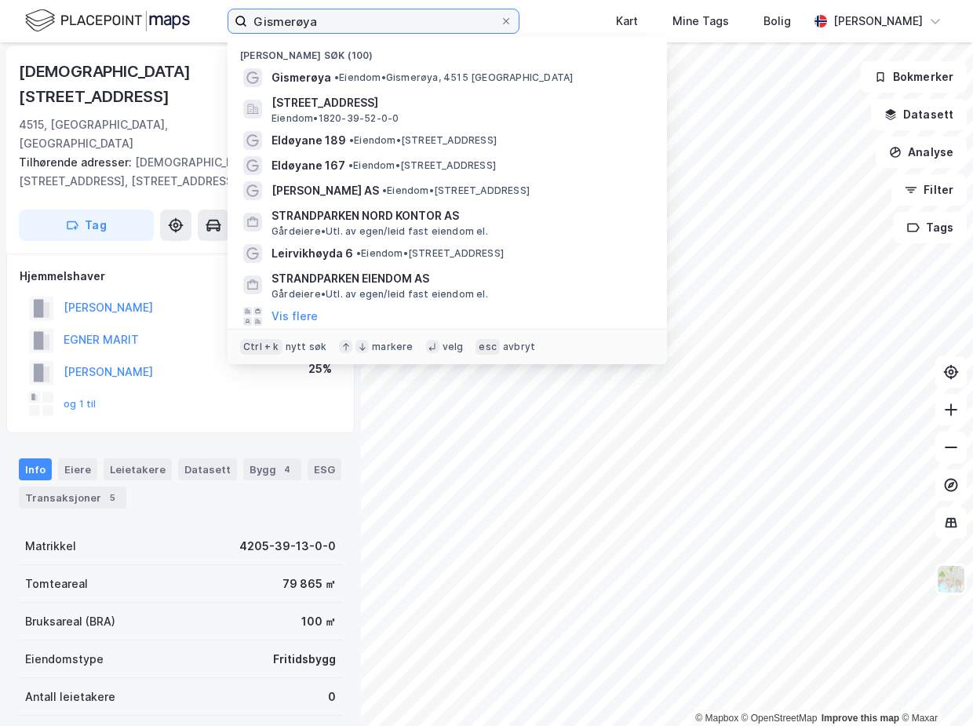
drag, startPoint x: 330, startPoint y: 20, endPoint x: 177, endPoint y: 17, distance: 153.0
click at [177, 17] on div "Gismerøya Nylige søk (100) Gismerøya • Eiendom • Gismerøya, [STREET_ADDRESS] • …" at bounding box center [486, 21] width 973 height 42
paste input "Scanmudring AS"
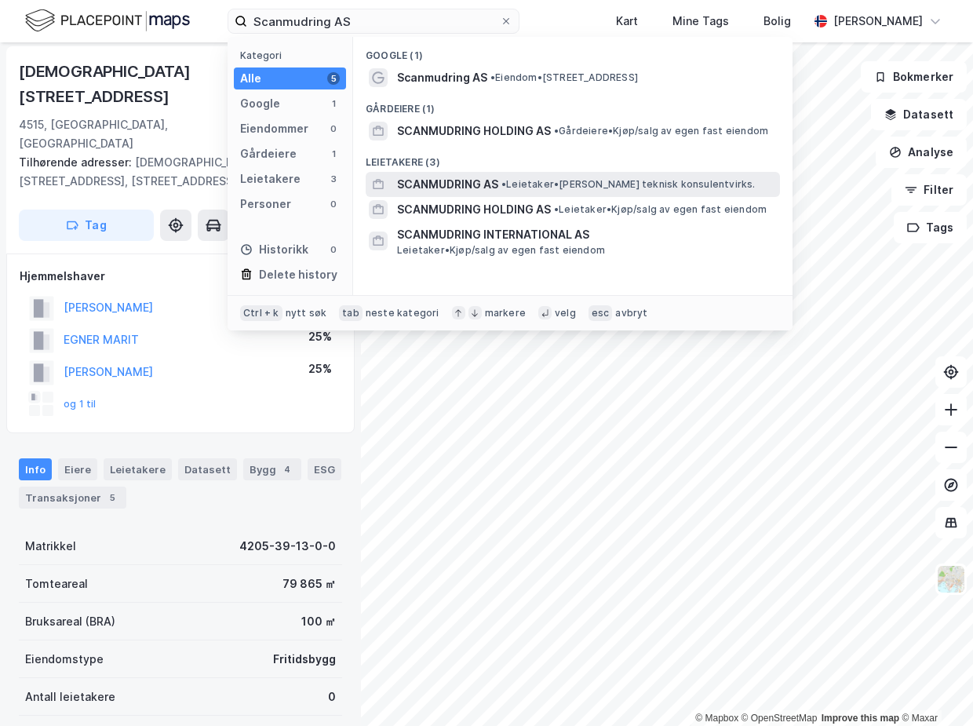
click at [460, 191] on span "SCANMUDRING AS" at bounding box center [447, 184] width 101 height 19
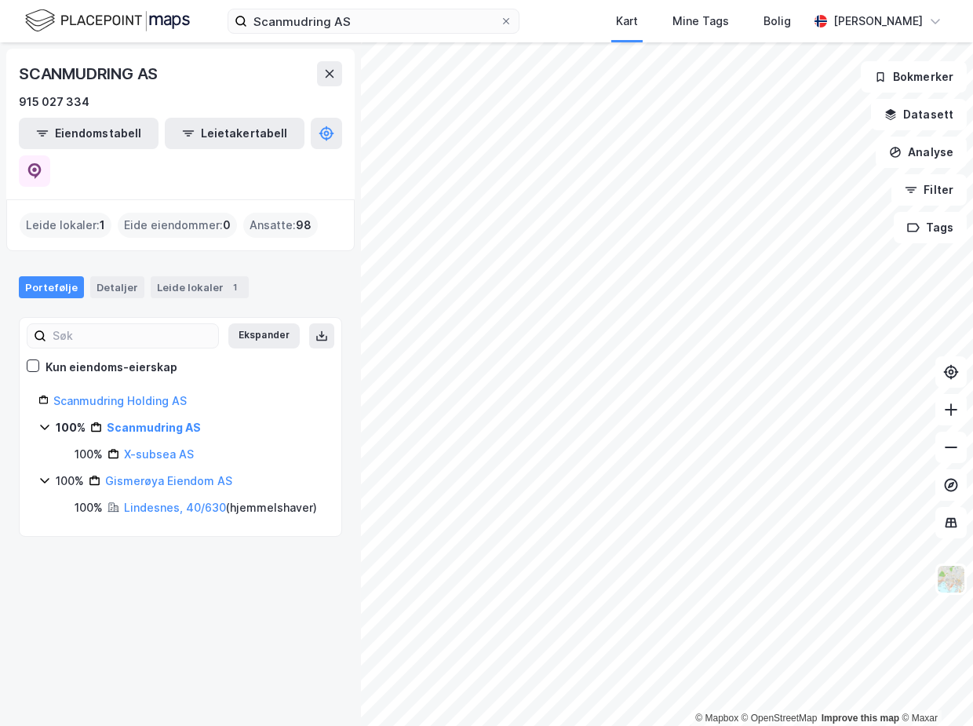
click at [241, 600] on div "SCANMUDRING AS 915 027 334 Eiendomstabell Leietakertabell Leide lokaler : 1 Eid…" at bounding box center [180, 383] width 361 height 683
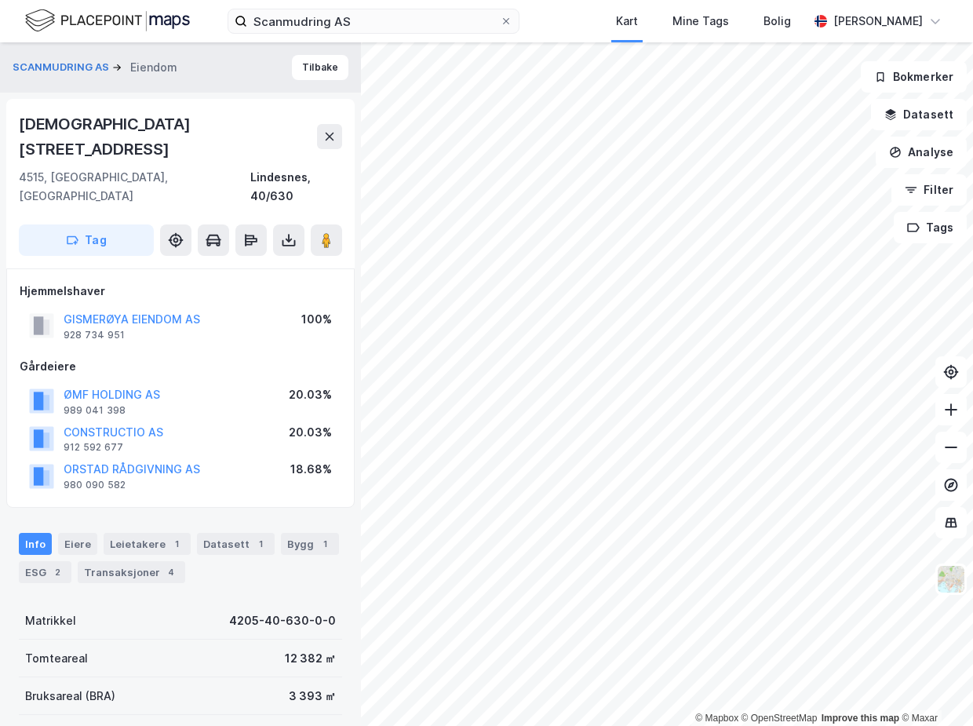
scroll to position [2, 0]
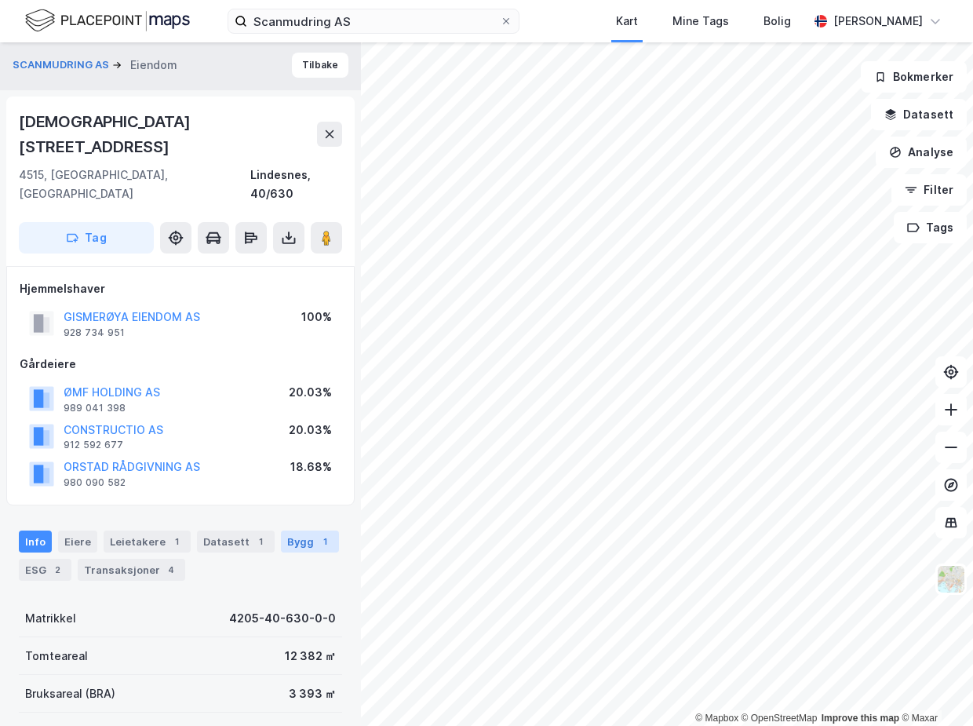
click at [317, 533] on div "1" at bounding box center [325, 541] width 16 height 16
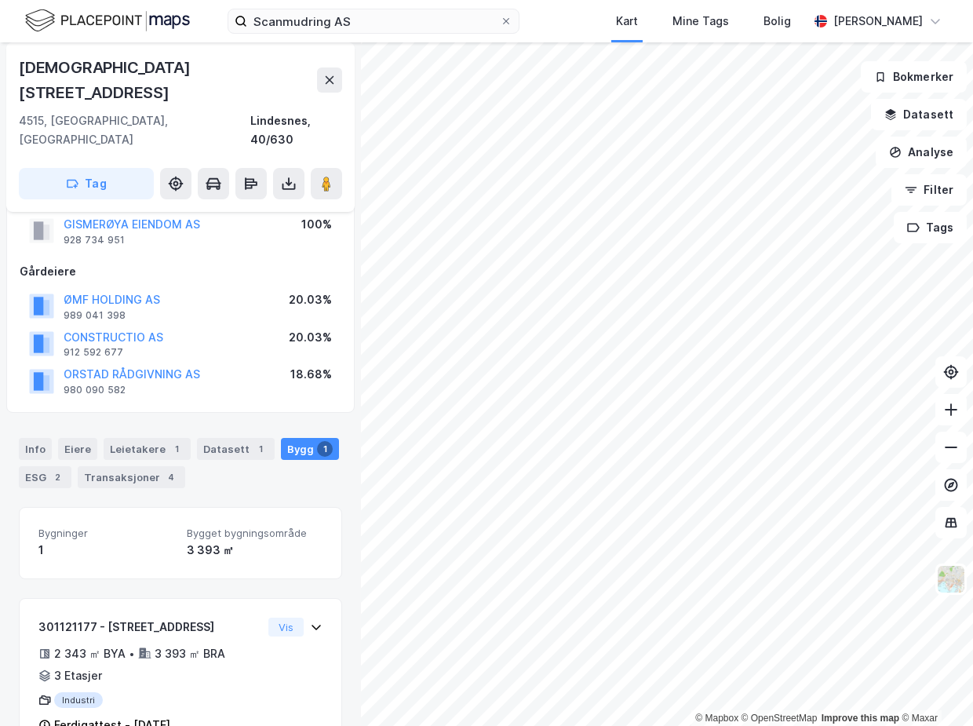
scroll to position [96, 0]
click at [35, 464] on div "ESG 2" at bounding box center [45, 475] width 53 height 22
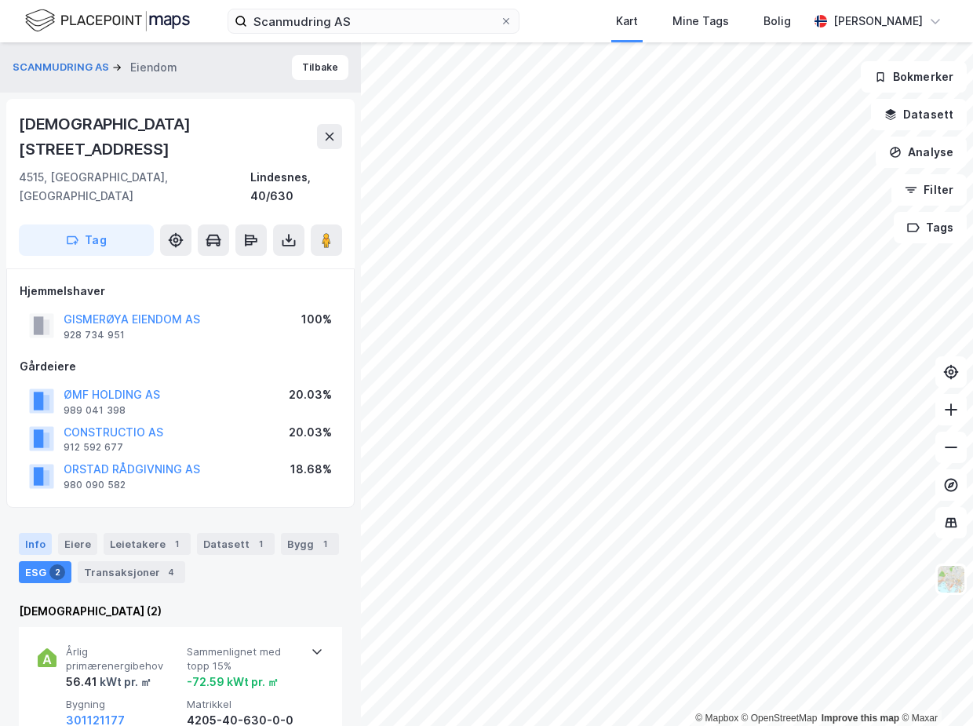
click at [35, 533] on div "Info" at bounding box center [35, 544] width 33 height 22
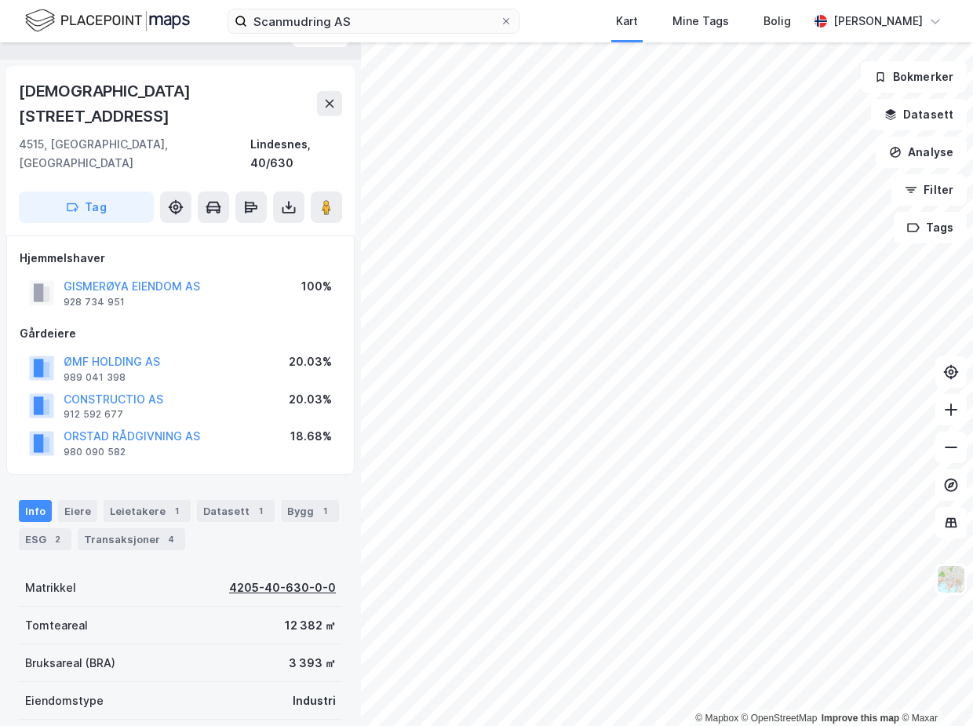
scroll to position [71, 0]
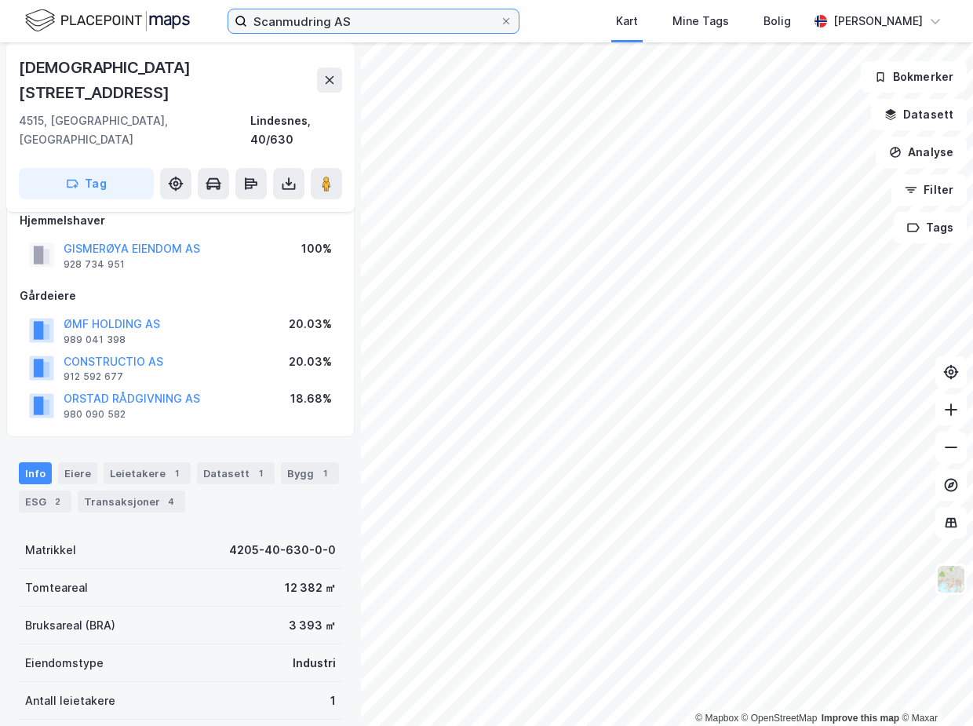
click at [344, 26] on input "Scanmudring AS" at bounding box center [373, 21] width 253 height 24
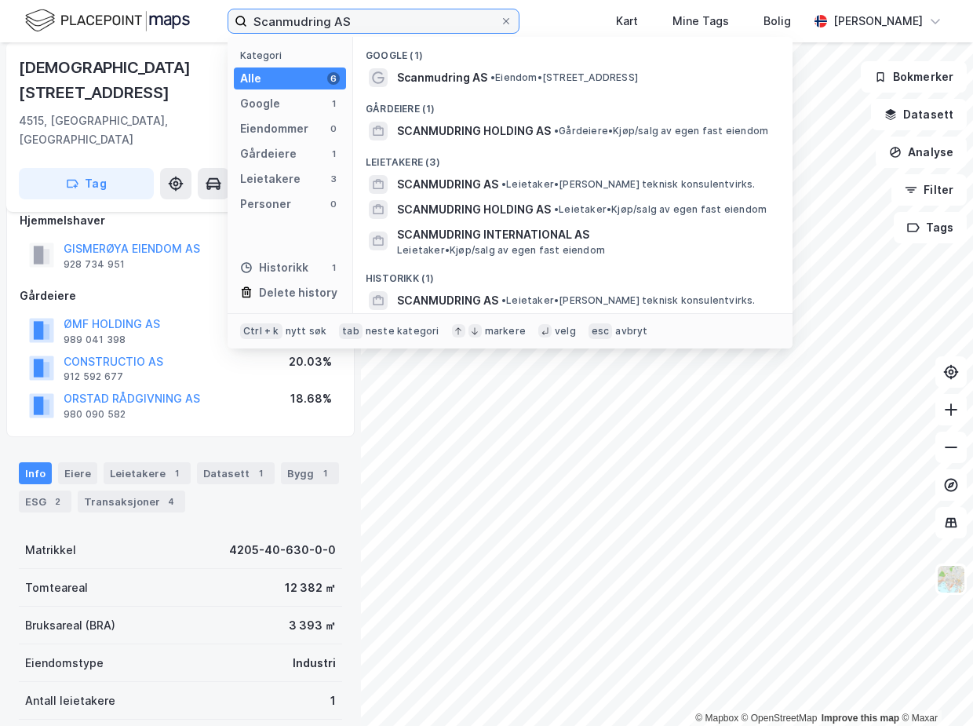
click at [344, 26] on input "Scanmudring AS" at bounding box center [373, 21] width 253 height 24
paste input "[PERSON_NAME]"
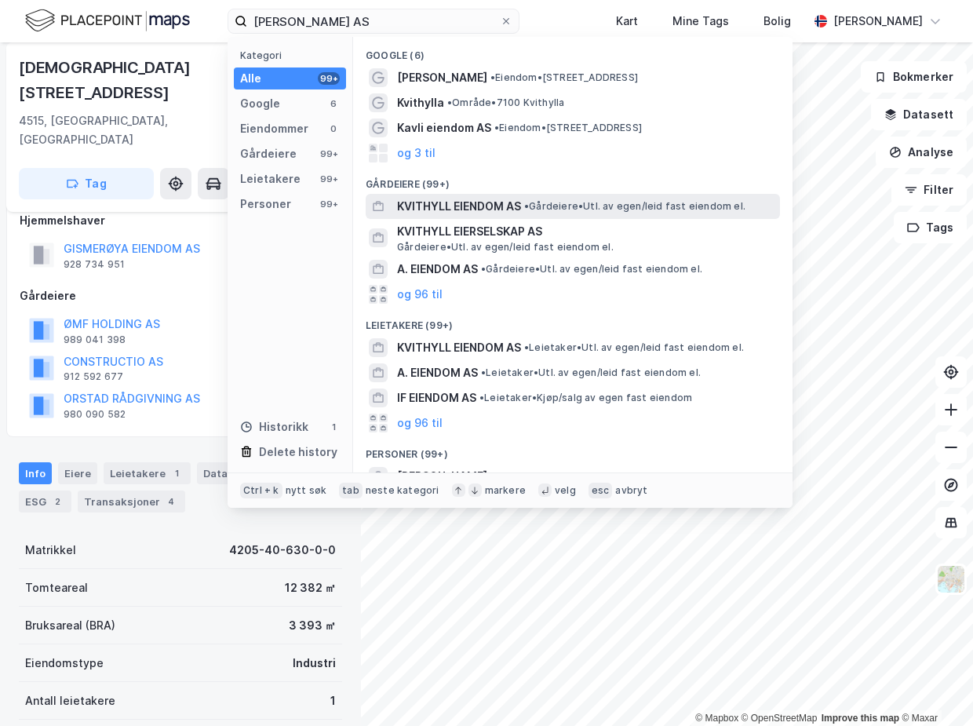
click at [533, 212] on span "• Gårdeiere • Utl. av egen/leid fast eiendom el." at bounding box center [634, 206] width 221 height 13
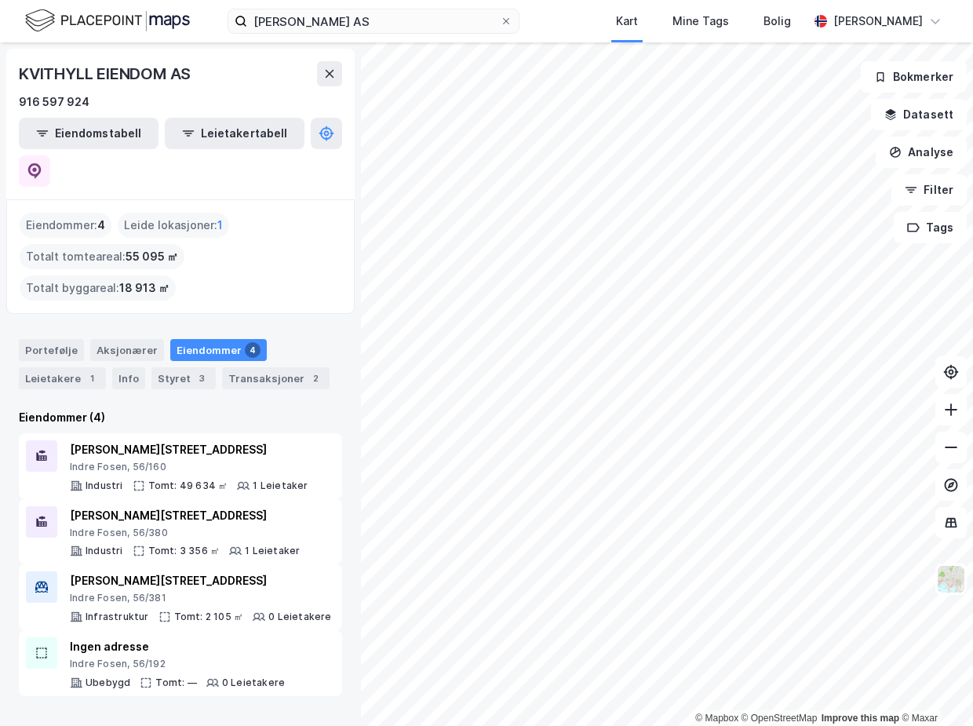
click at [236, 681] on div "KVITHYLL EIENDOM AS 916 597 924 Eiendomstabell Leietakertabell Eiendommer : 4 L…" at bounding box center [180, 383] width 361 height 683
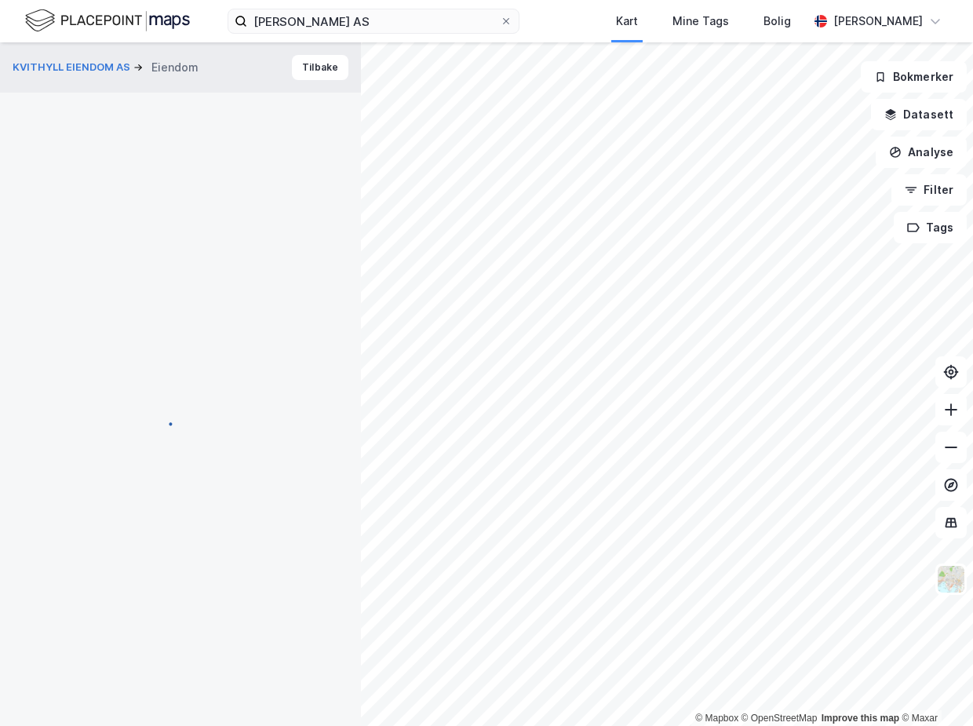
scroll to position [71, 0]
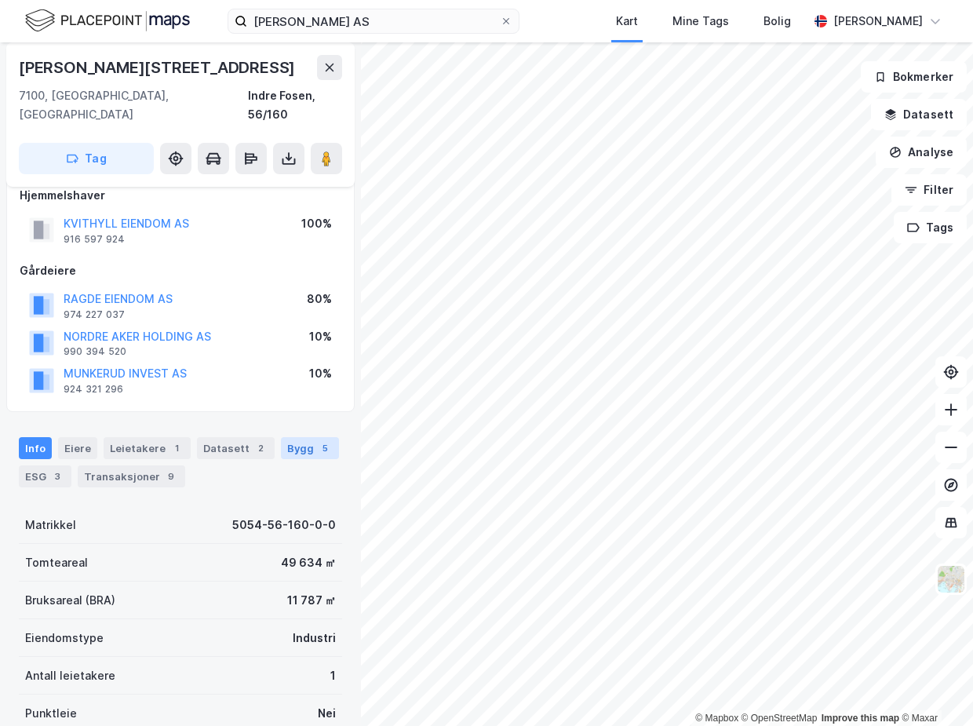
click at [317, 440] on div "5" at bounding box center [325, 448] width 16 height 16
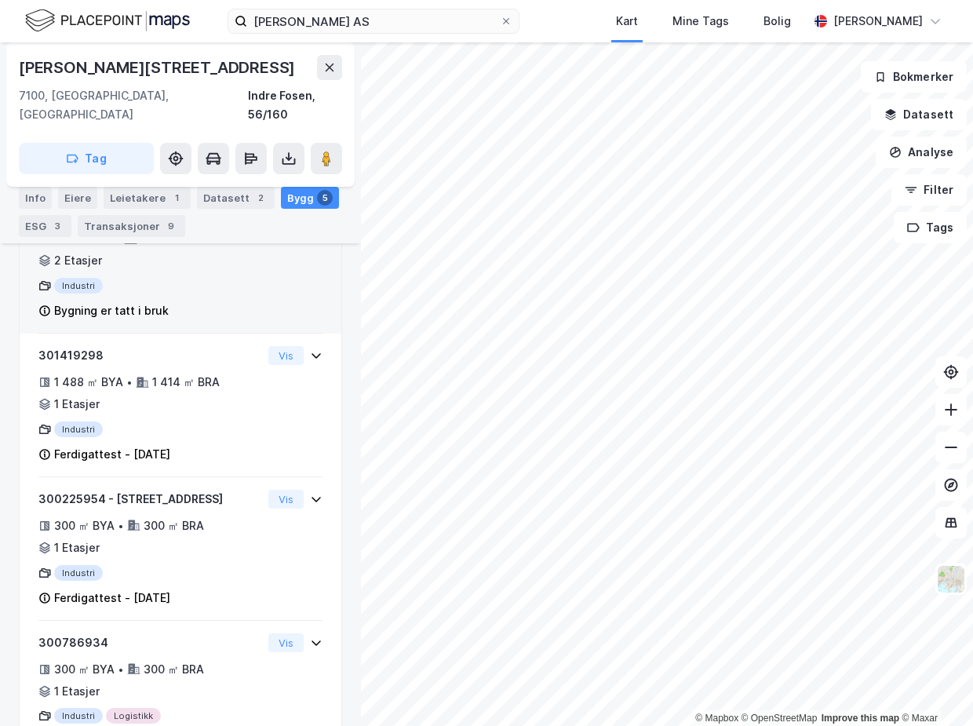
scroll to position [669, 0]
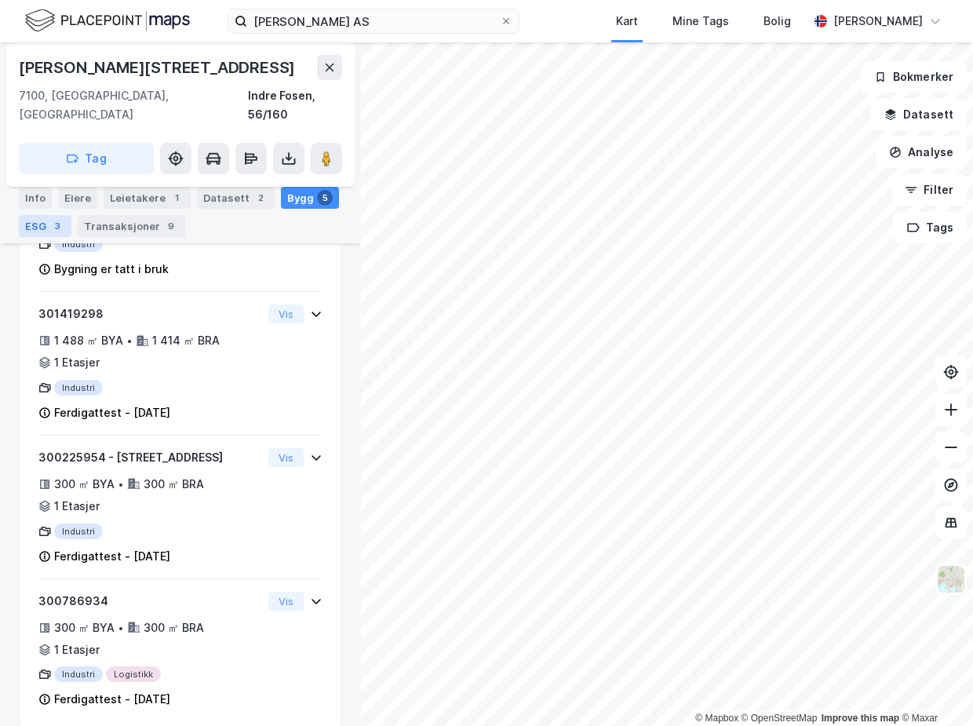
click at [23, 228] on div "ESG 3" at bounding box center [45, 226] width 53 height 22
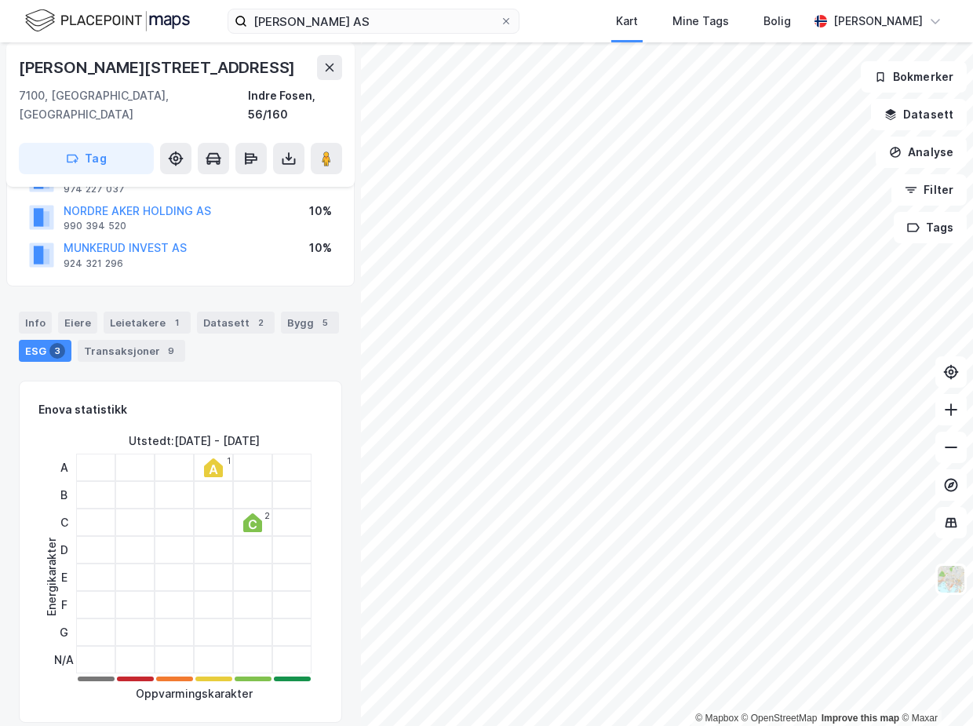
scroll to position [213, 0]
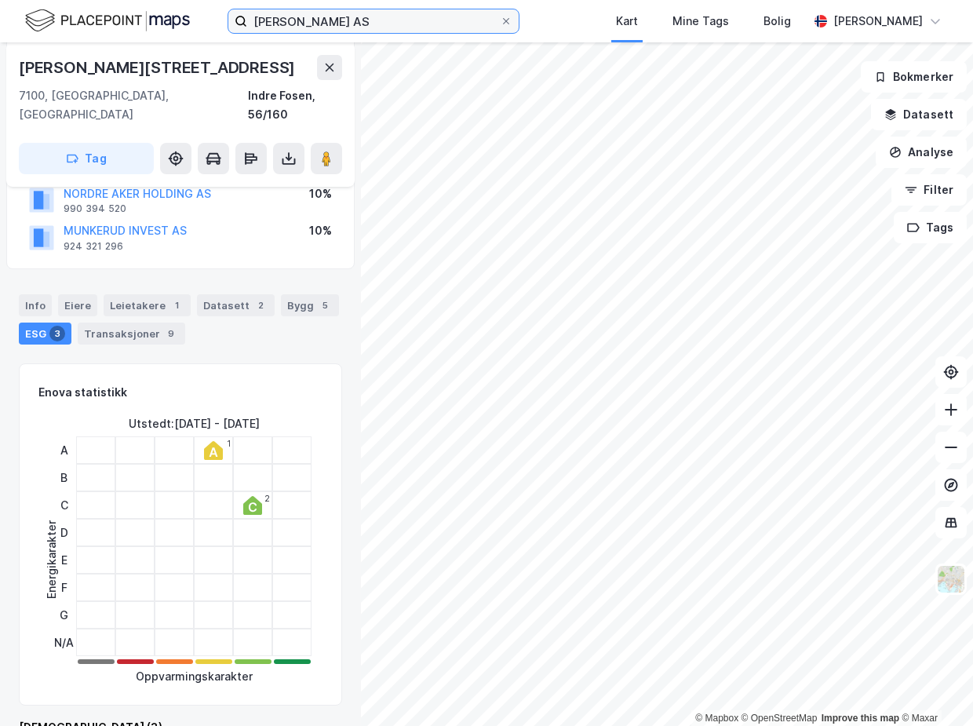
click at [363, 24] on input "[PERSON_NAME] AS" at bounding box center [373, 21] width 253 height 24
click at [365, 23] on input "[PERSON_NAME] AS" at bounding box center [373, 21] width 253 height 24
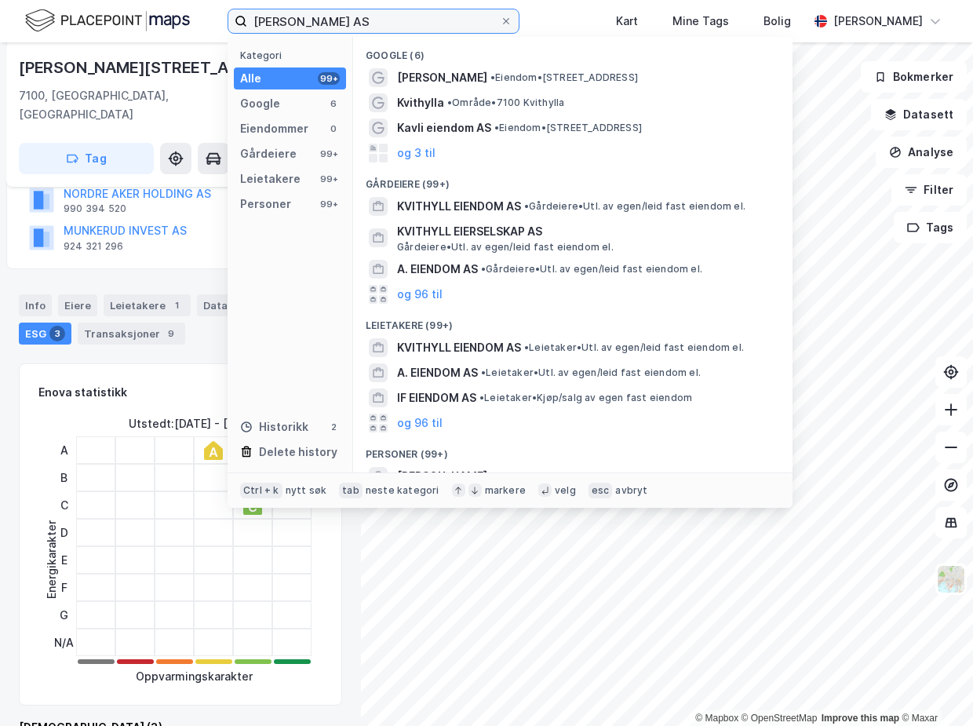
click at [365, 22] on input "[PERSON_NAME] AS" at bounding box center [373, 21] width 253 height 24
paste input "Stangnes"
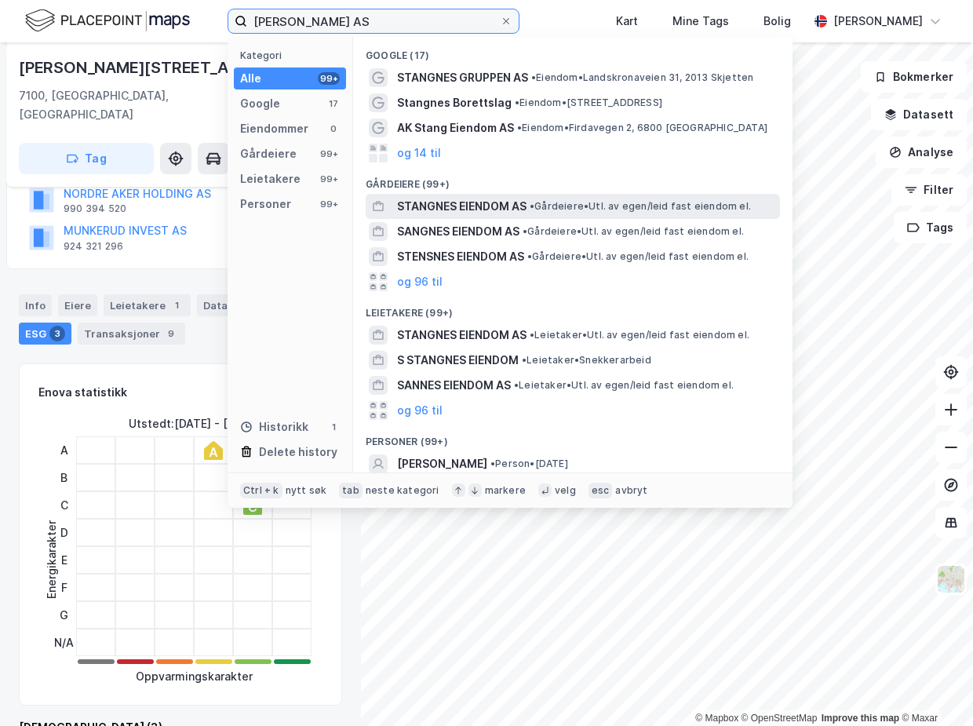
type input "[PERSON_NAME] AS"
click at [497, 203] on span "STANGNES EIENDOM AS" at bounding box center [461, 206] width 129 height 19
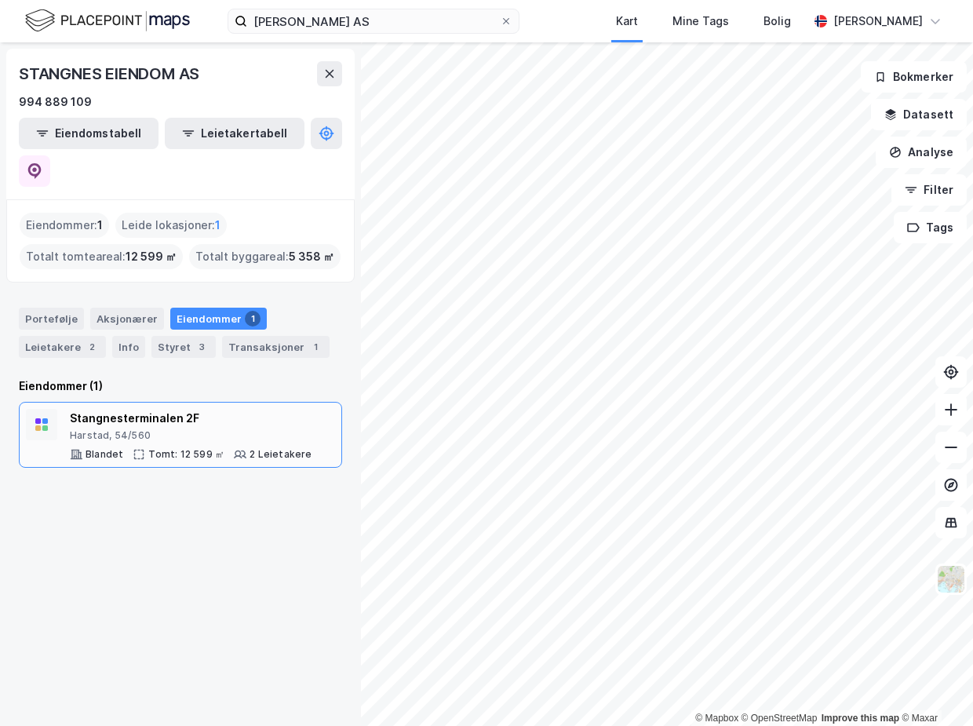
click at [226, 429] on div "Harstad, 54/560" at bounding box center [191, 435] width 242 height 13
